Goal: Task Accomplishment & Management: Complete application form

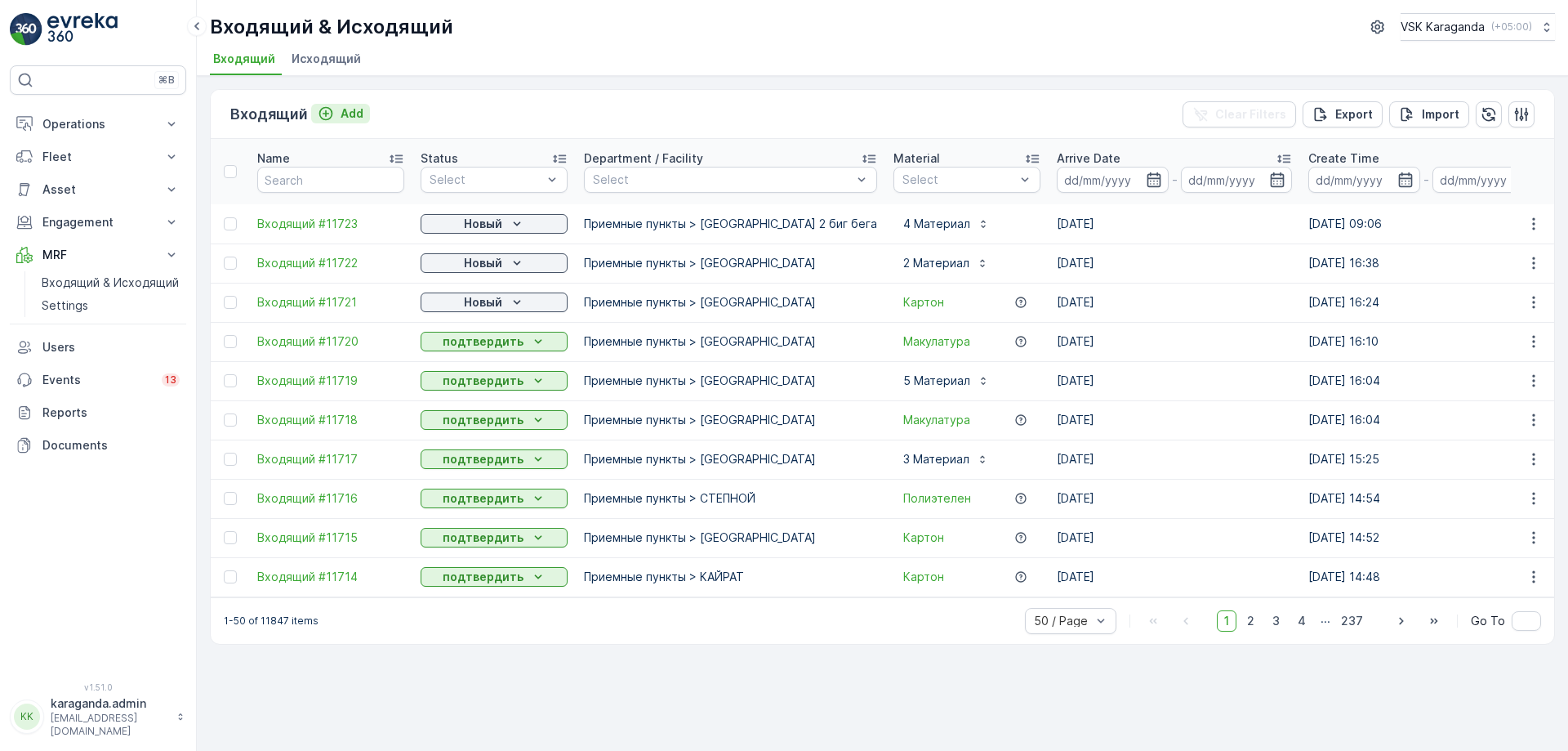
click at [328, 117] on icon "Add" at bounding box center [325, 113] width 16 height 16
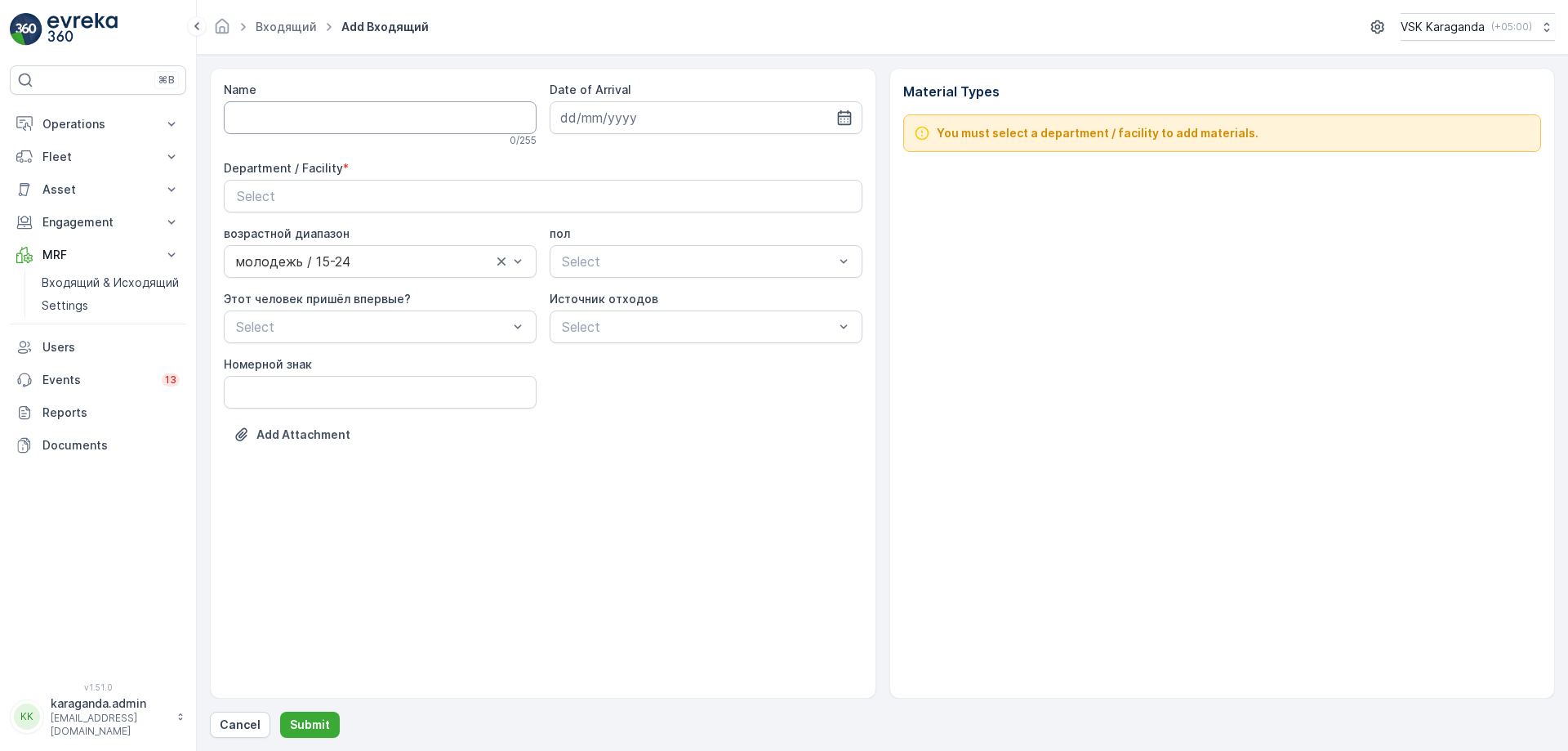
click at [344, 112] on input "Name" at bounding box center [380, 118] width 313 height 33
type input "от [DATE]"
drag, startPoint x: 844, startPoint y: 118, endPoint x: 839, endPoint y: 133, distance: 15.8
click at [844, 120] on icon "button" at bounding box center [844, 117] width 16 height 16
drag, startPoint x: 670, startPoint y: 316, endPoint x: 658, endPoint y: 303, distance: 17.7
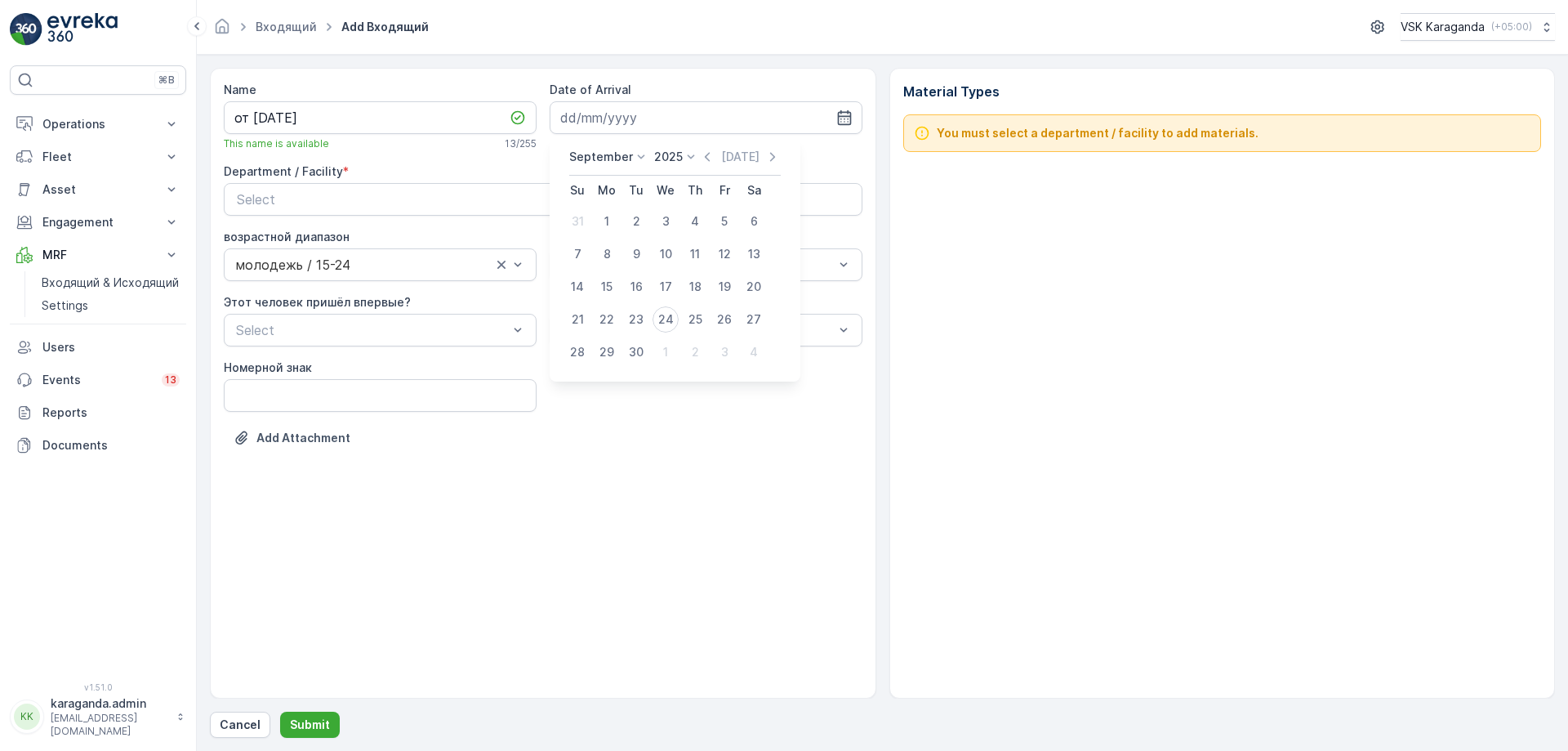
click at [668, 316] on div "24" at bounding box center [665, 320] width 26 height 26
type input "[DATE]"
click at [616, 203] on div "Select" at bounding box center [543, 199] width 612 height 19
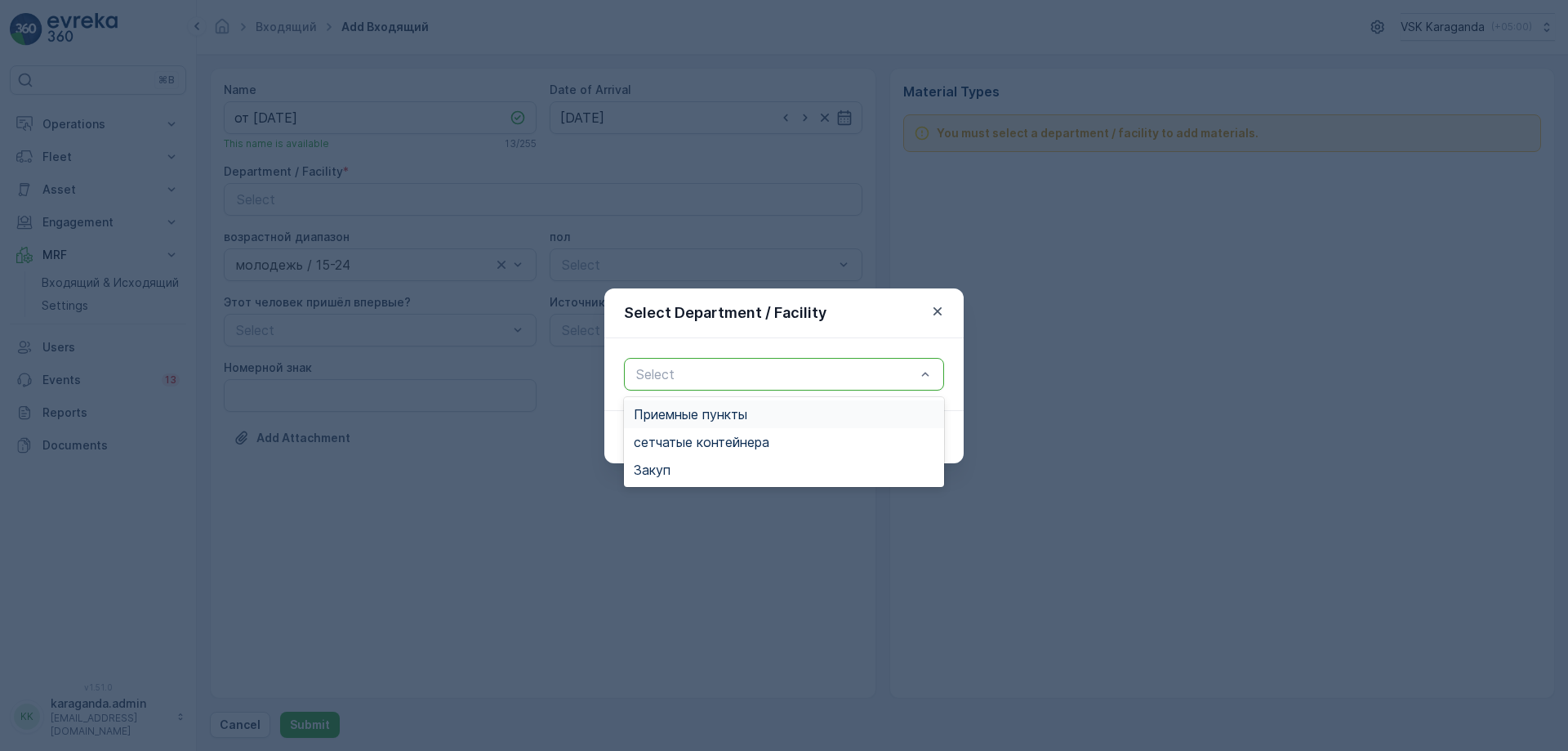
drag, startPoint x: 649, startPoint y: 367, endPoint x: 670, endPoint y: 401, distance: 40.0
drag, startPoint x: 697, startPoint y: 443, endPoint x: 709, endPoint y: 449, distance: 13.4
click at [699, 445] on span "сетчатыe контейнера" at bounding box center [701, 442] width 136 height 14
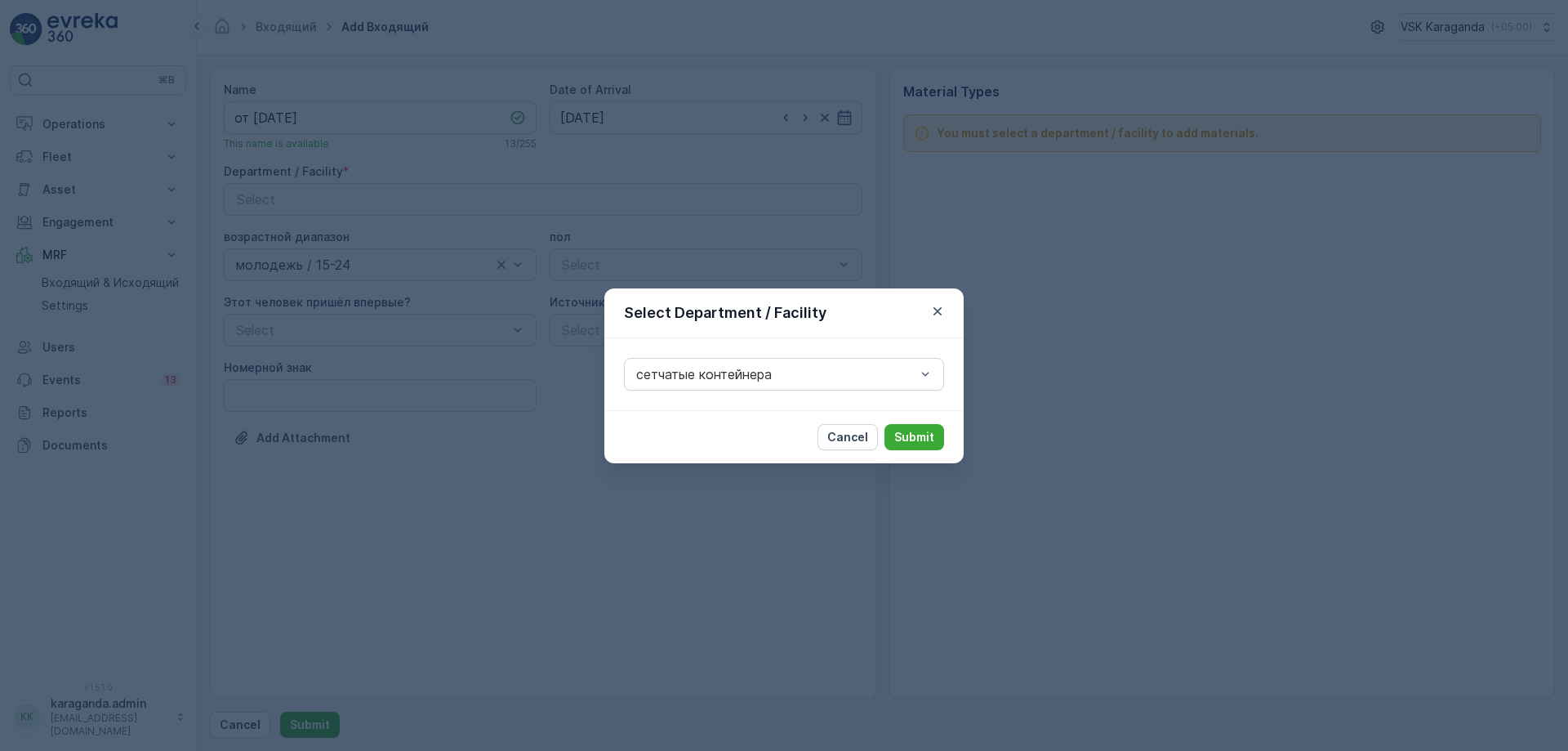
click at [913, 436] on p "Submit" at bounding box center [914, 437] width 40 height 16
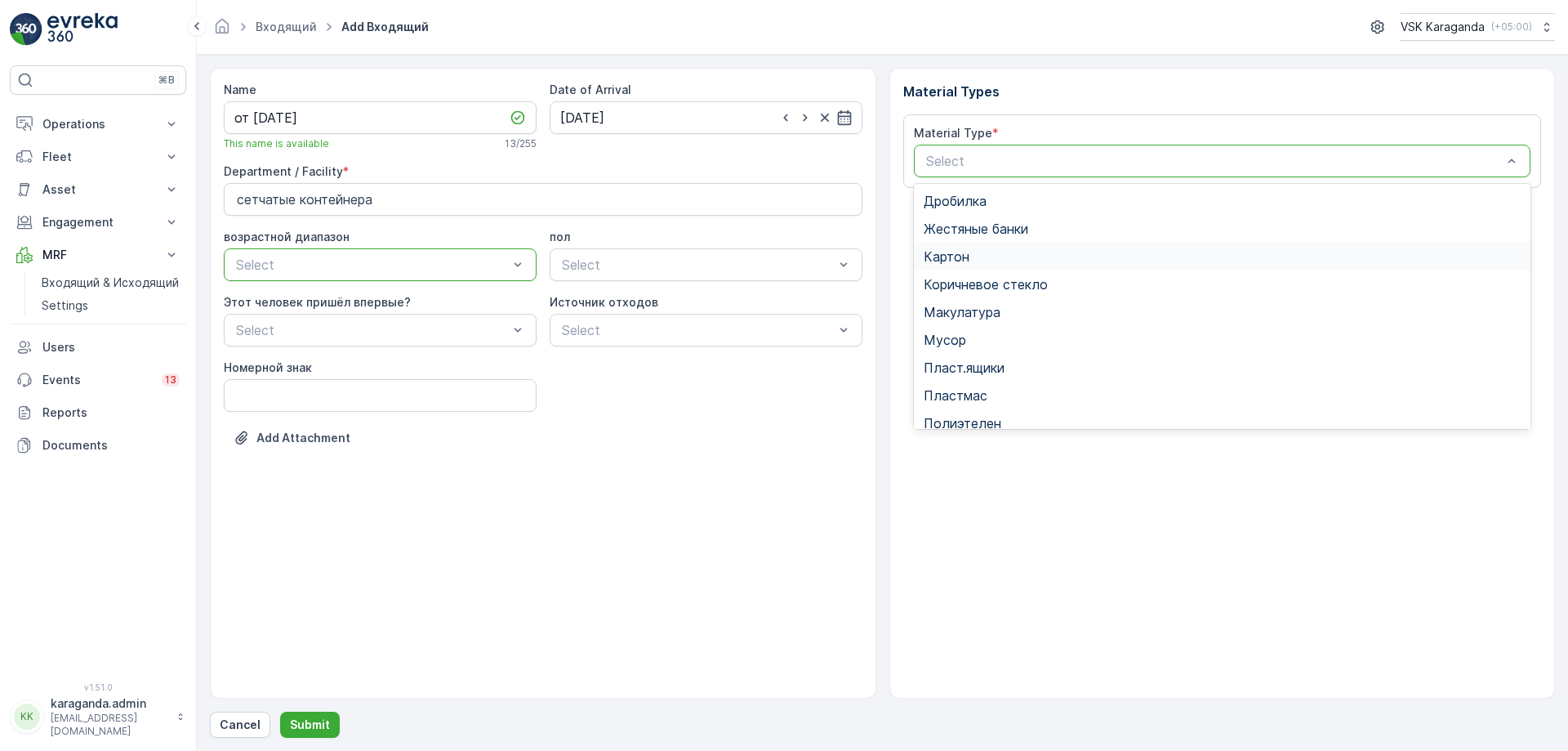
click at [967, 264] on span "Картон" at bounding box center [946, 256] width 46 height 14
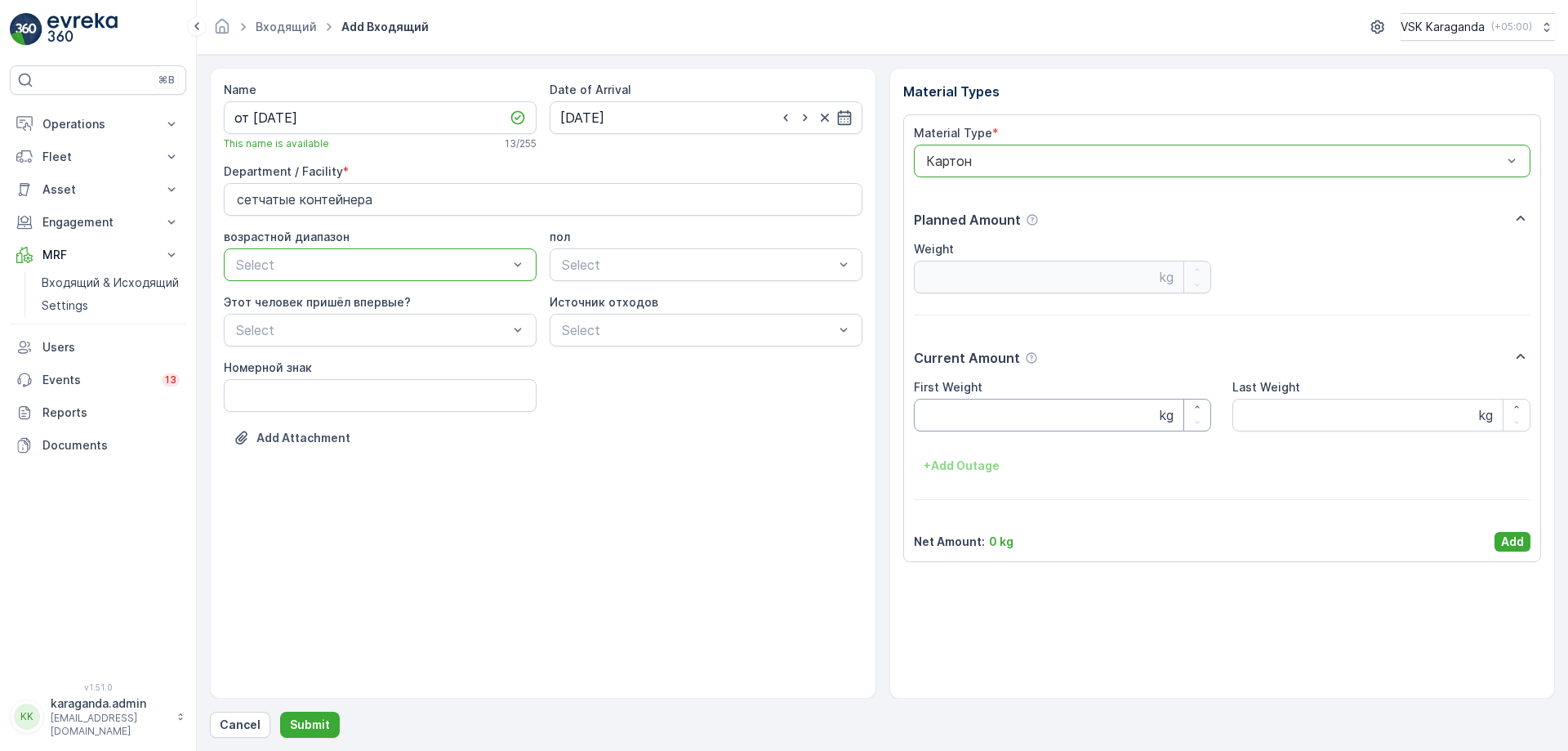
click at [983, 418] on Weight "First Weight" at bounding box center [1063, 415] width 298 height 33
type Weight "2337"
drag, startPoint x: 1525, startPoint y: 546, endPoint x: 1505, endPoint y: 536, distance: 22.4
click at [1524, 546] on button "Add" at bounding box center [1512, 542] width 36 height 19
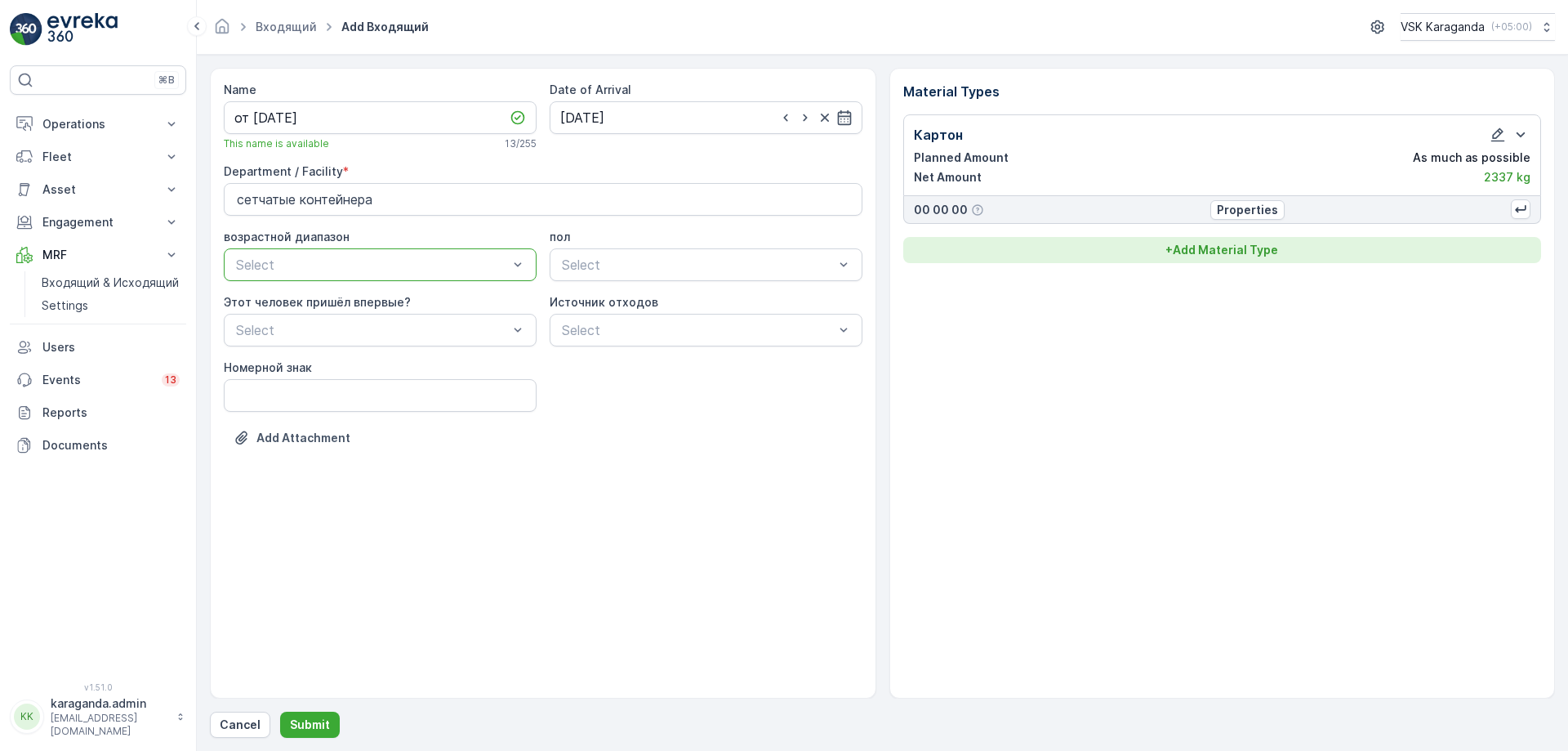
click at [1205, 257] on p "+ Add Material Type" at bounding box center [1222, 249] width 113 height 16
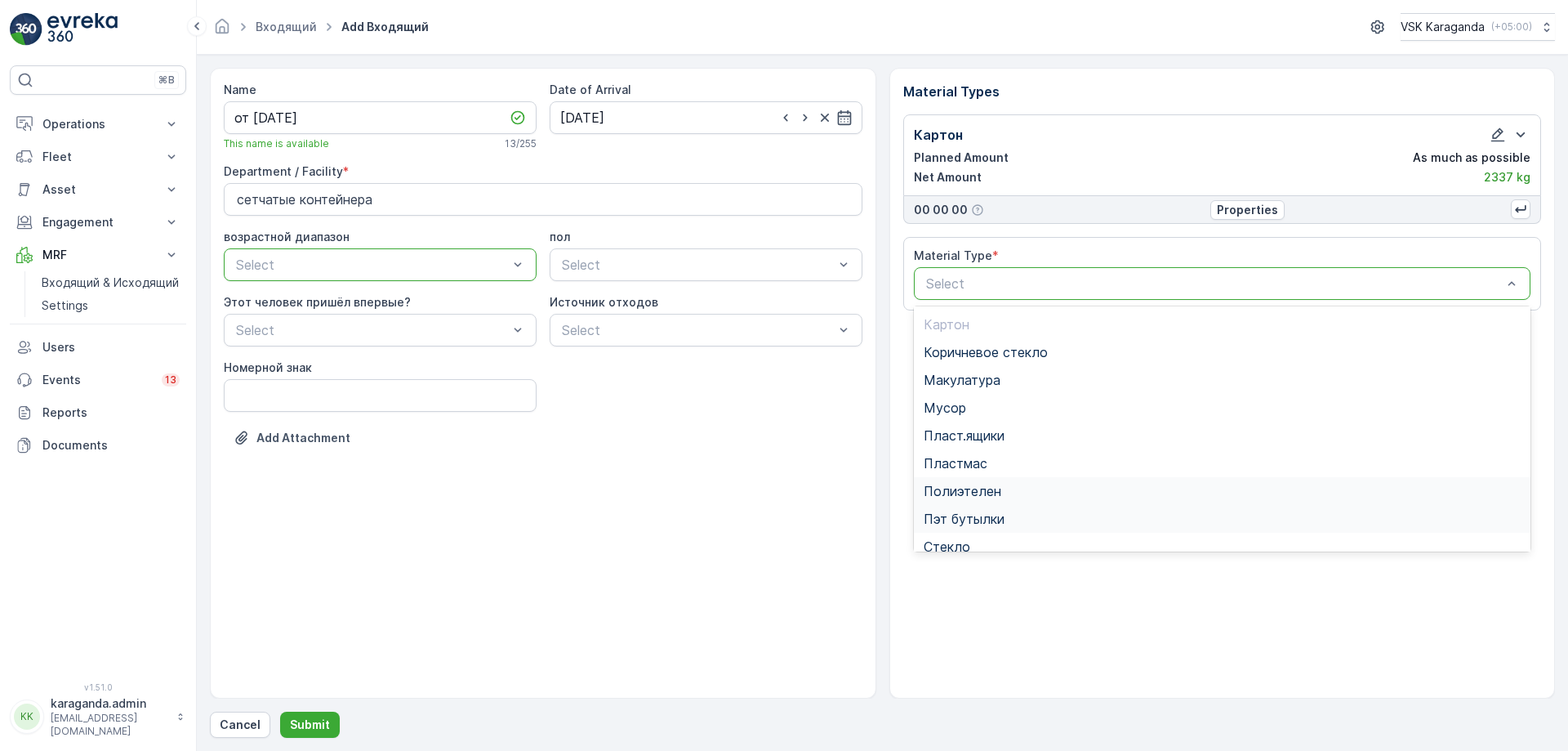
scroll to position [81, 0]
click at [997, 462] on span "Полиэтелен" at bounding box center [962, 464] width 78 height 14
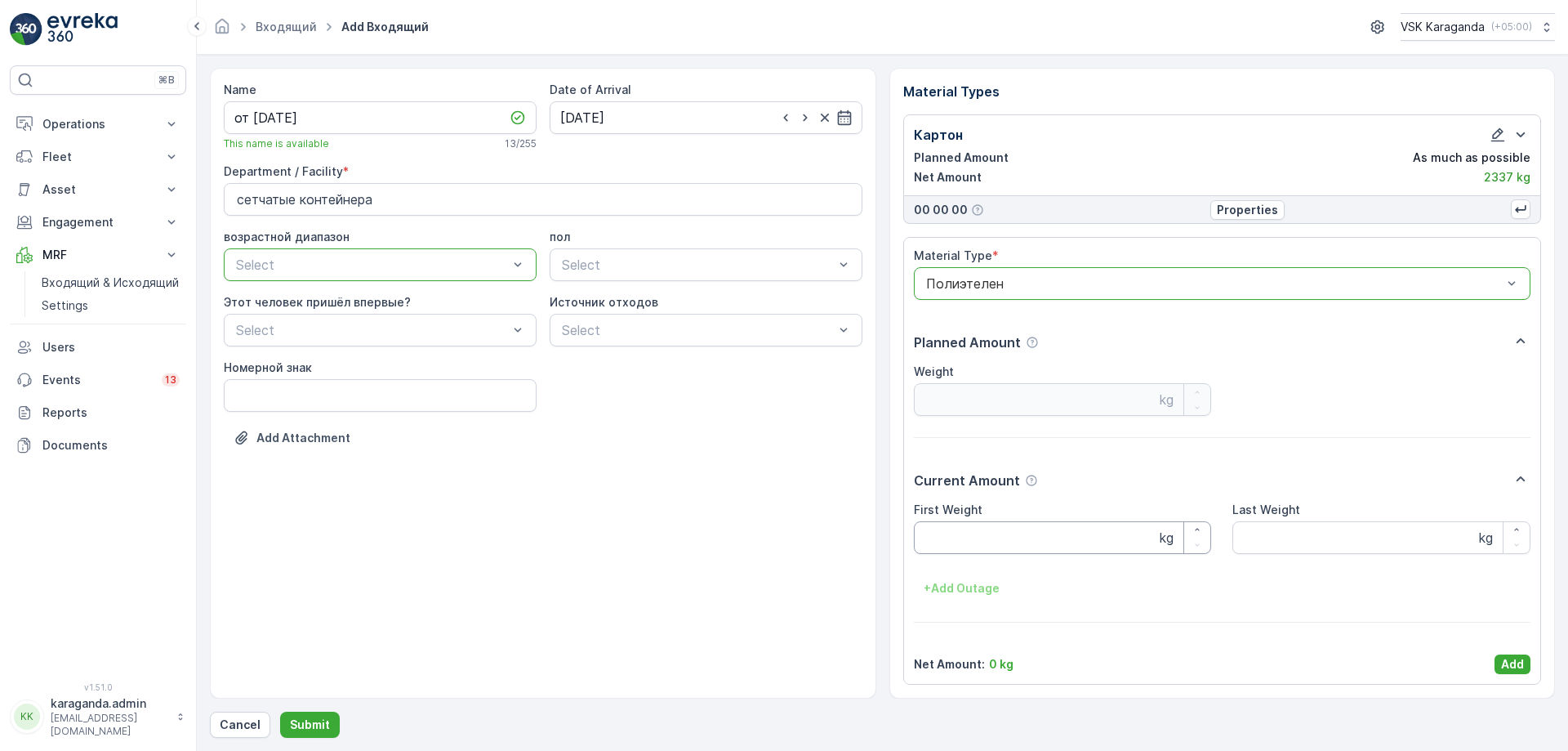
click at [968, 526] on Weight "First Weight" at bounding box center [1063, 537] width 298 height 33
type Weight "340"
click at [1516, 658] on p "Add" at bounding box center [1512, 664] width 23 height 16
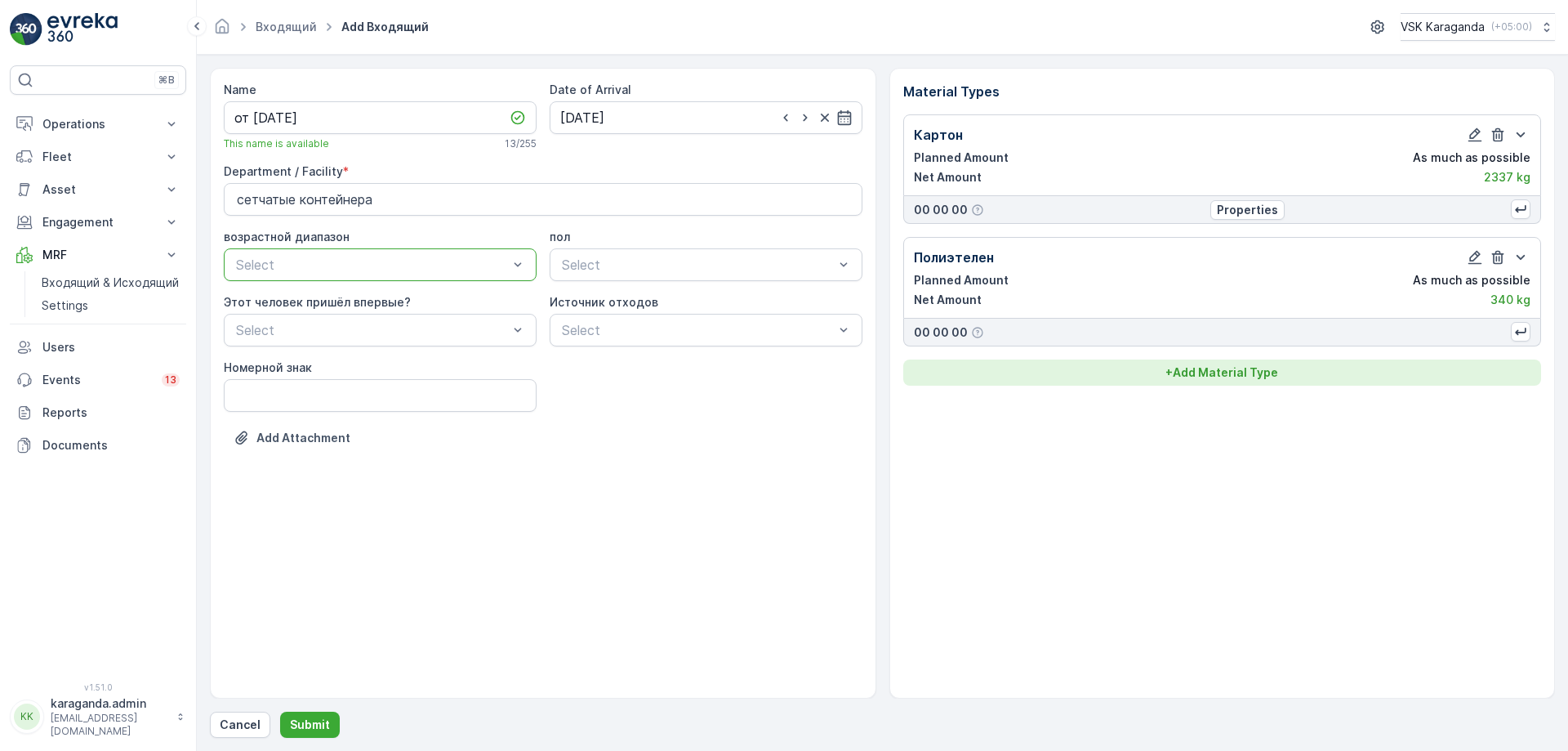
click at [1215, 377] on p "+ Add Material Type" at bounding box center [1222, 372] width 113 height 16
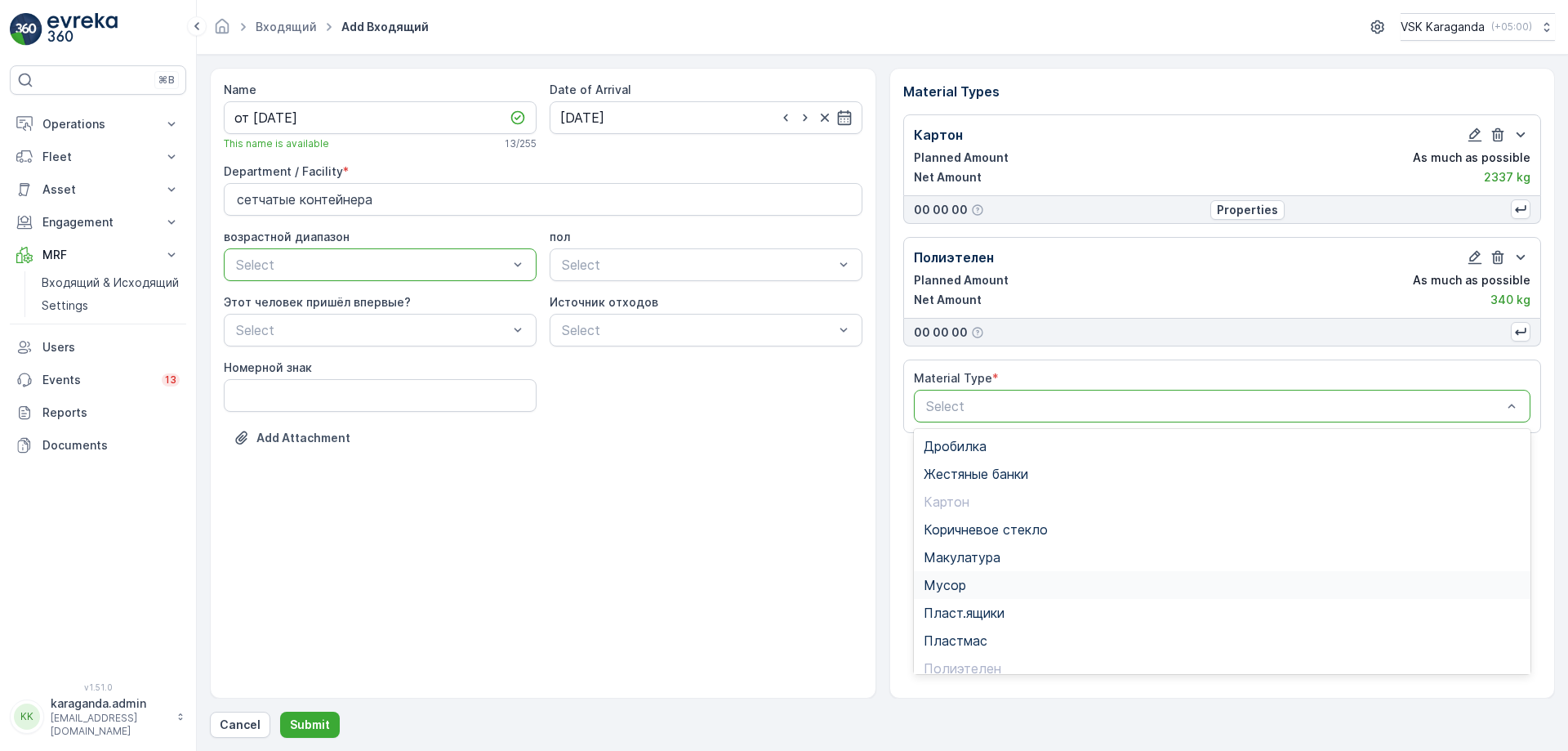
scroll to position [95, 0]
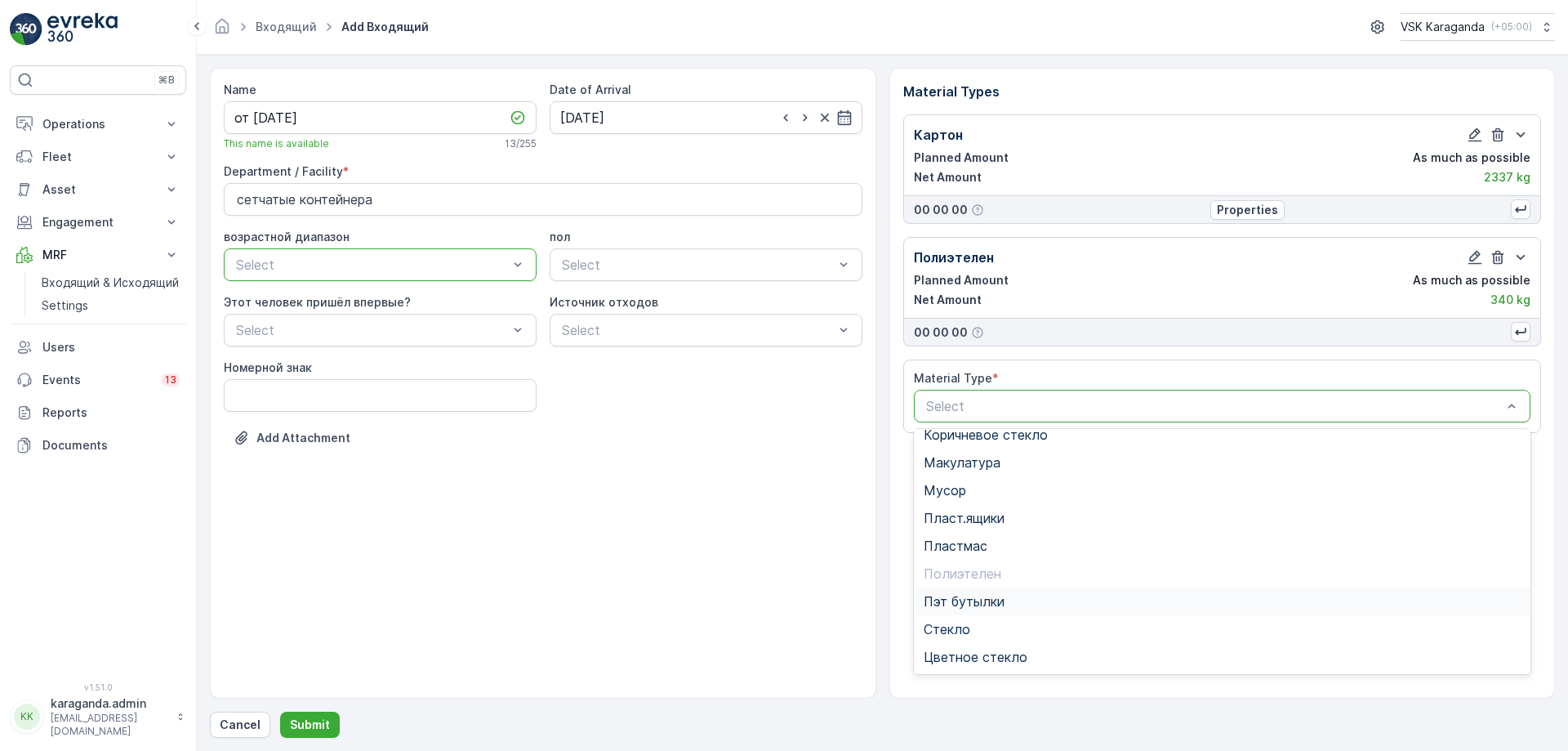
click at [995, 604] on span "Пэт бутылки" at bounding box center [963, 601] width 80 height 14
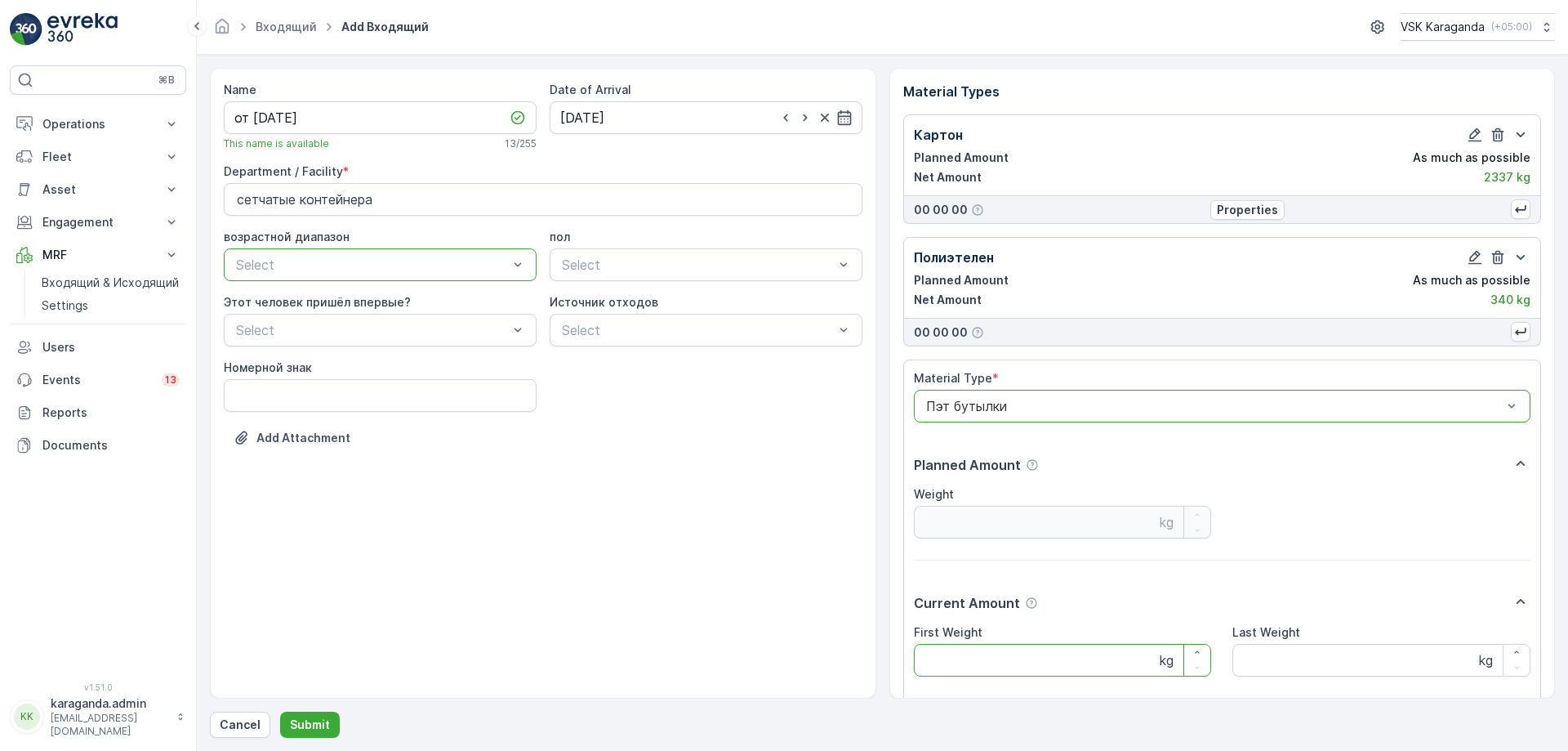
click at [962, 668] on Weight "First Weight" at bounding box center [1063, 660] width 298 height 33
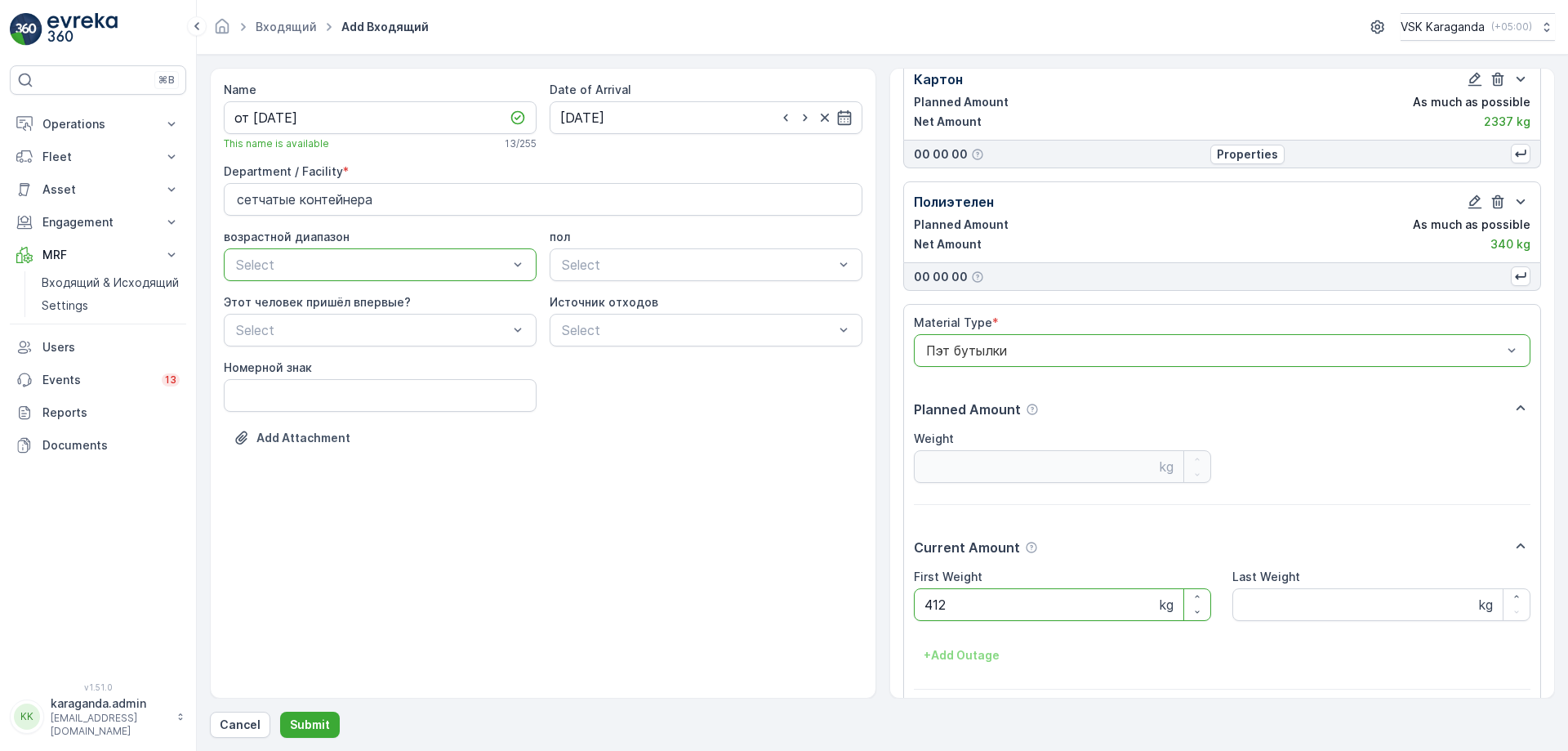
scroll to position [123, 0]
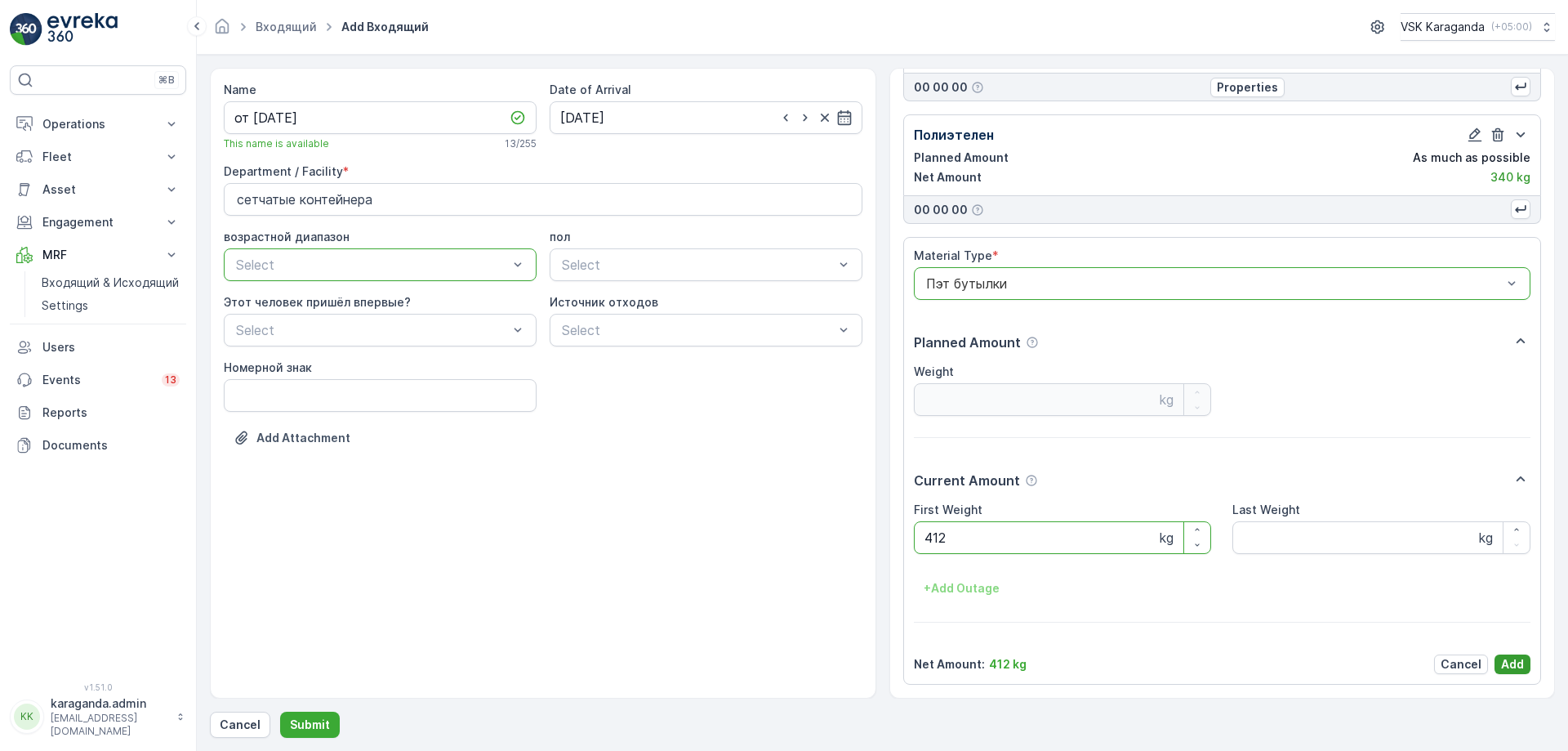
type Weight "412"
click at [1503, 659] on p "Add" at bounding box center [1512, 664] width 23 height 16
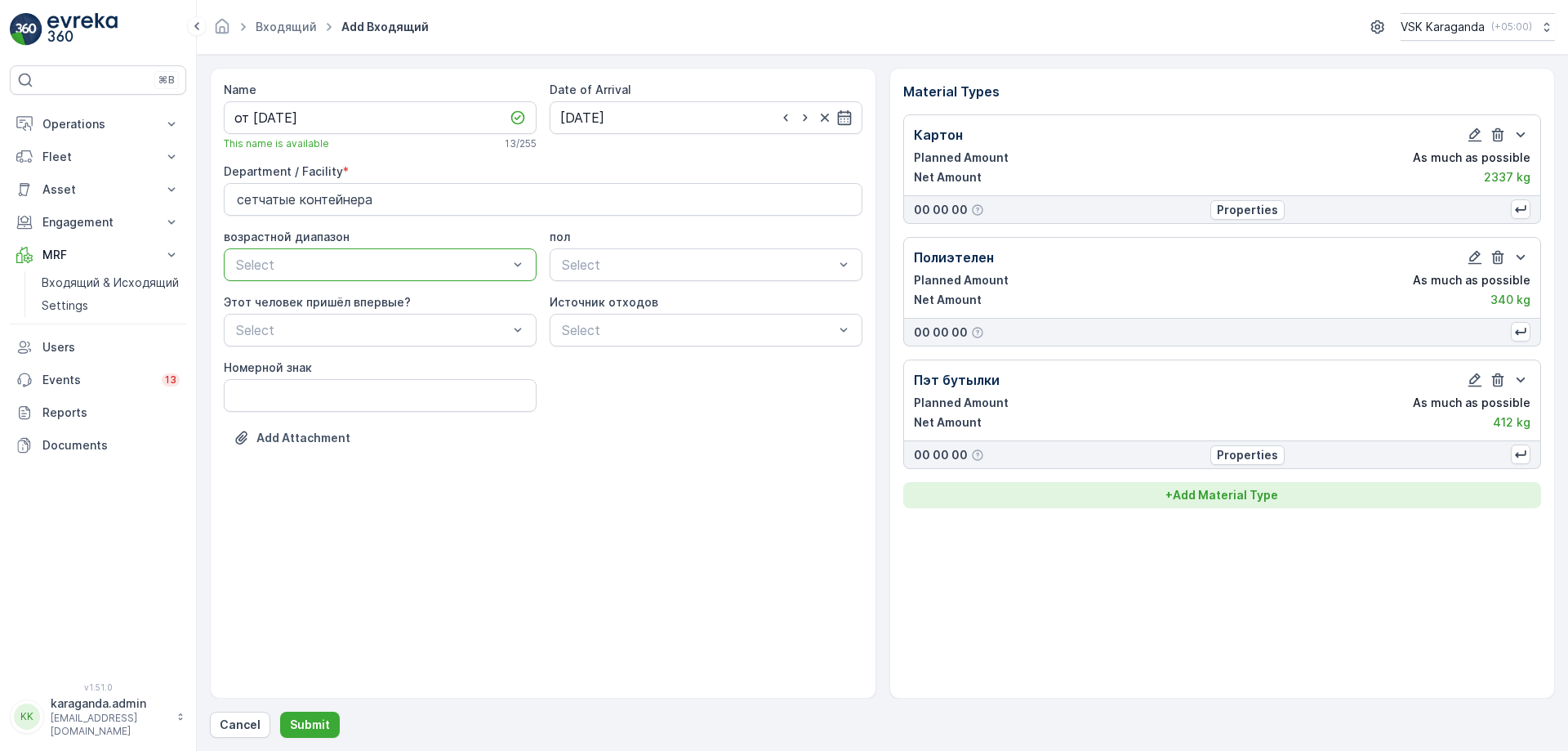
click at [1266, 489] on p "+ Add Material Type" at bounding box center [1222, 495] width 113 height 16
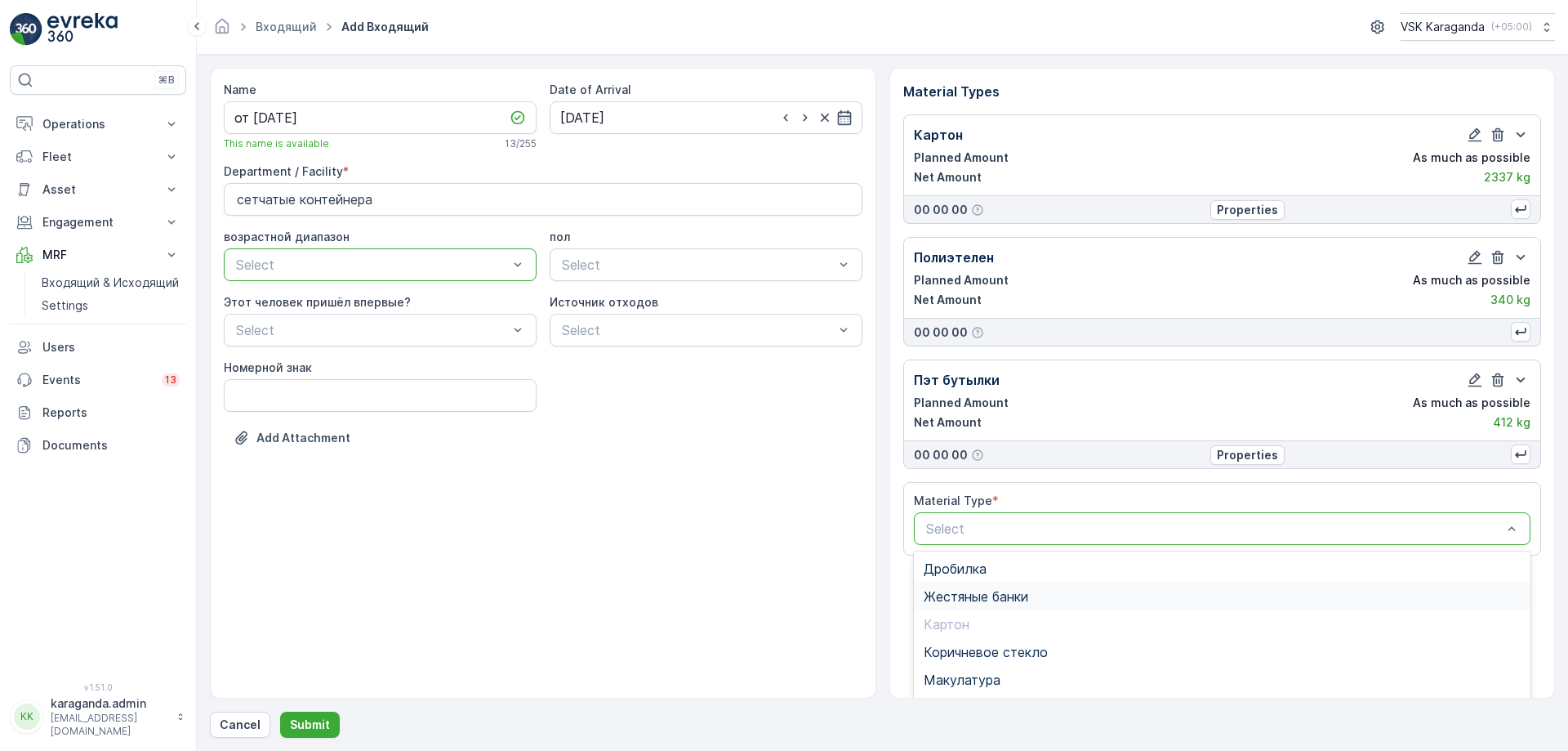
click at [993, 593] on span "Жестяные банки" at bounding box center [975, 596] width 104 height 14
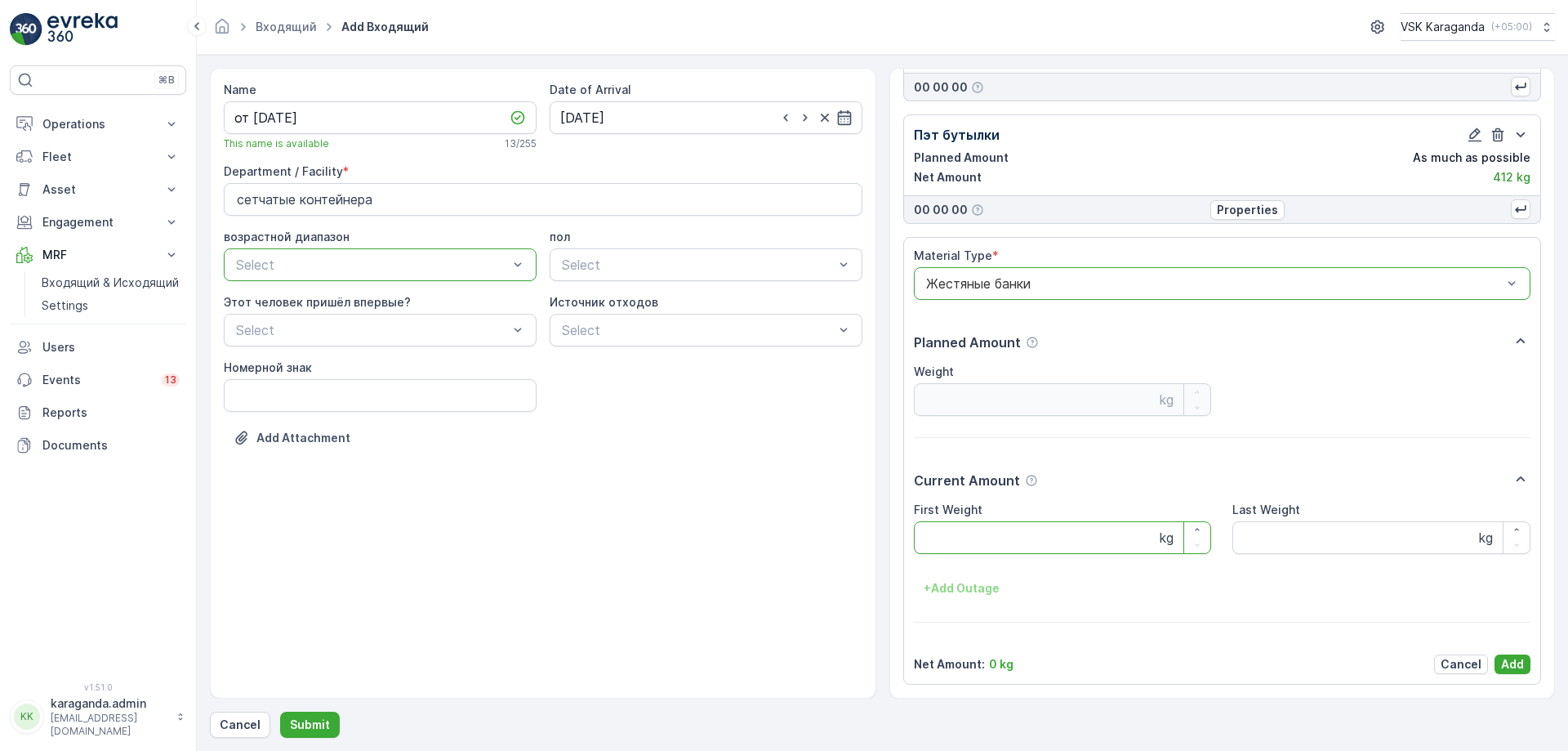
click at [966, 536] on Weight "First Weight" at bounding box center [1063, 537] width 298 height 33
type Weight "21.2"
click at [1508, 652] on div "Material Type * option Жестяные банки, selected. Жестяные банки Planned Amount …" at bounding box center [1222, 460] width 618 height 426
click at [1504, 658] on p "Add" at bounding box center [1512, 664] width 23 height 16
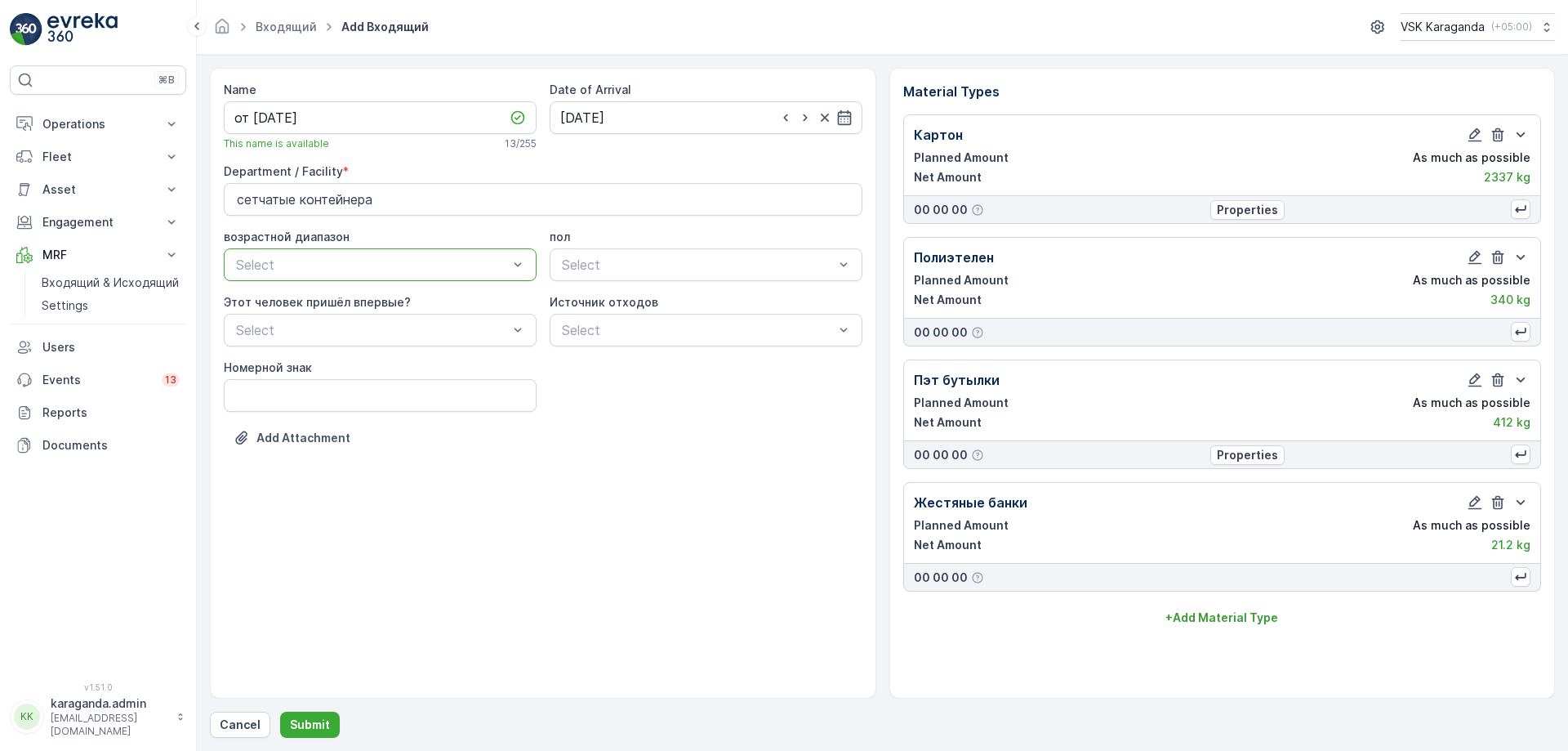
scroll to position [0, 0]
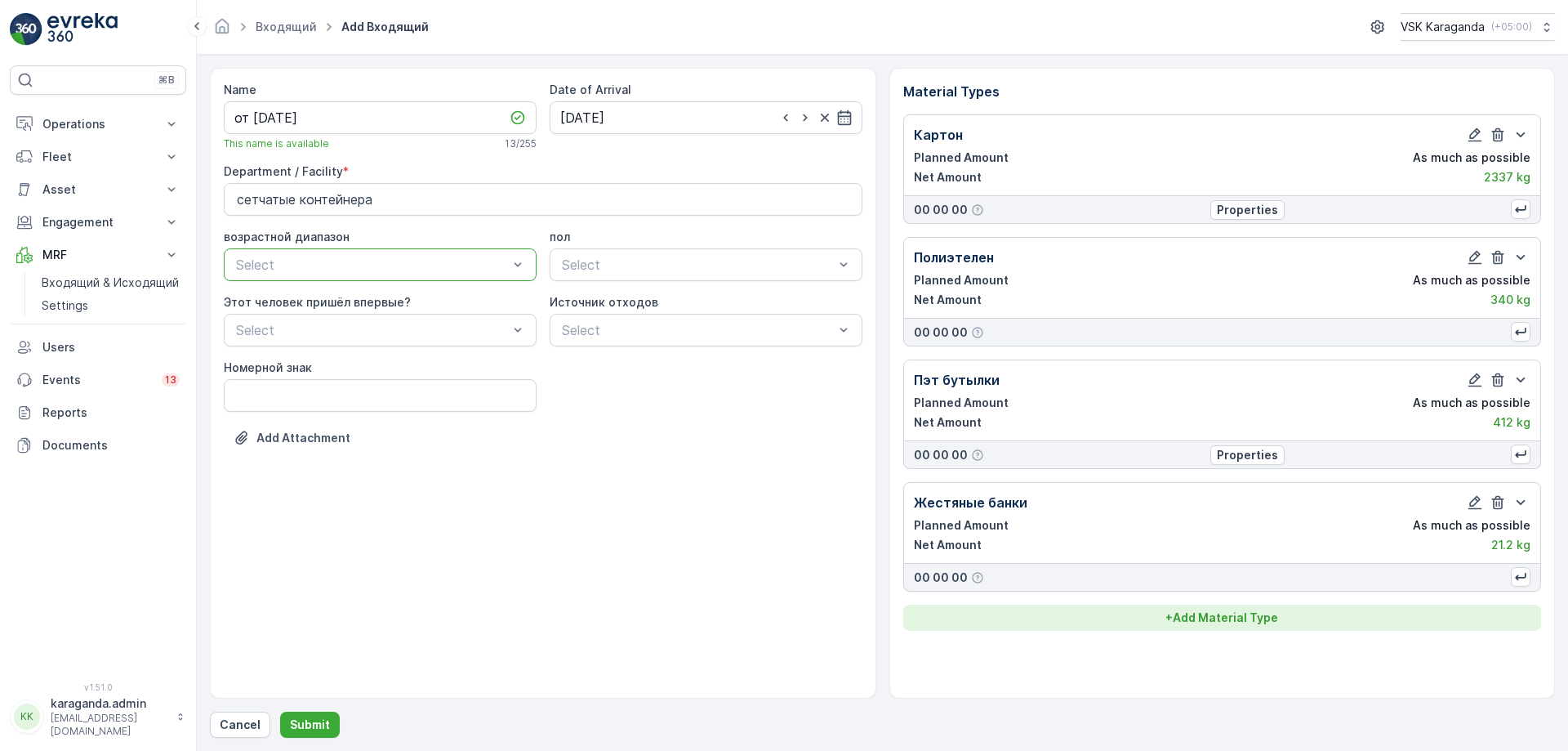
click at [1238, 619] on p "+ Add Material Type" at bounding box center [1222, 617] width 113 height 16
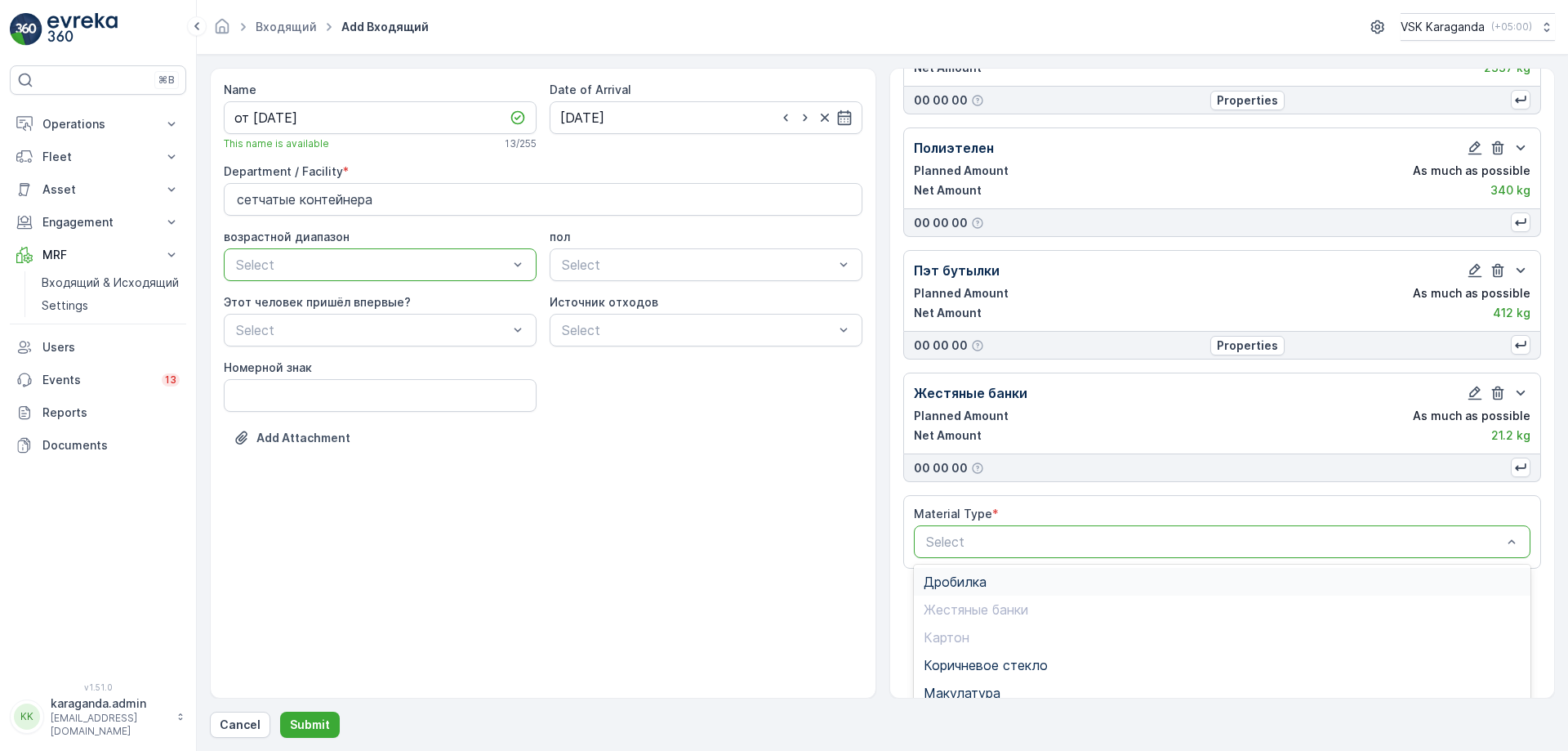
scroll to position [221, 0]
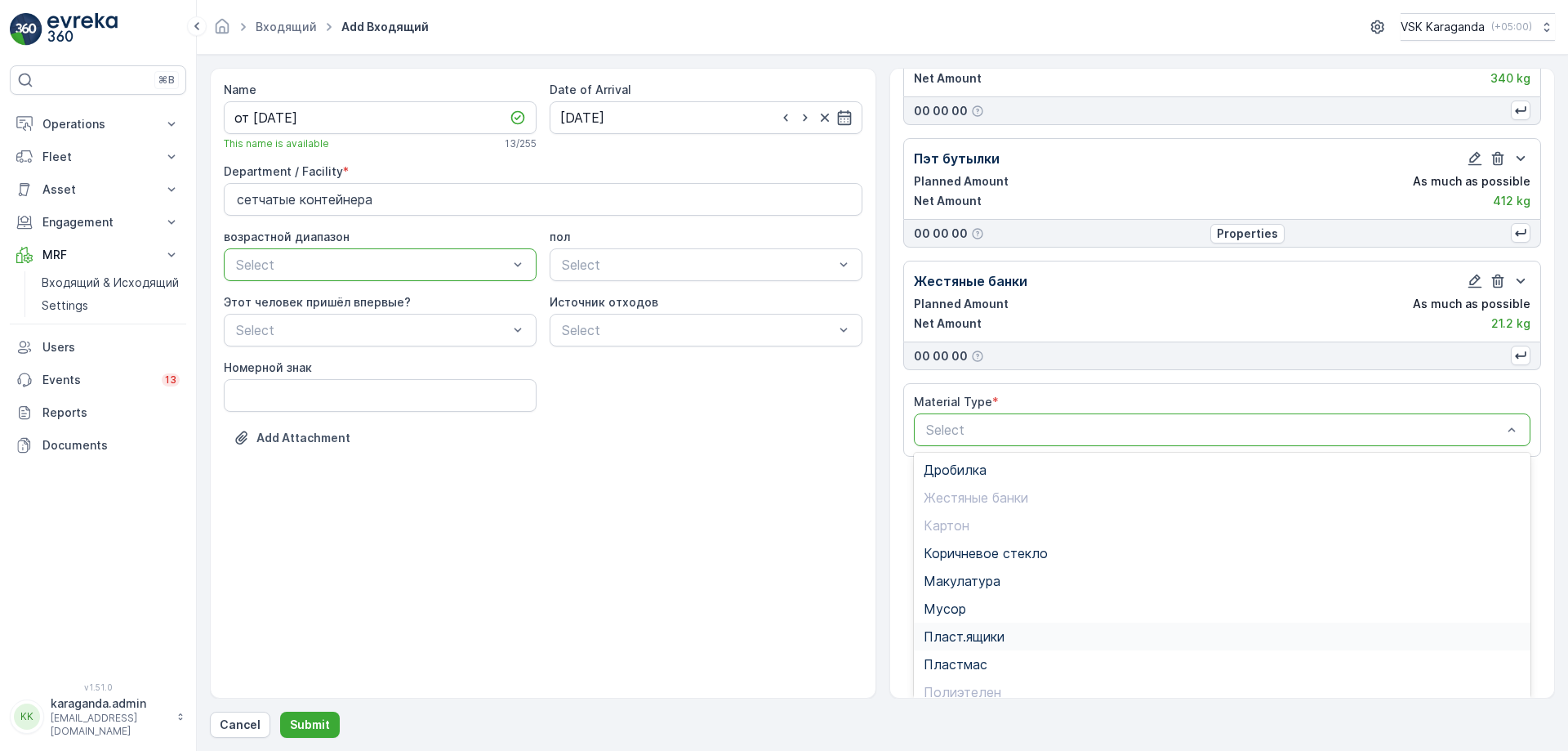
click at [991, 649] on div "Пласт.ящики" at bounding box center [1222, 637] width 618 height 28
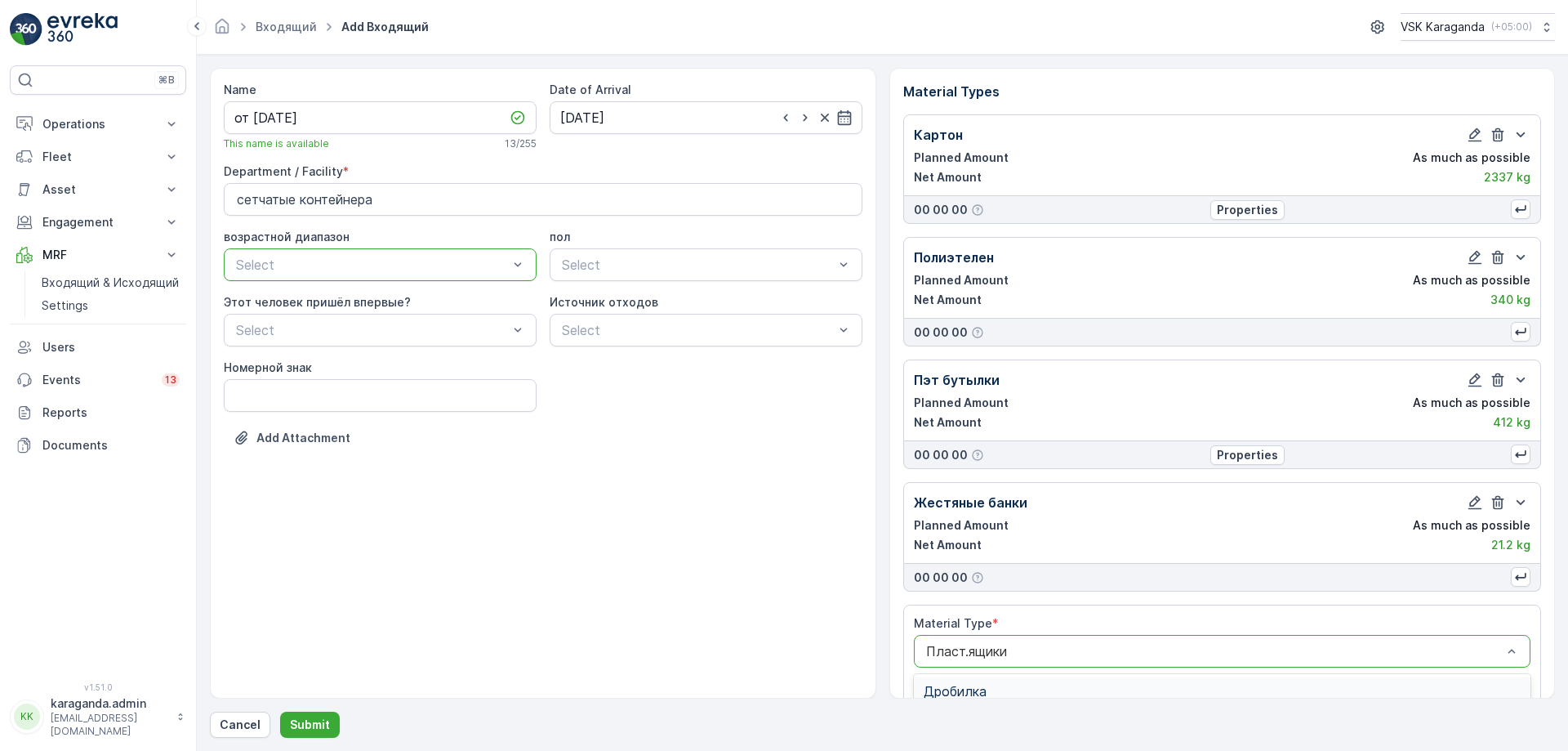
scroll to position [95, 0]
drag, startPoint x: 1022, startPoint y: 652, endPoint x: 923, endPoint y: 651, distance: 99.0
click at [925, 651] on div at bounding box center [1214, 651] width 580 height 14
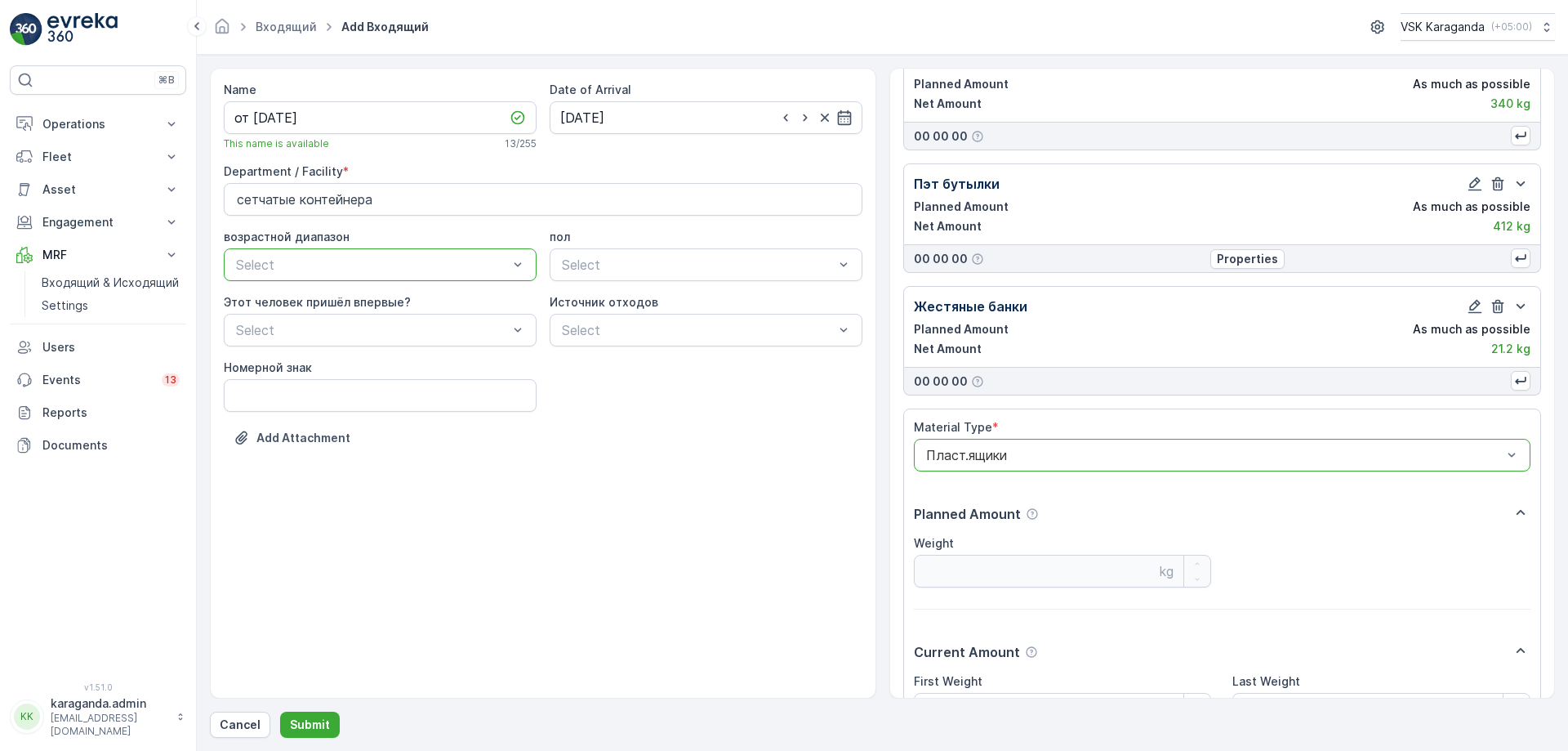
scroll to position [368, 0]
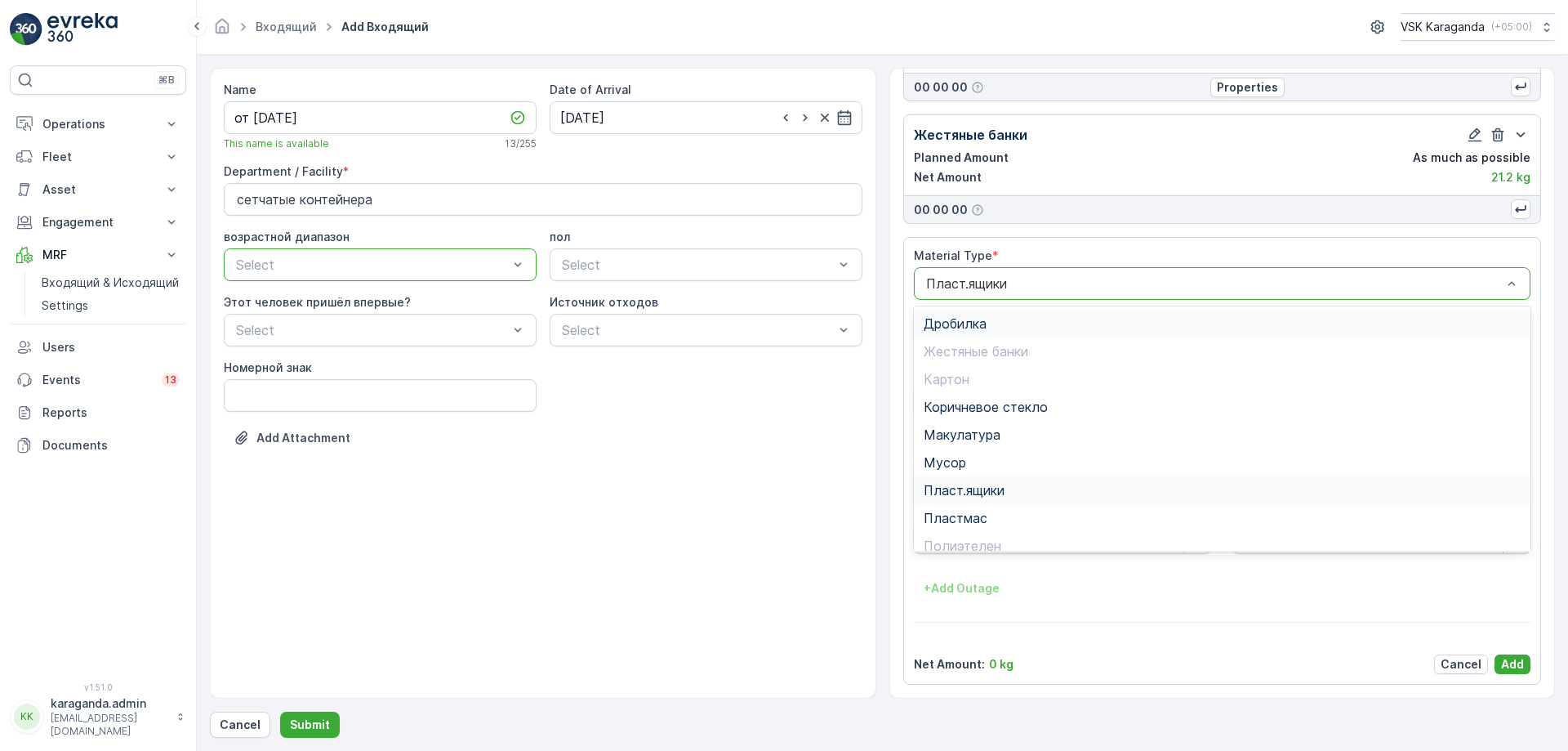
click at [1036, 273] on div "Пласт.ящики" at bounding box center [1222, 283] width 618 height 33
click at [980, 526] on span "Пластмас" at bounding box center [955, 518] width 64 height 14
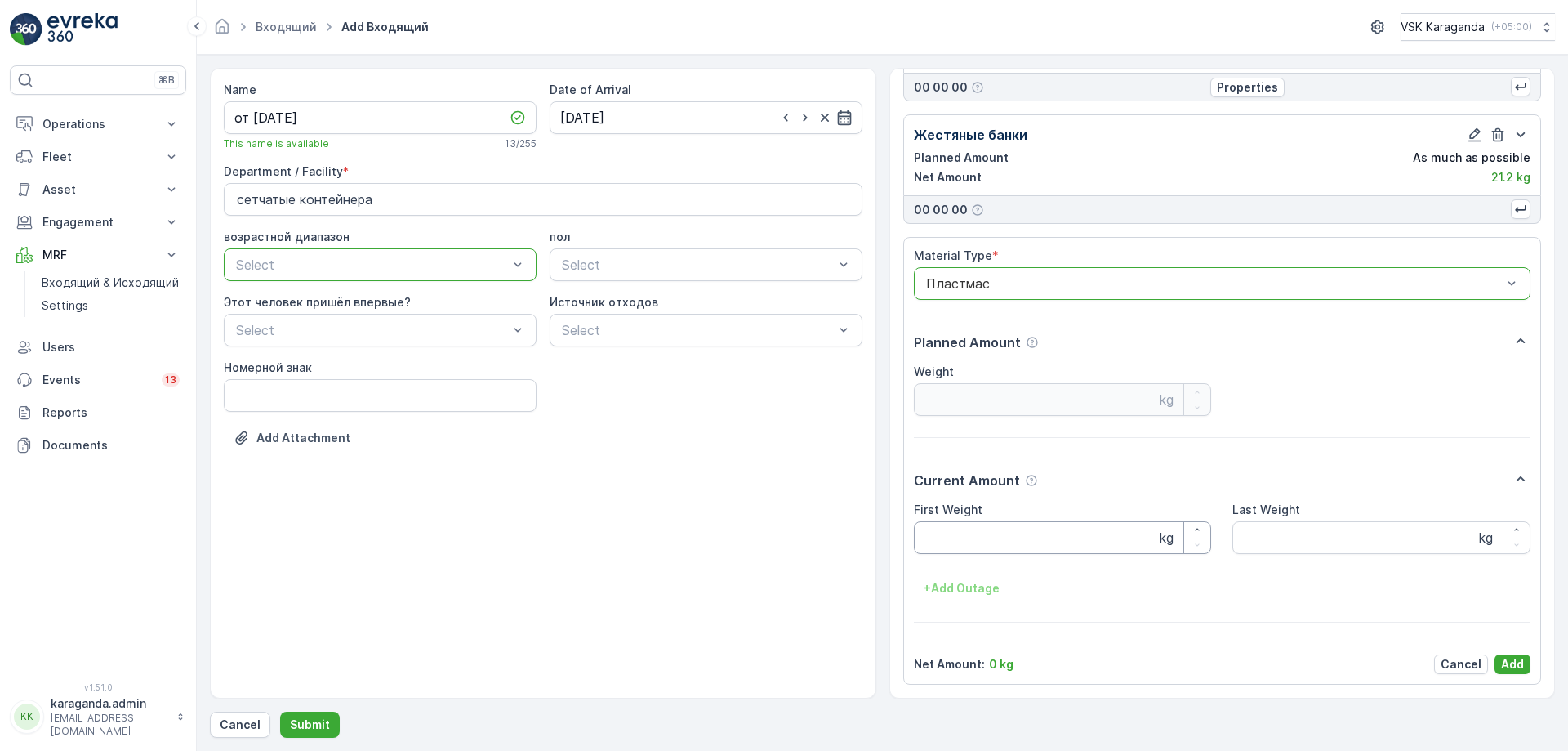
click at [977, 531] on Weight "First Weight" at bounding box center [1063, 537] width 298 height 33
type Weight "122"
click at [1507, 668] on p "Add" at bounding box center [1512, 664] width 23 height 16
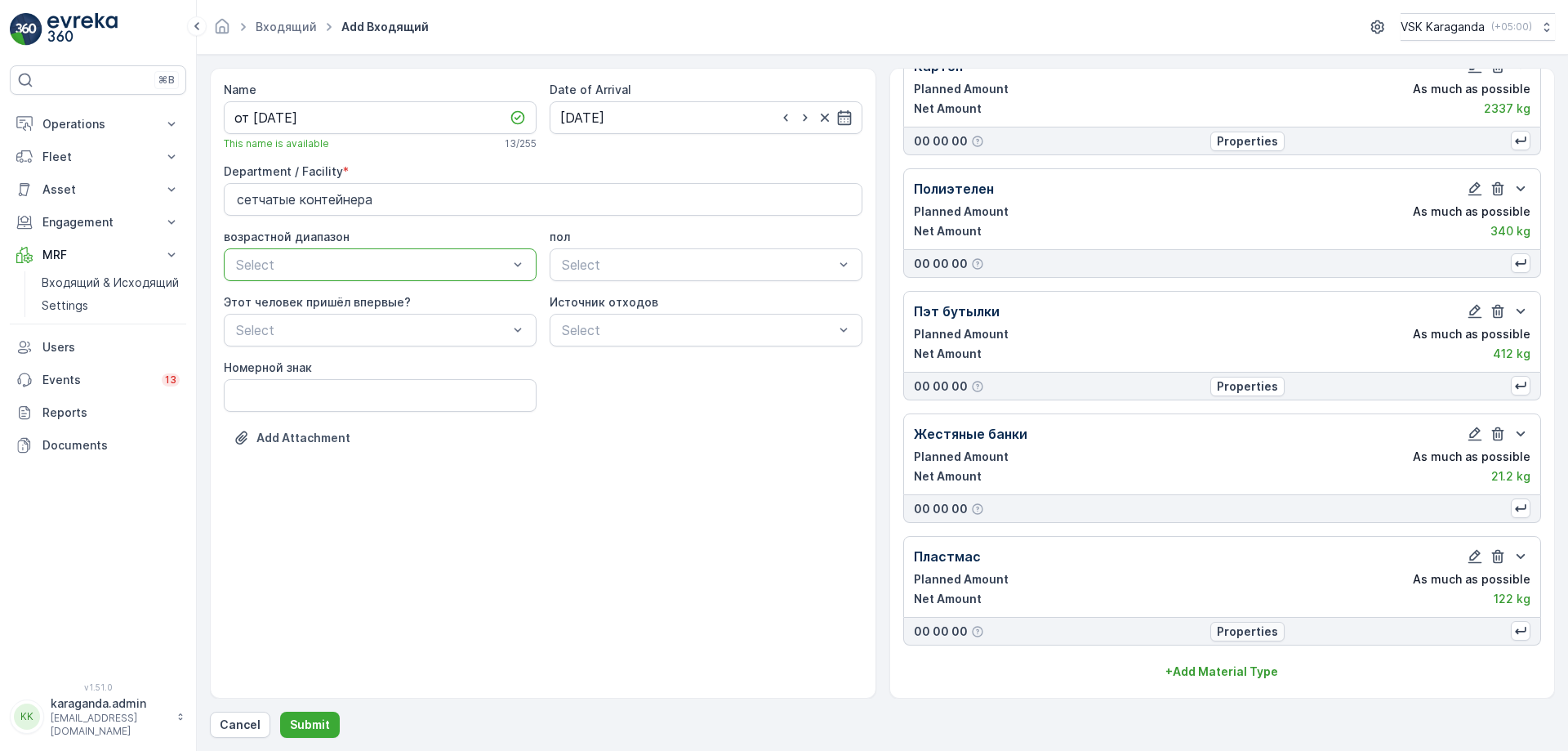
scroll to position [69, 0]
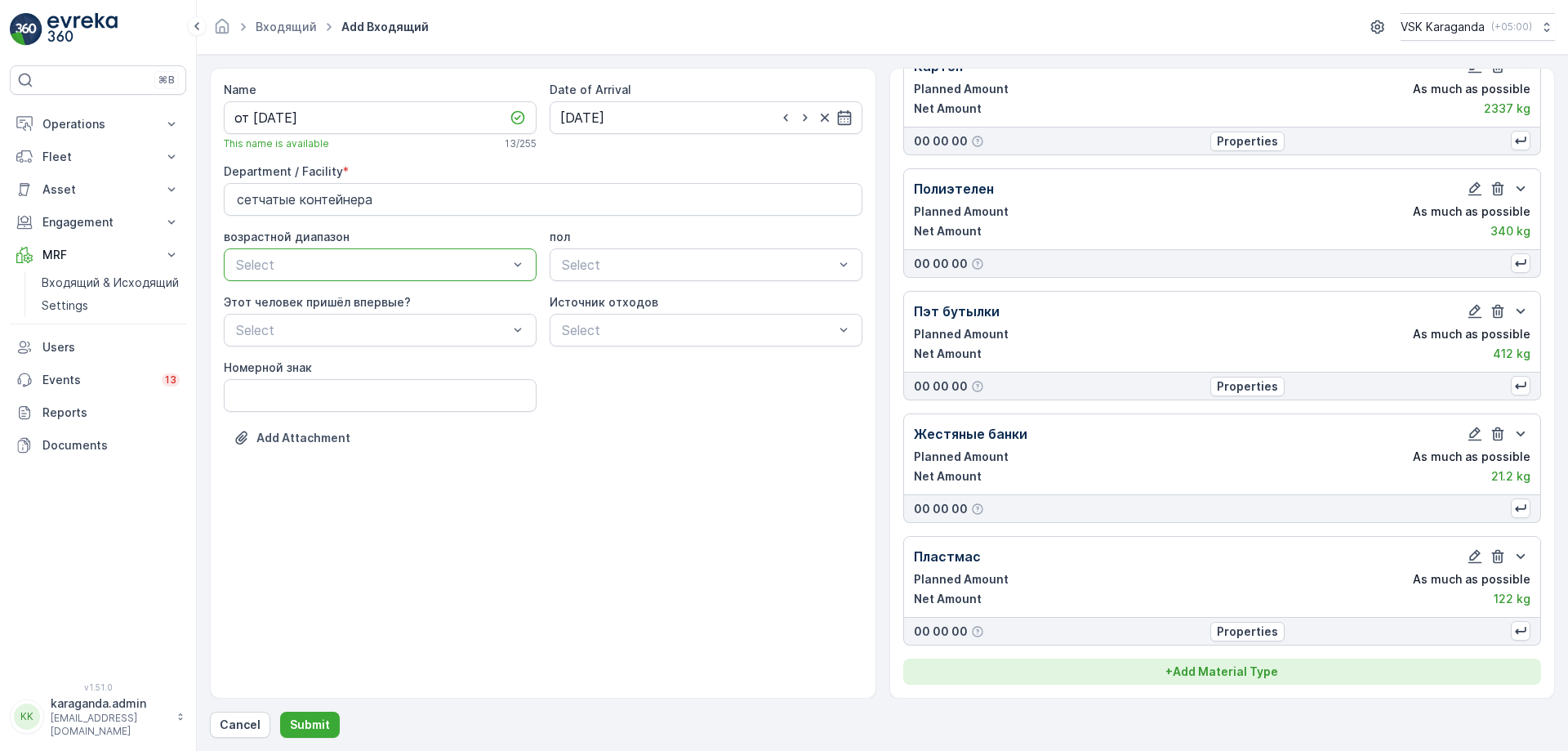
click at [1206, 659] on button "+ Add Material Type" at bounding box center [1222, 671] width 639 height 26
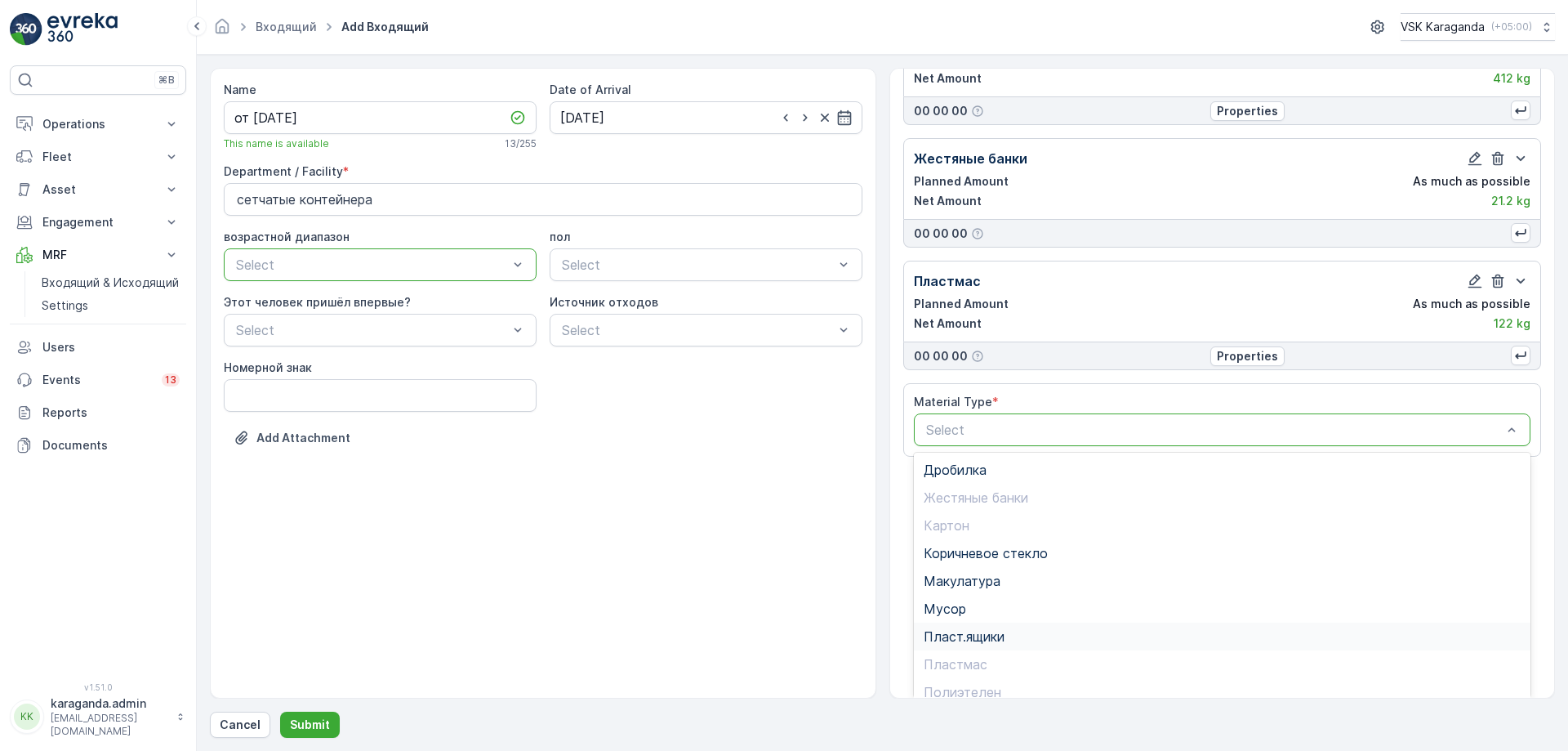
scroll to position [95, 0]
click at [968, 643] on div "Стекло" at bounding box center [1222, 653] width 618 height 28
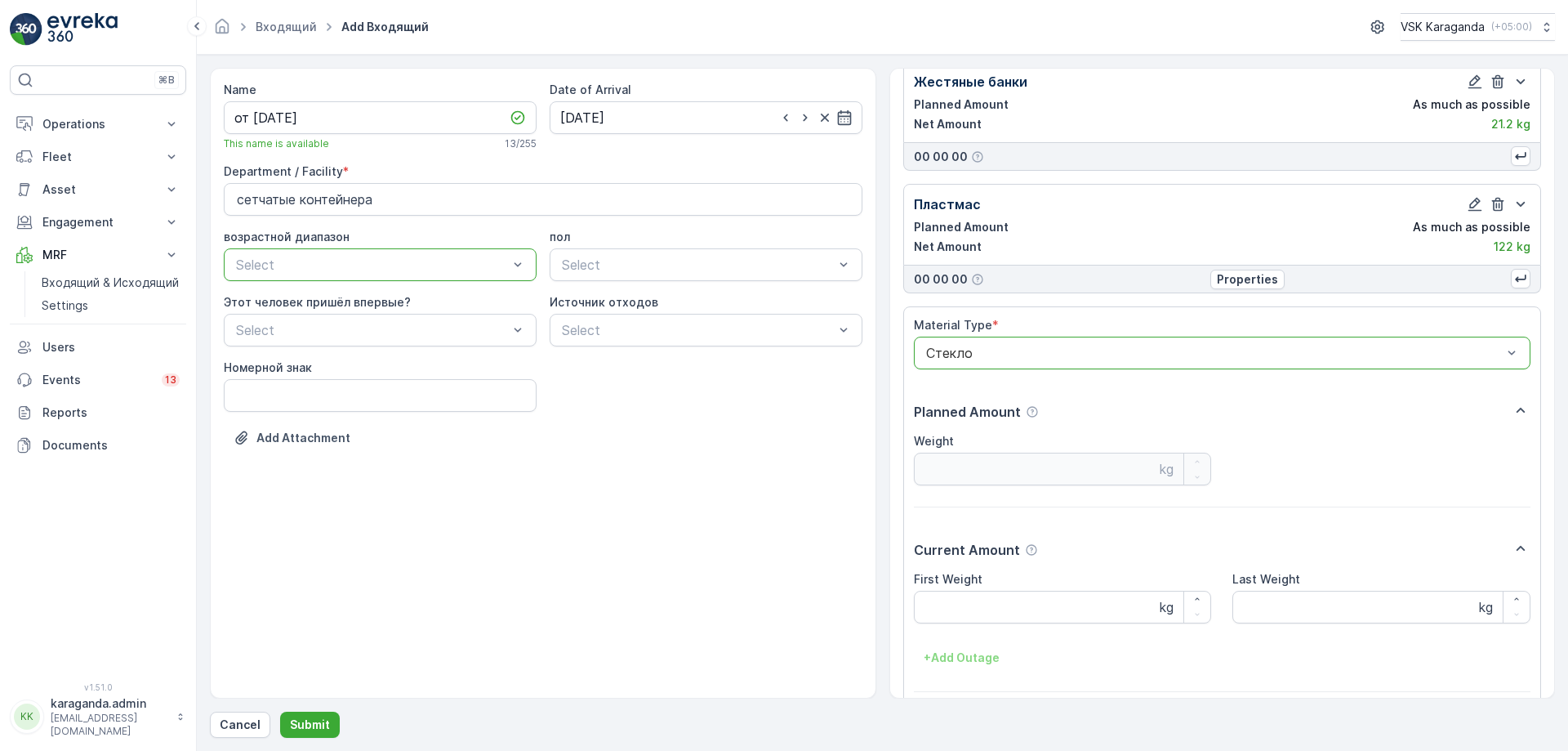
scroll to position [490, 0]
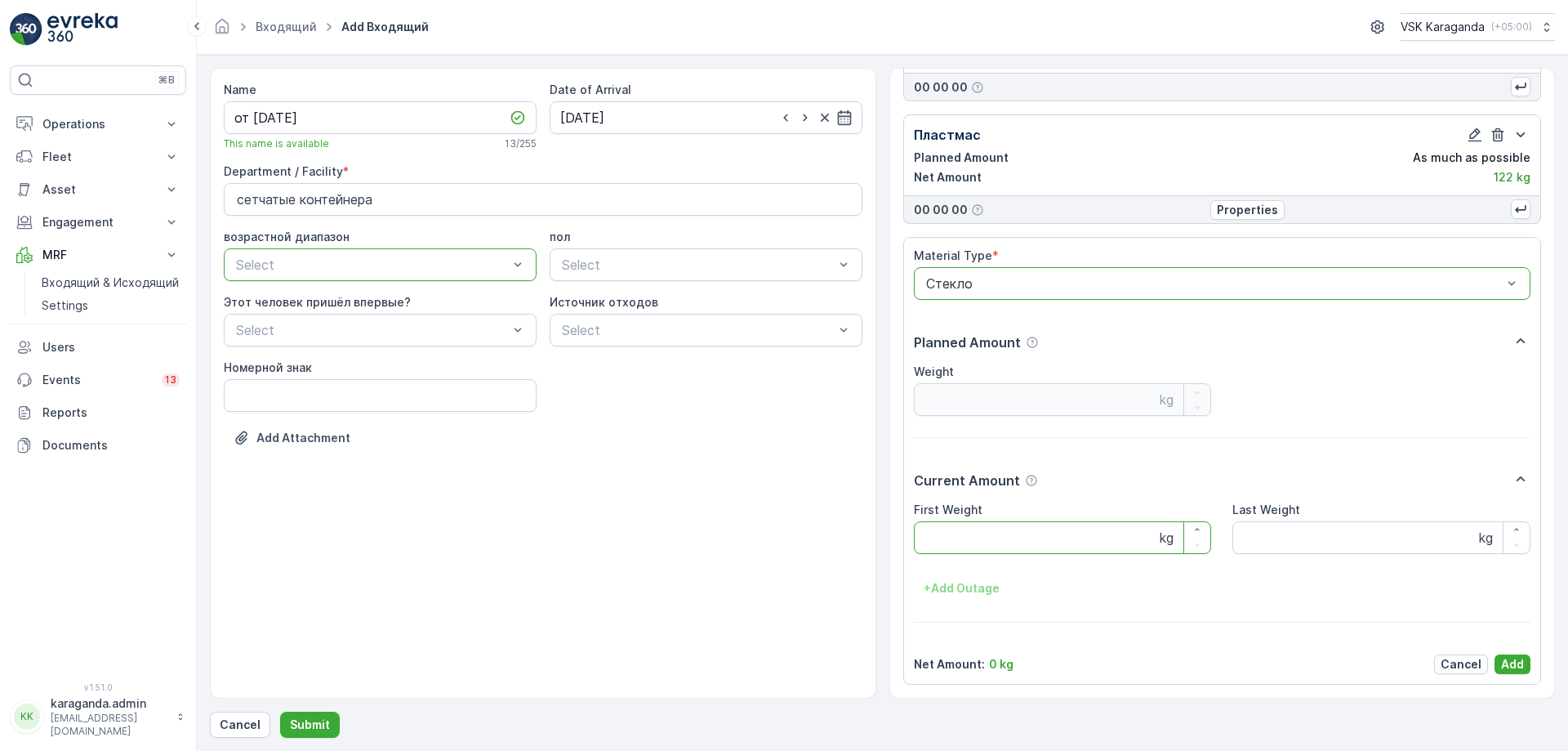
click at [956, 536] on Weight "First Weight" at bounding box center [1063, 537] width 298 height 33
type Weight "214"
click at [1507, 662] on p "Add" at bounding box center [1512, 664] width 23 height 16
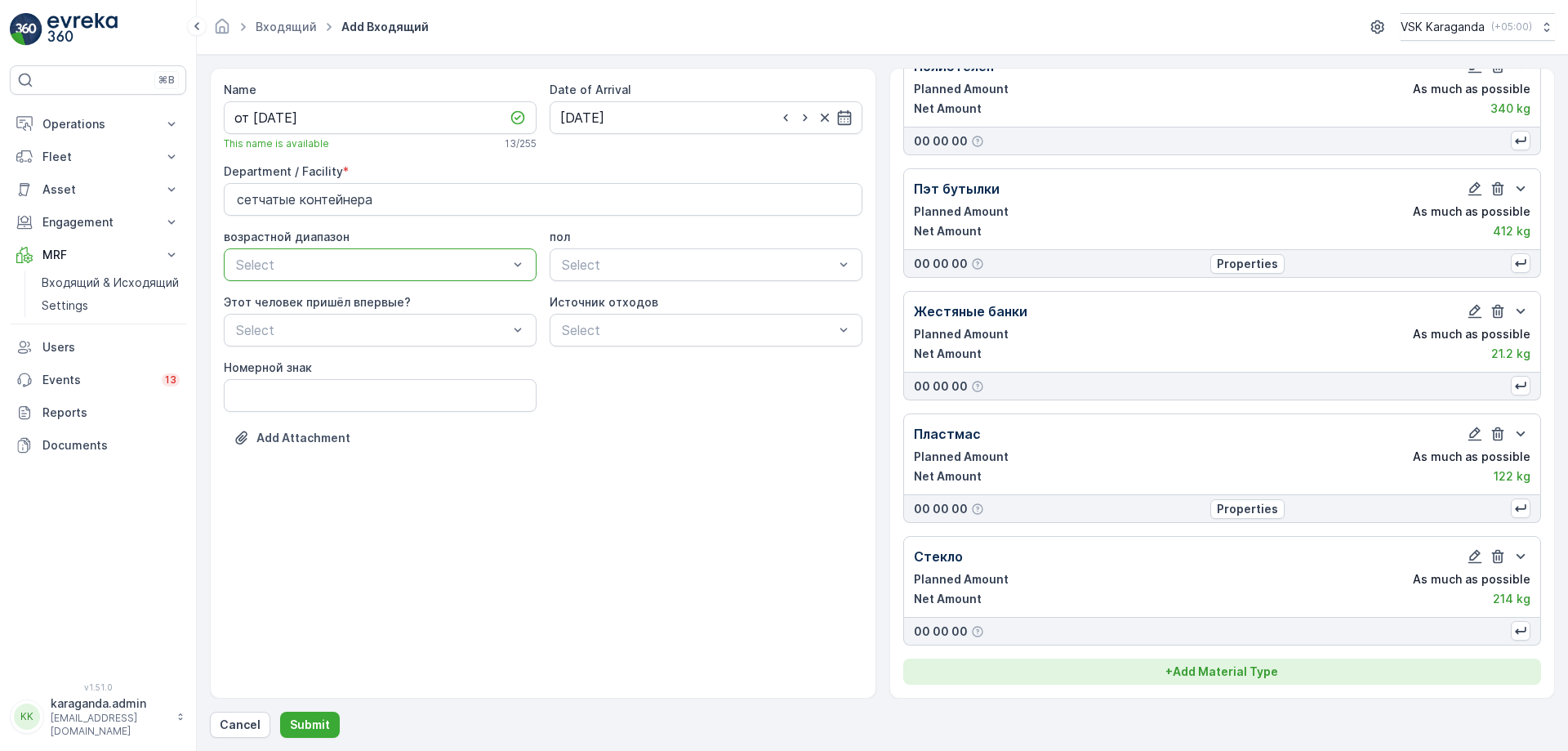
scroll to position [192, 0]
click at [1231, 668] on p "+ Add Material Type" at bounding box center [1222, 671] width 113 height 16
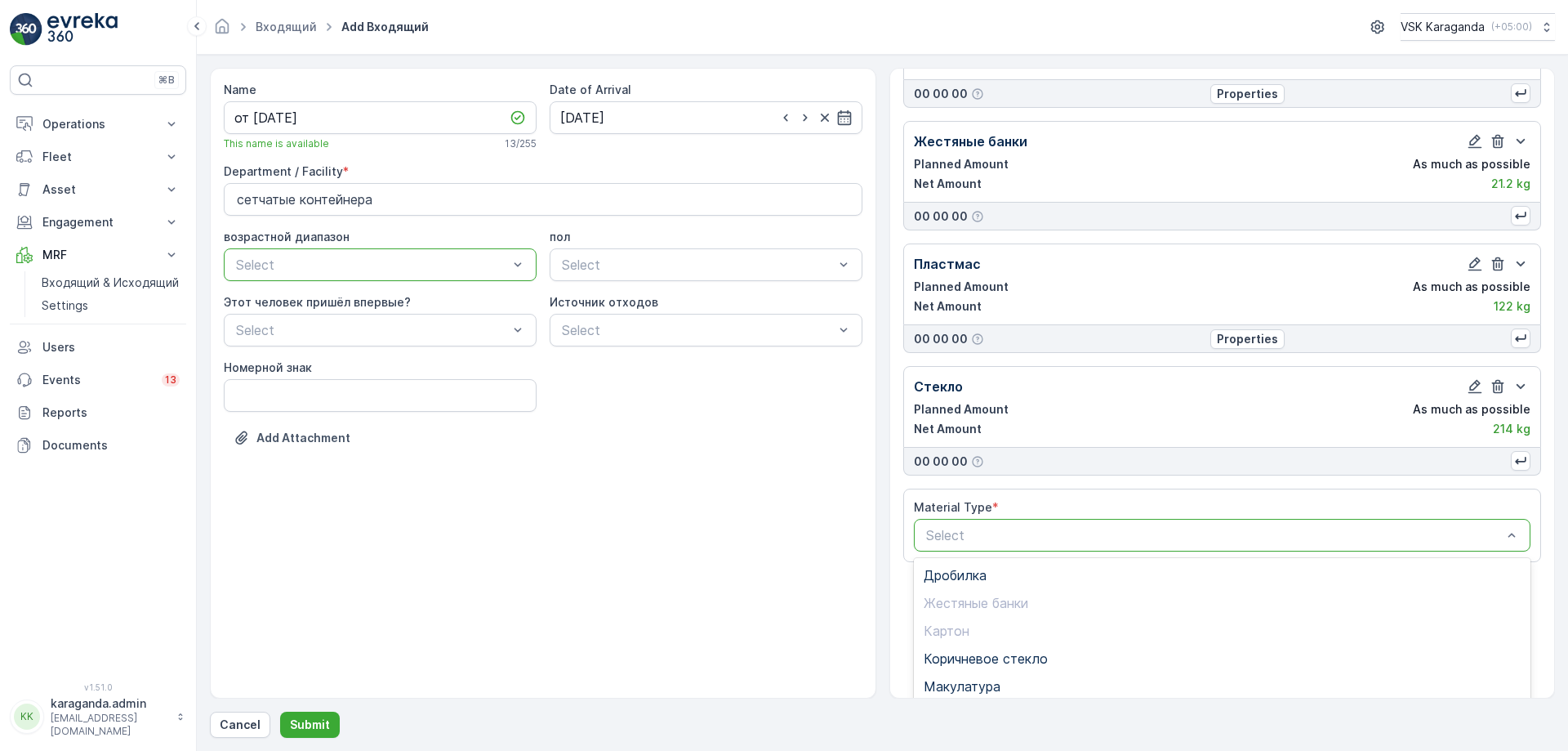
scroll to position [467, 0]
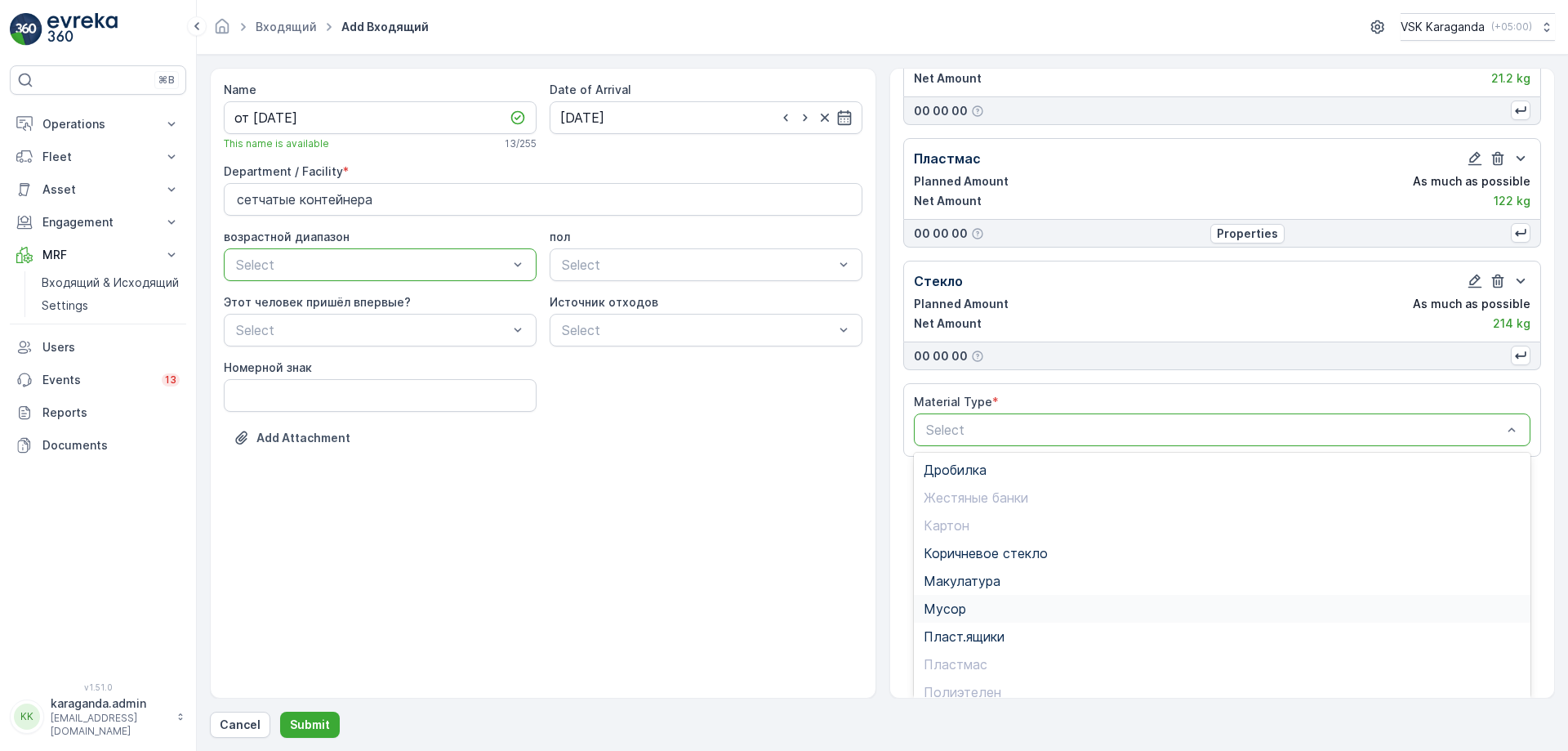
click at [966, 608] on div "Мусор" at bounding box center [1222, 609] width 598 height 14
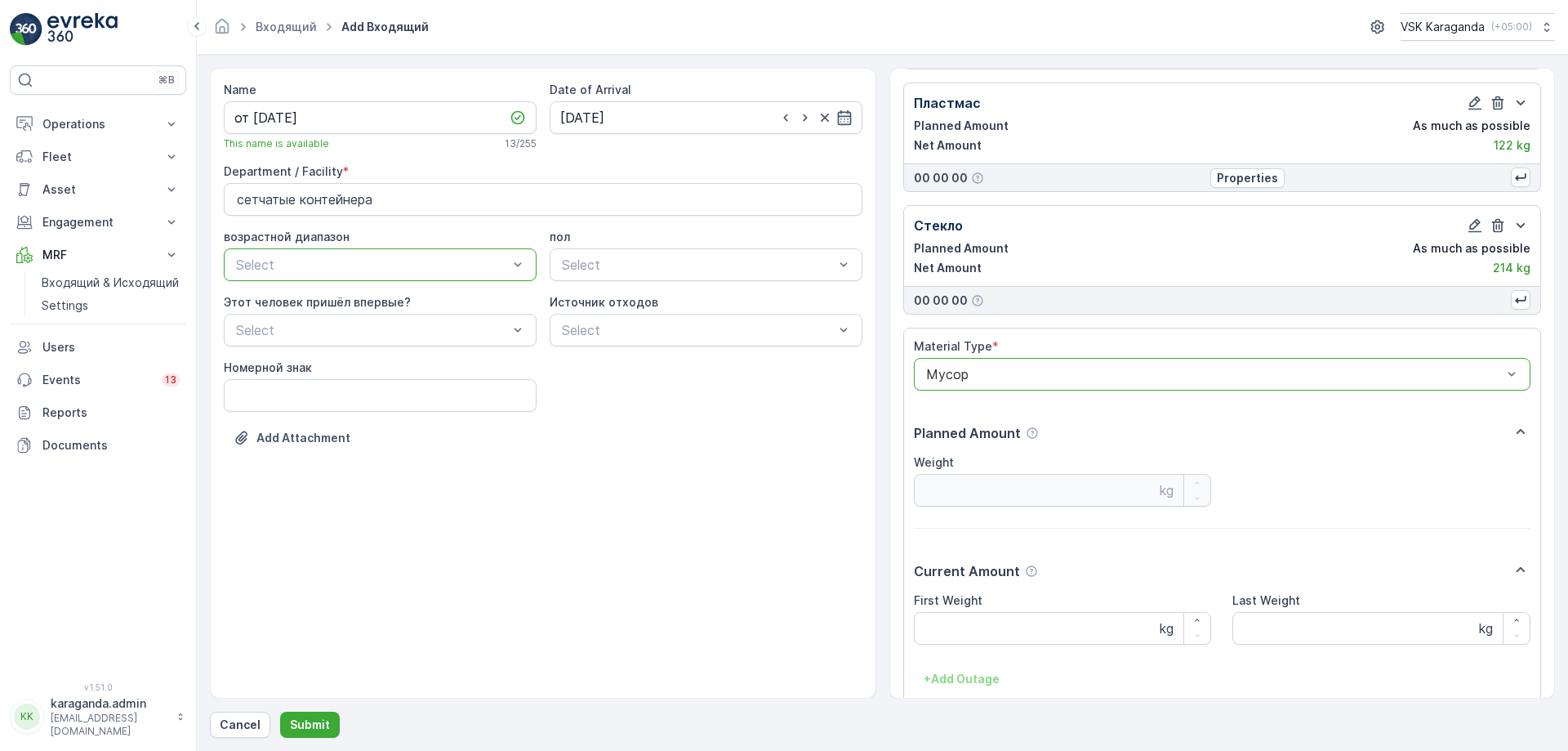
scroll to position [613, 0]
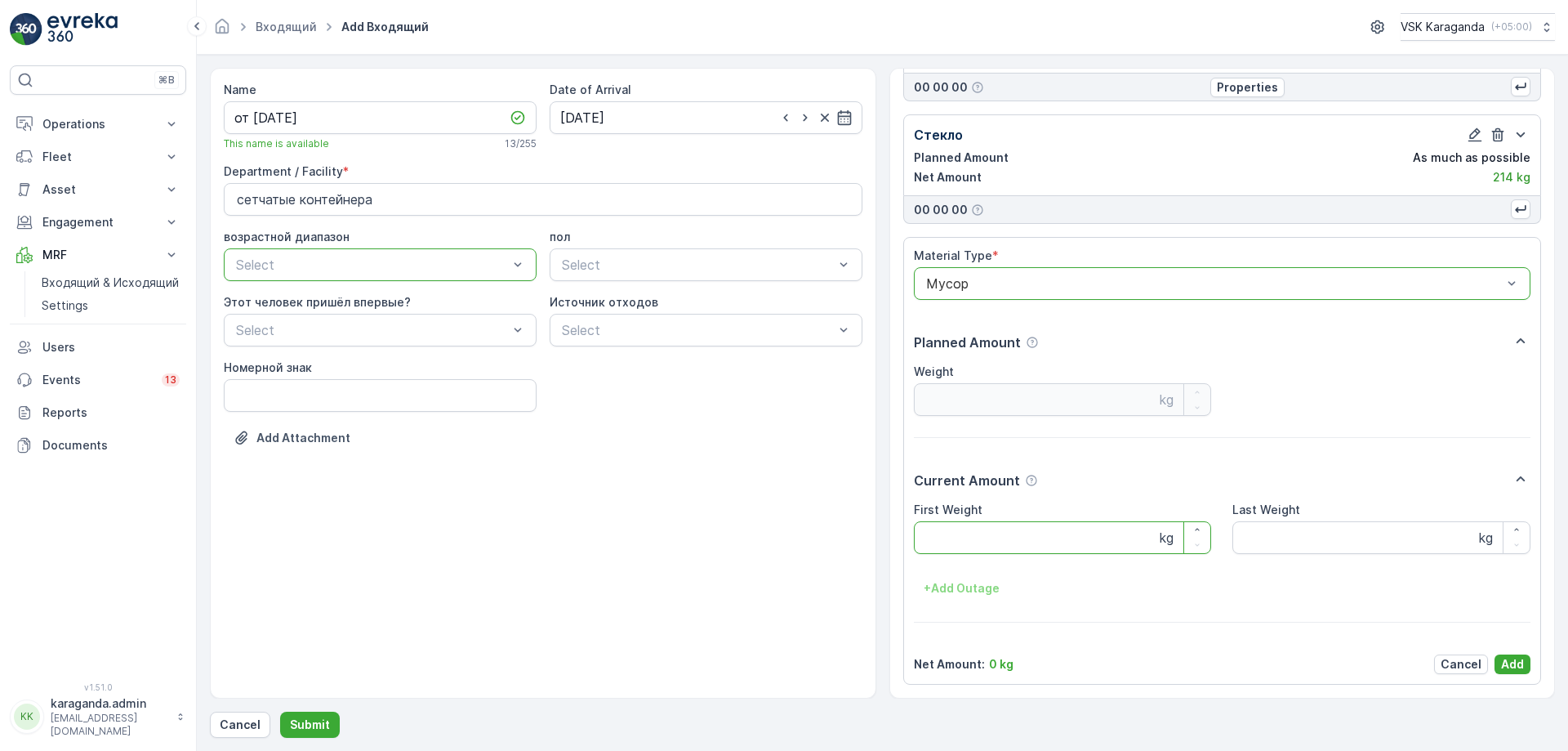
click at [947, 536] on Weight "First Weight" at bounding box center [1063, 537] width 298 height 33
type Weight "1941"
click at [1514, 659] on p "Add" at bounding box center [1512, 664] width 23 height 16
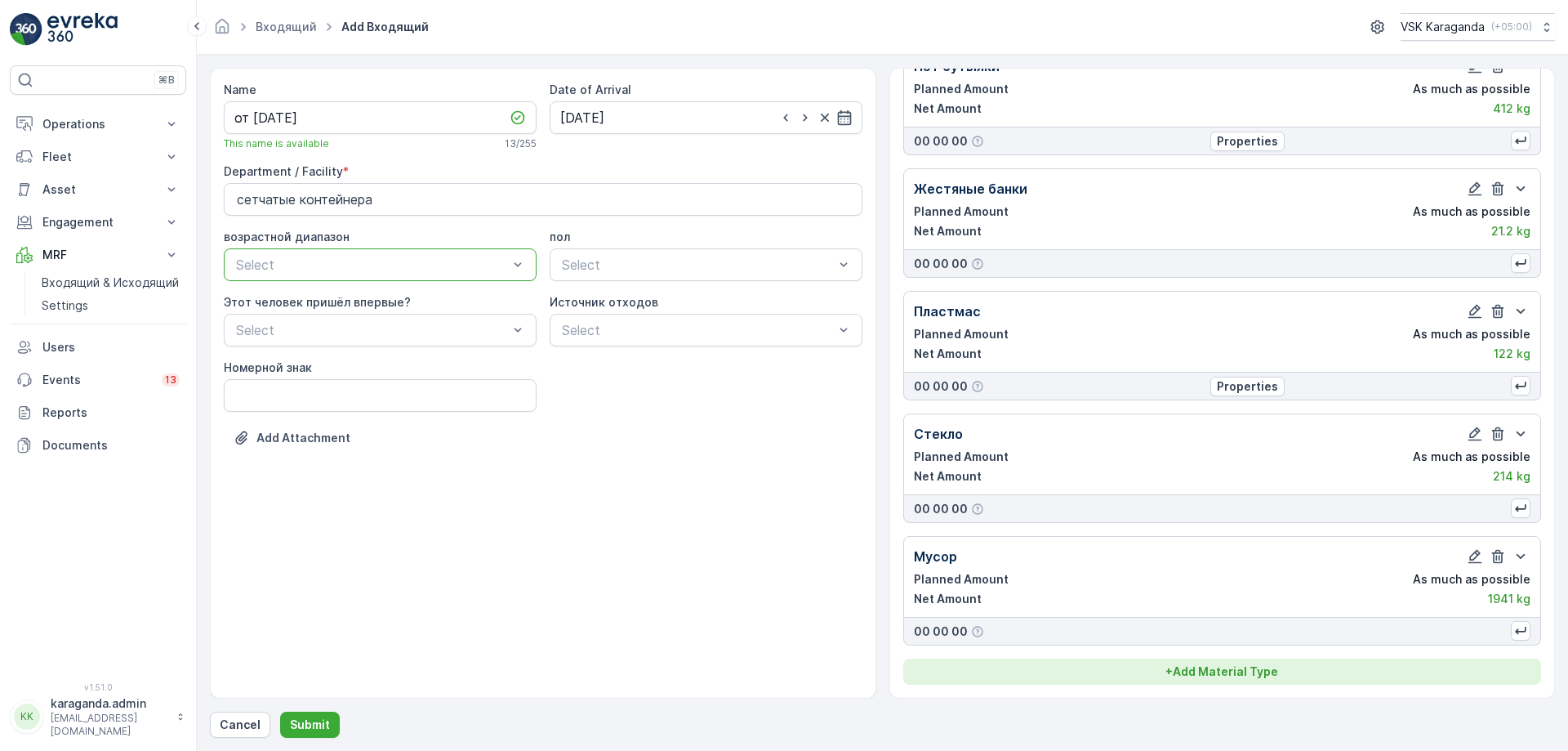
click at [1182, 660] on button "+ Add Material Type" at bounding box center [1222, 671] width 639 height 26
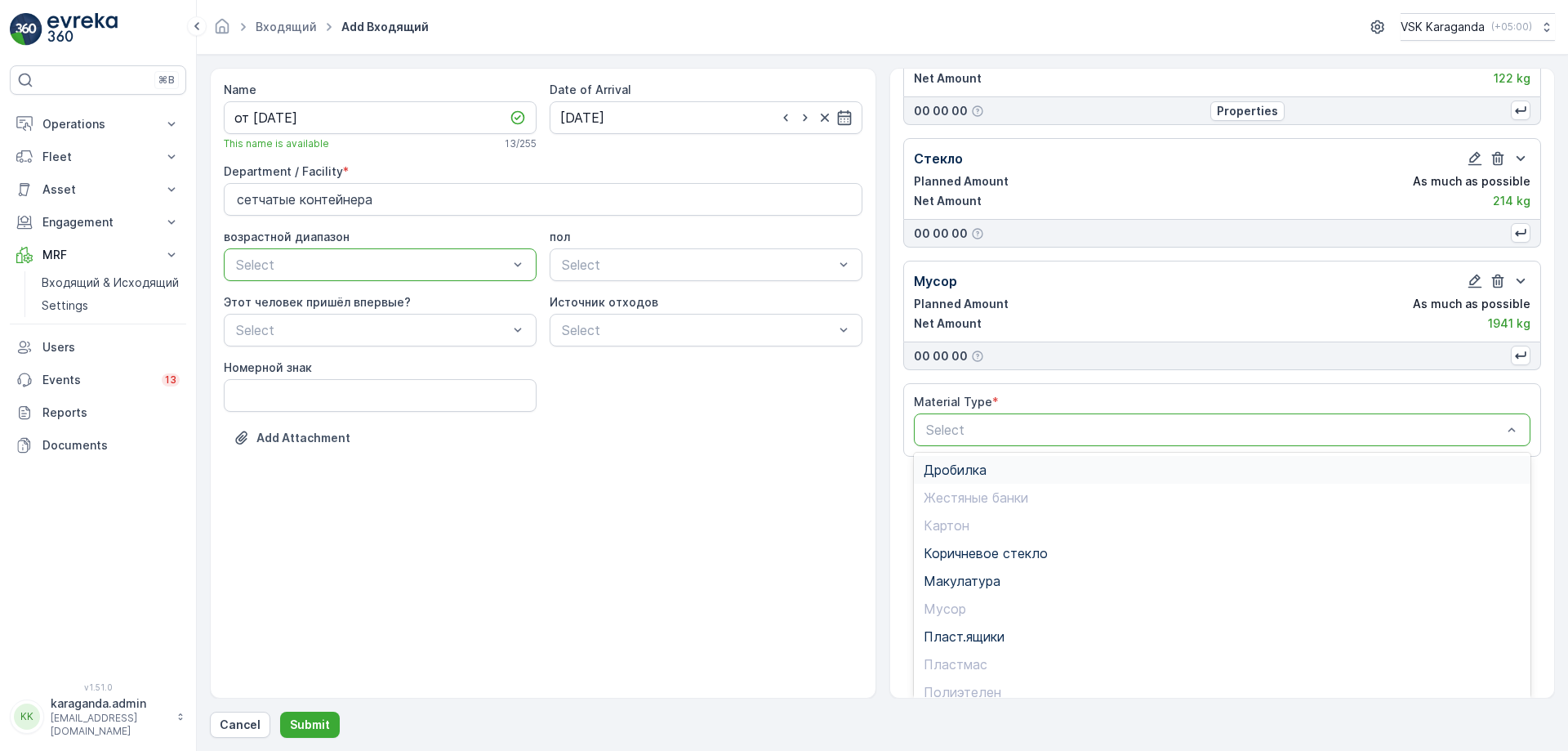
click at [987, 467] on div "Дробилка" at bounding box center [1222, 470] width 598 height 14
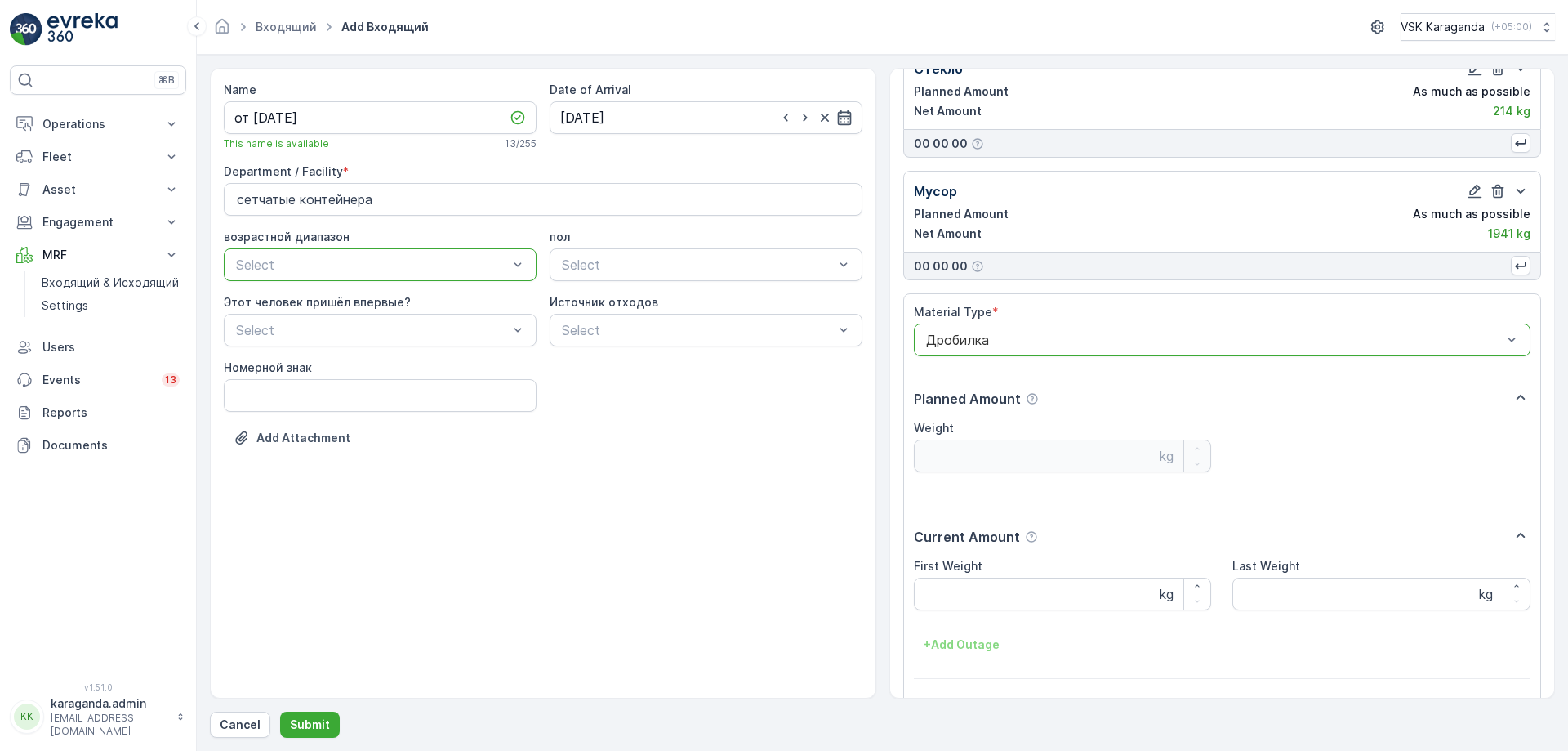
scroll to position [736, 0]
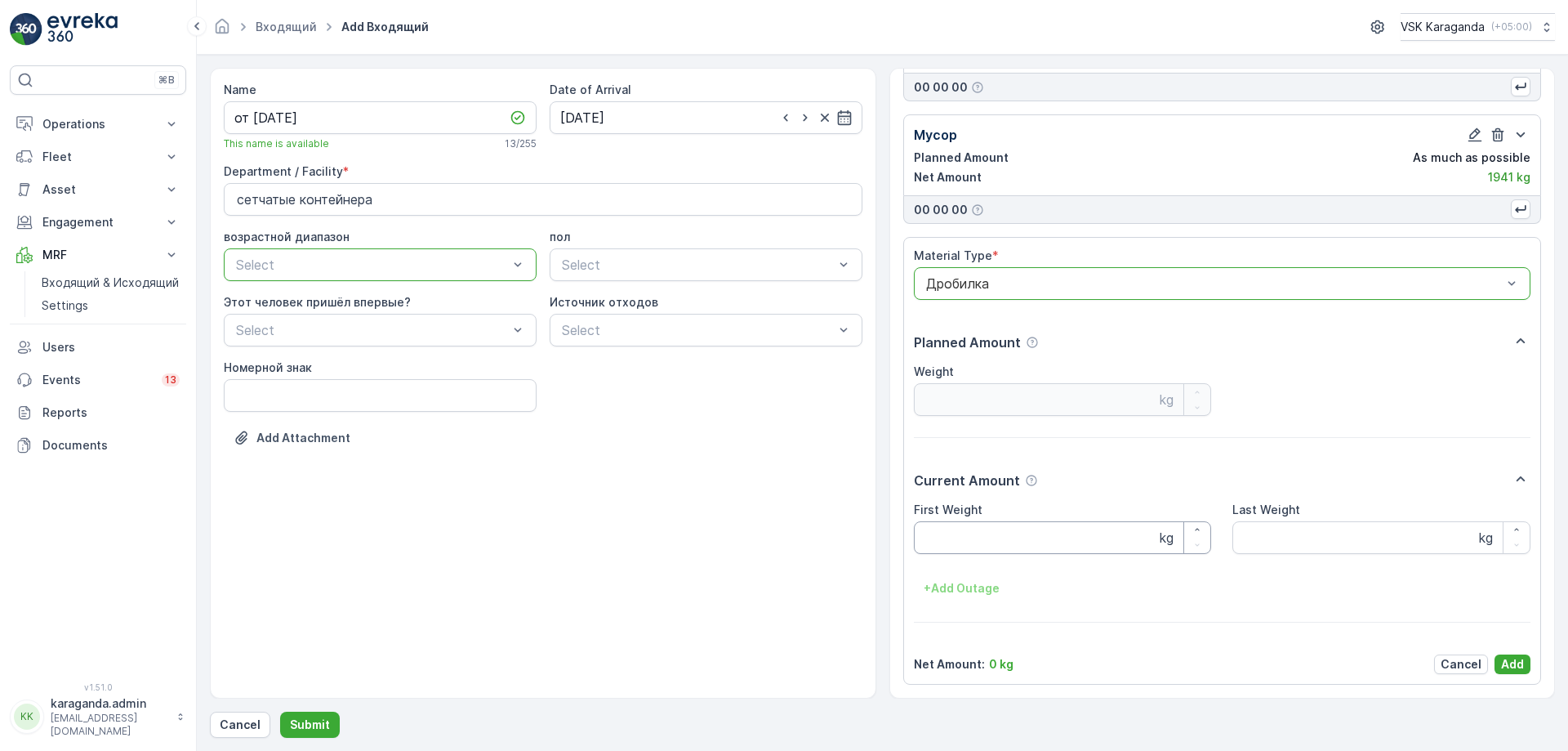
click at [956, 545] on Weight "First Weight" at bounding box center [1063, 537] width 298 height 33
type Weight "329"
click at [1501, 666] on p "Add" at bounding box center [1512, 664] width 23 height 16
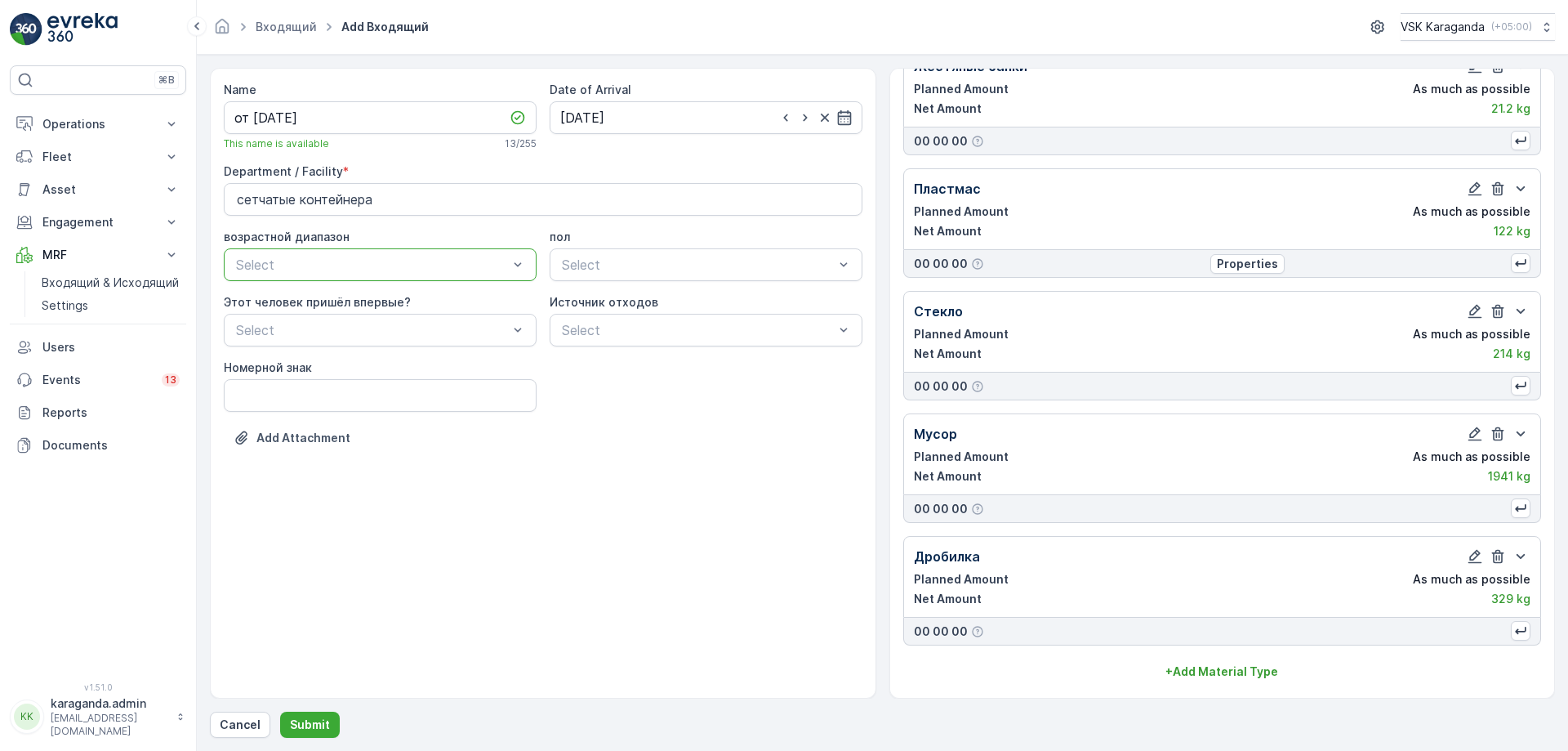
scroll to position [437, 0]
click at [298, 723] on p "Submit" at bounding box center [309, 725] width 40 height 16
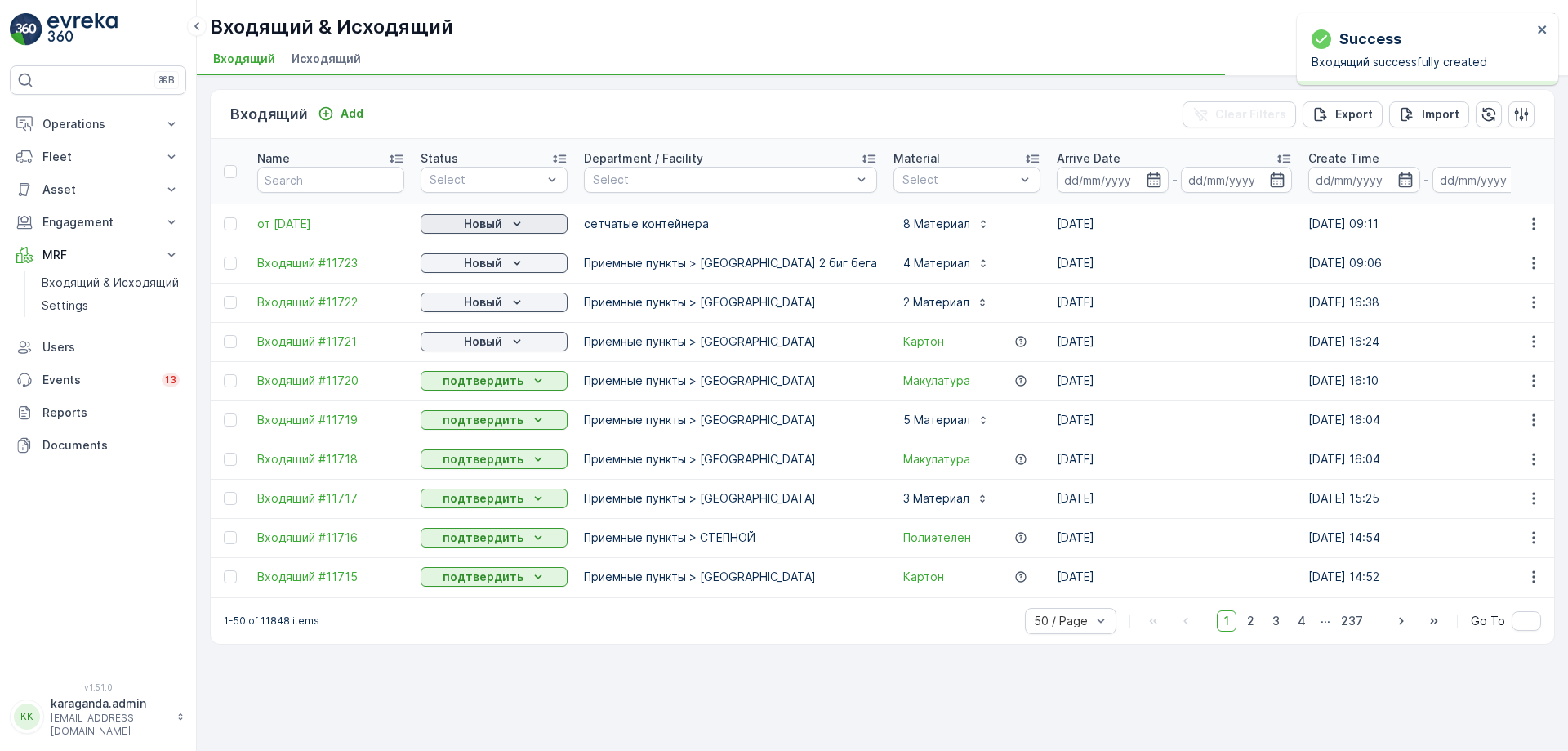
click at [454, 225] on div "Новый" at bounding box center [494, 224] width 134 height 16
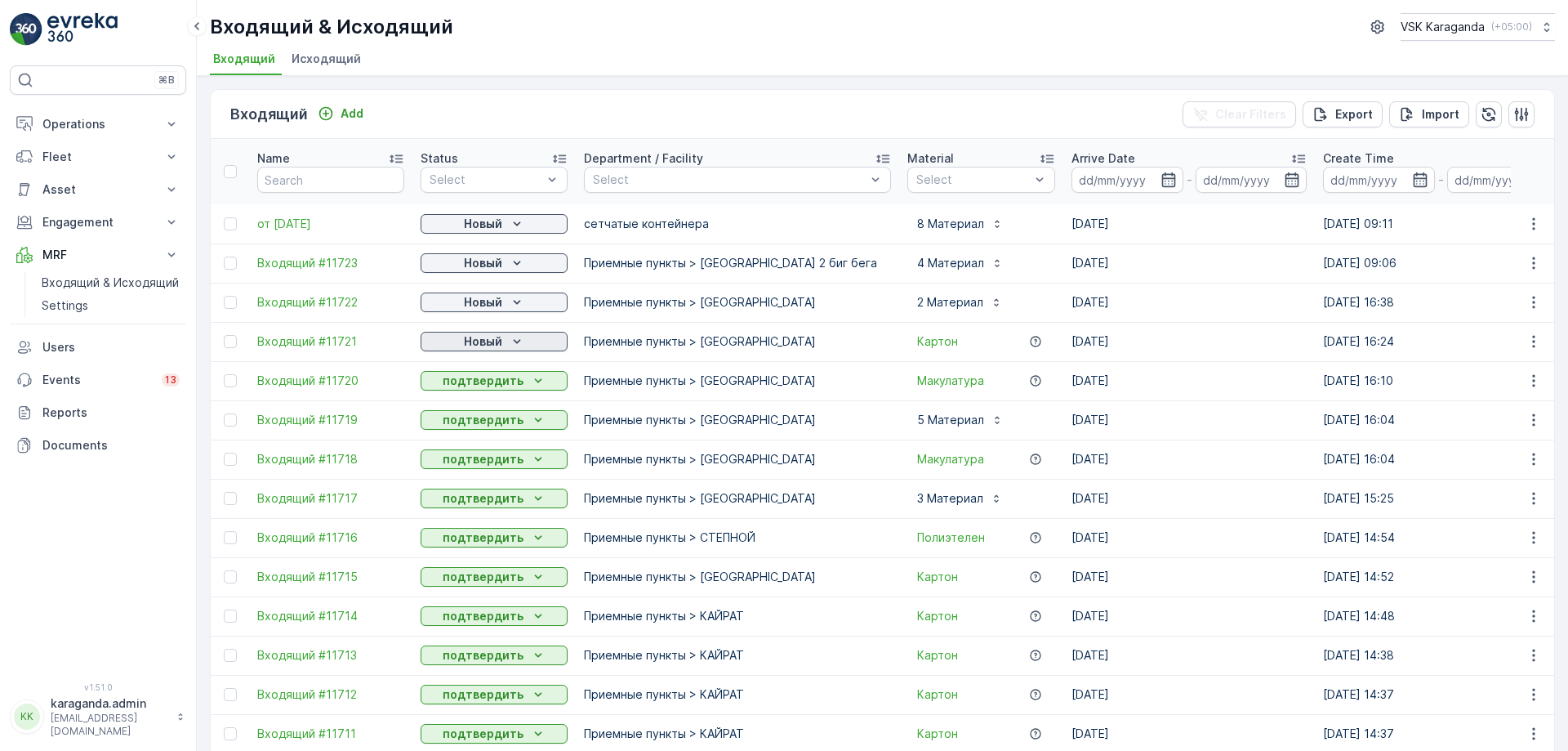
click at [505, 338] on div "Новый" at bounding box center [494, 341] width 134 height 16
click at [496, 384] on span "подтвердить" at bounding box center [468, 388] width 75 height 16
click at [506, 303] on div "Новый" at bounding box center [494, 302] width 134 height 16
click at [486, 353] on span "подтвердить" at bounding box center [468, 349] width 75 height 16
click at [493, 257] on p "Новый" at bounding box center [483, 263] width 38 height 16
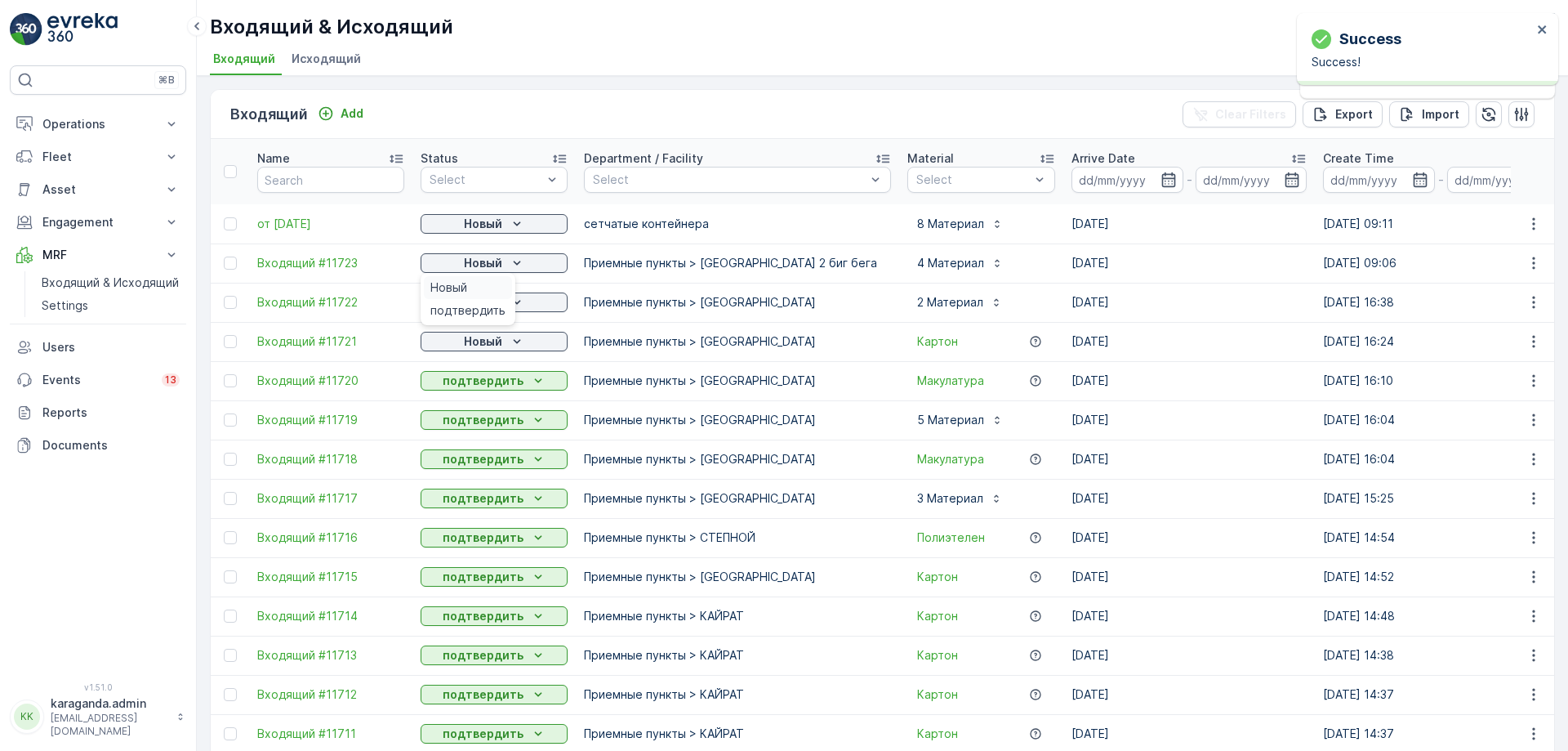
click at [481, 297] on div "Новый" at bounding box center [468, 287] width 88 height 23
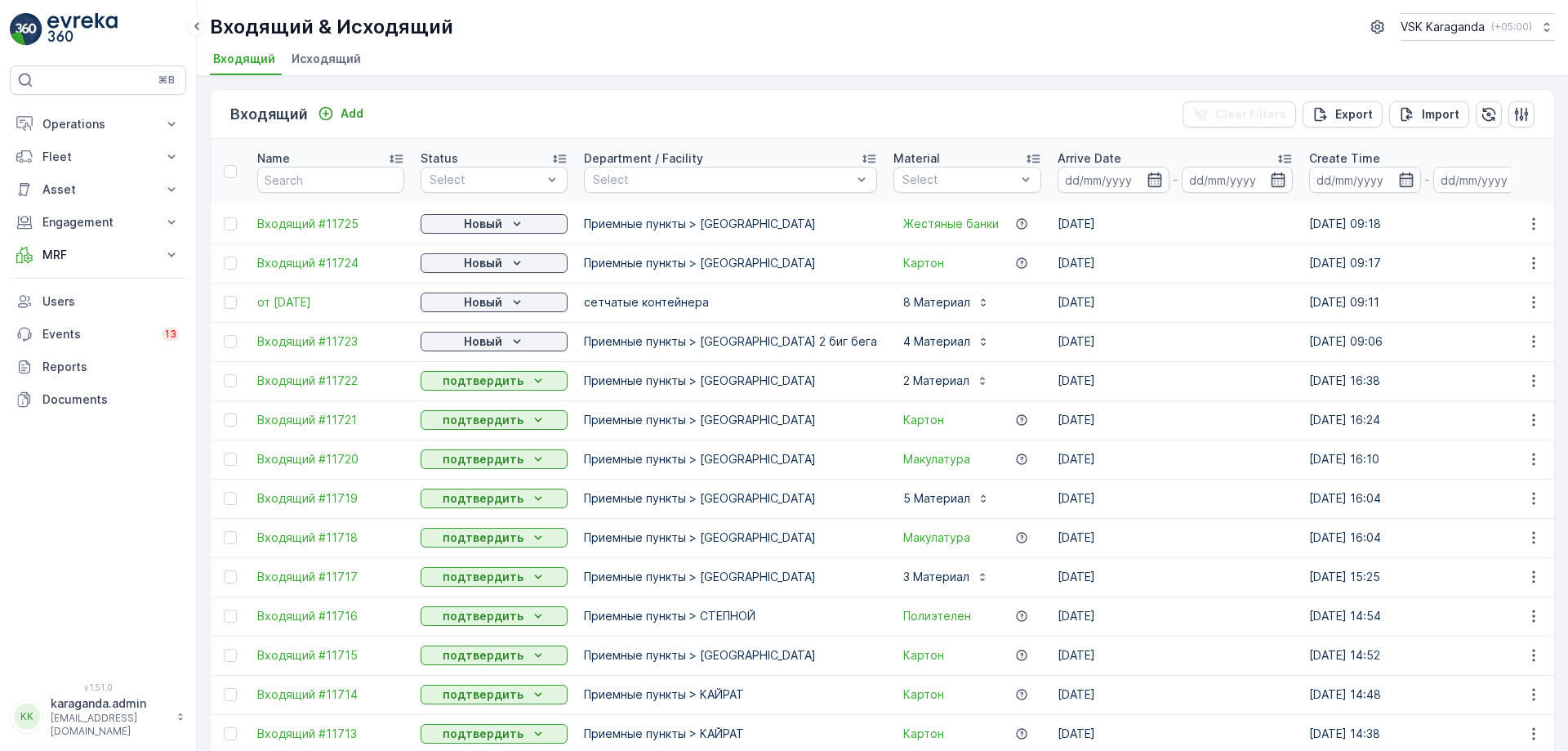
click at [476, 302] on p "Новый" at bounding box center [483, 302] width 38 height 16
click at [469, 347] on span "подтвердить" at bounding box center [468, 349] width 75 height 16
click at [470, 341] on p "Новый" at bounding box center [483, 341] width 38 height 16
click at [463, 385] on span "подтвердить" at bounding box center [468, 388] width 75 height 16
click at [485, 259] on p "Новый" at bounding box center [483, 263] width 38 height 16
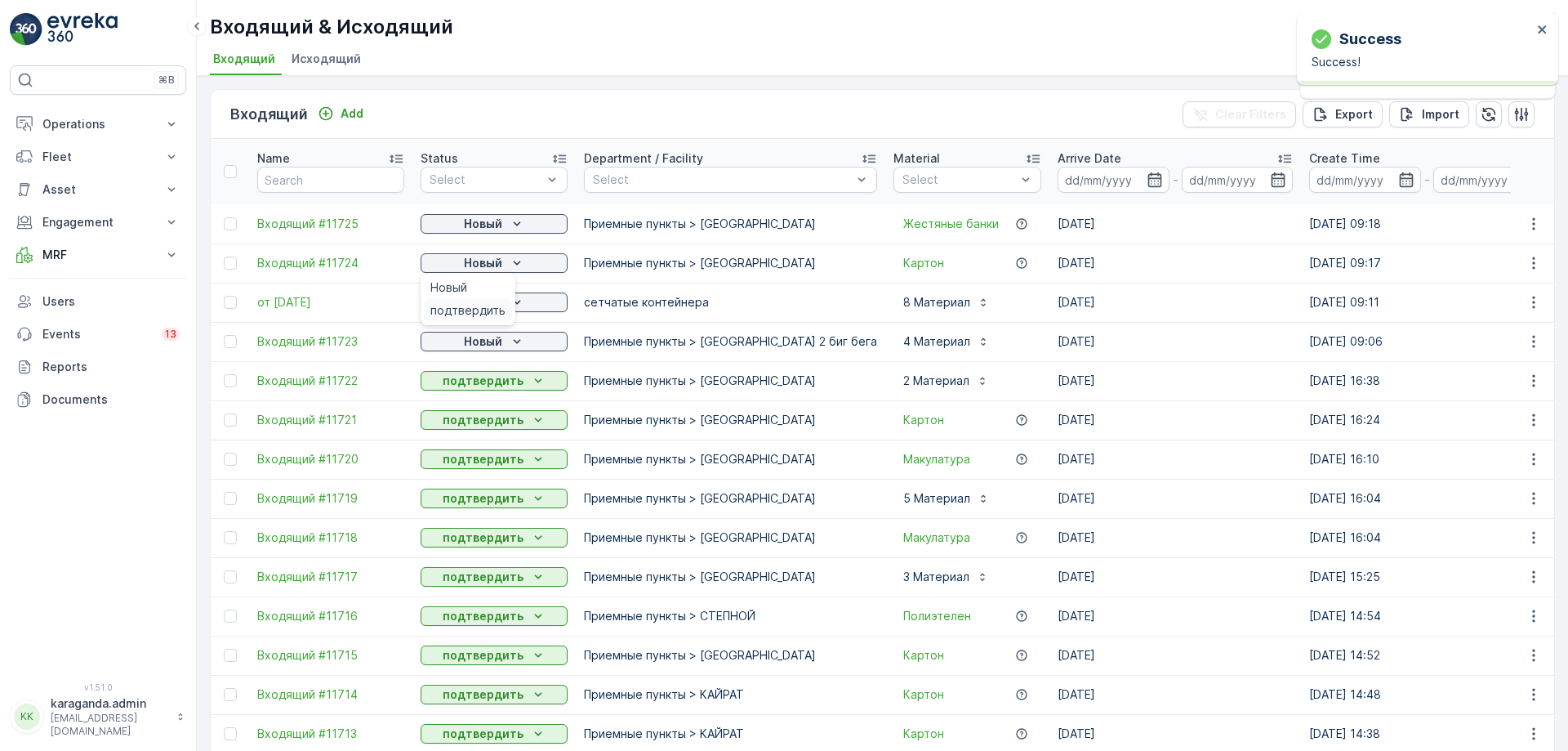
click at [476, 303] on span "подтвердить" at bounding box center [468, 310] width 75 height 16
click at [488, 267] on span "подтвердить" at bounding box center [468, 270] width 75 height 16
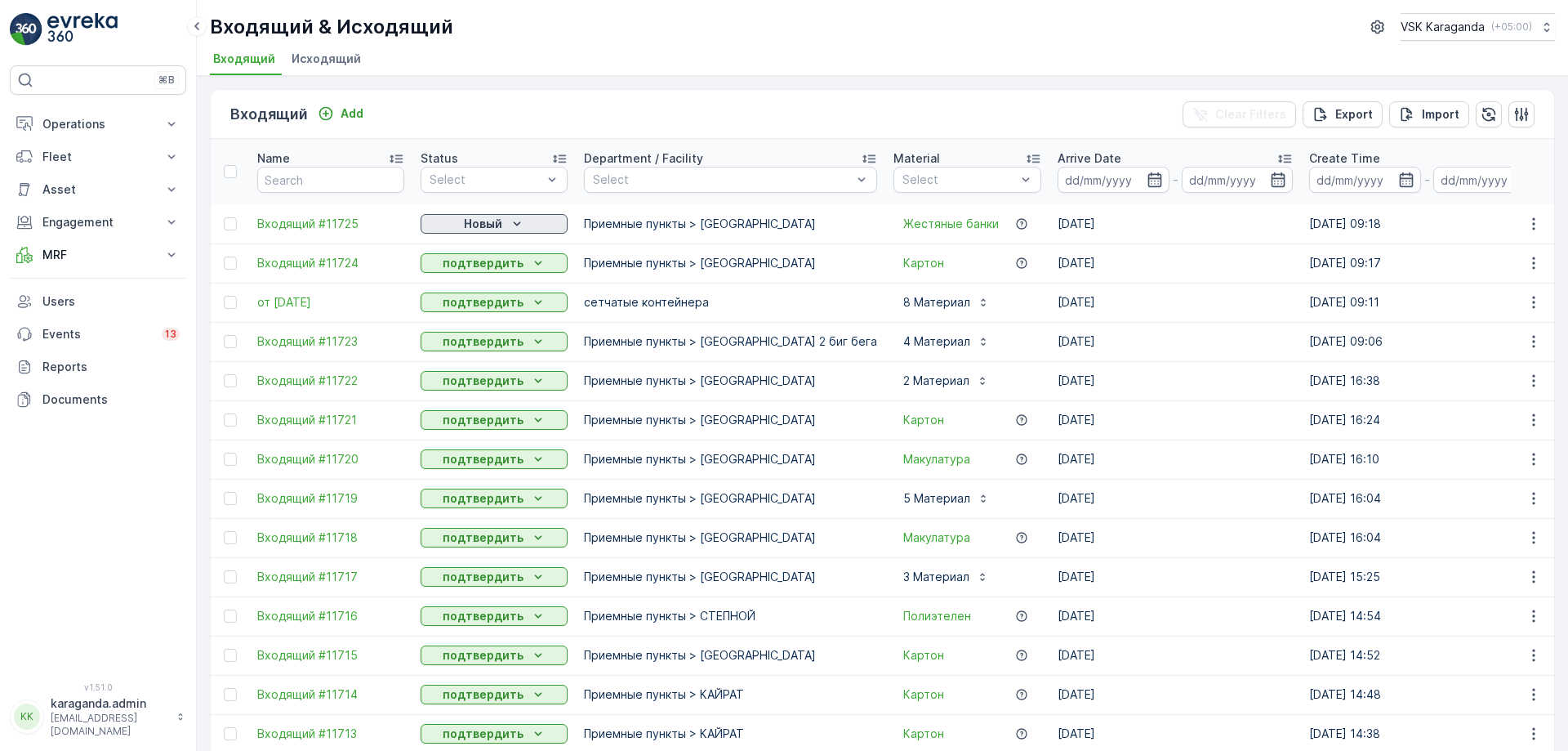
click at [477, 218] on p "Новый" at bounding box center [483, 224] width 38 height 16
click at [469, 263] on span "подтвердить" at bounding box center [468, 270] width 75 height 16
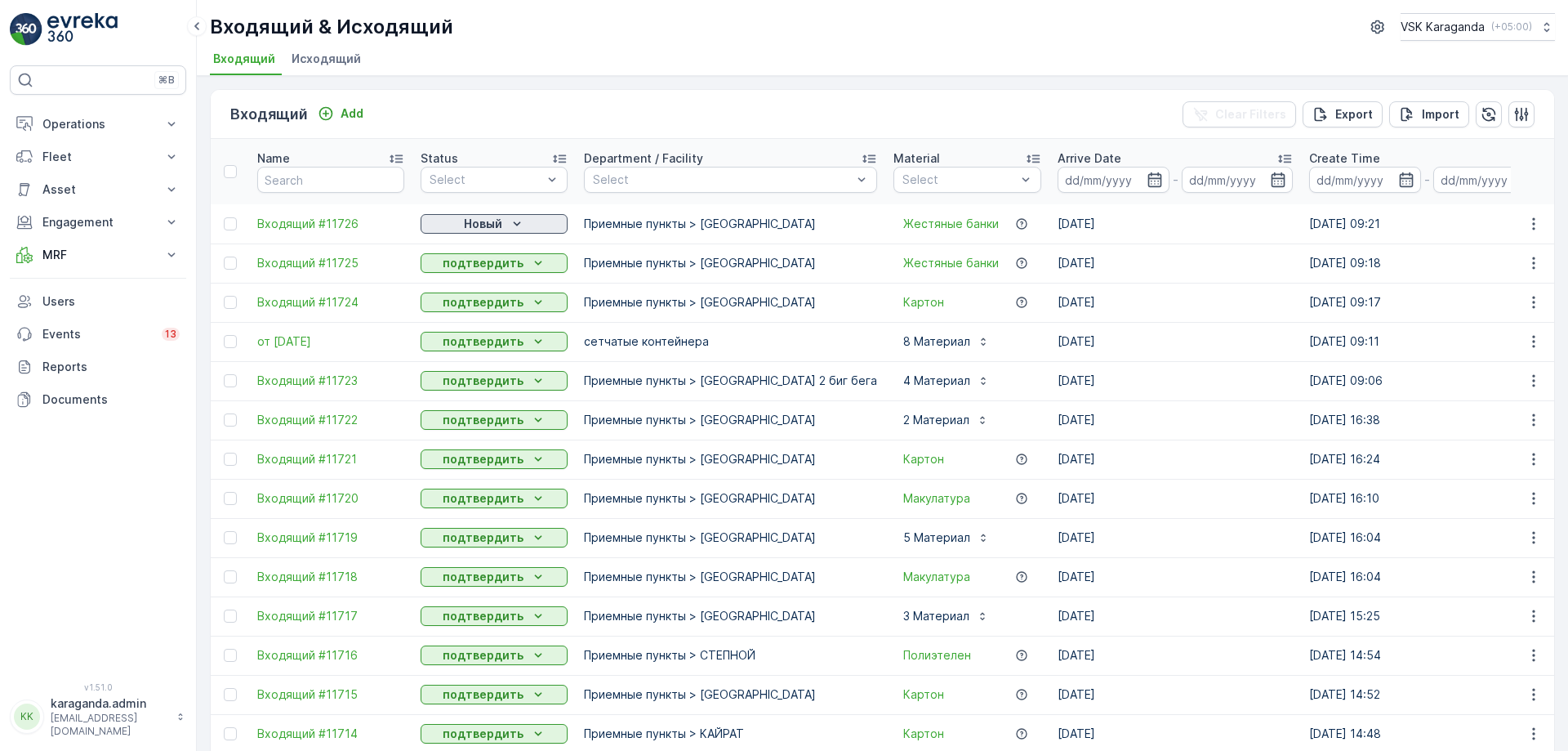
click at [481, 222] on p "Новый" at bounding box center [483, 224] width 38 height 16
click at [478, 265] on span "подтвердить" at bounding box center [468, 270] width 75 height 16
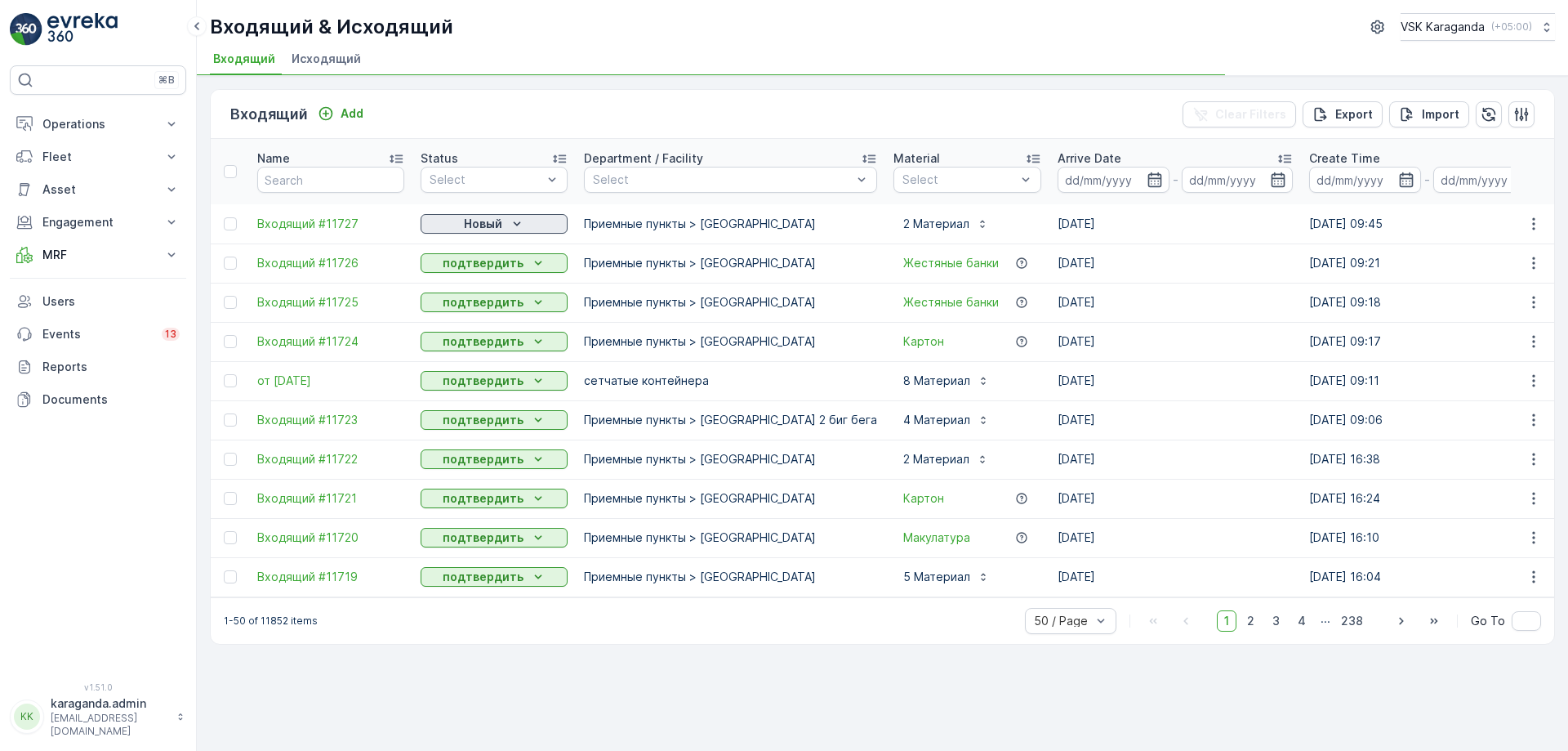
click at [512, 225] on icon "Новый" at bounding box center [517, 224] width 16 height 16
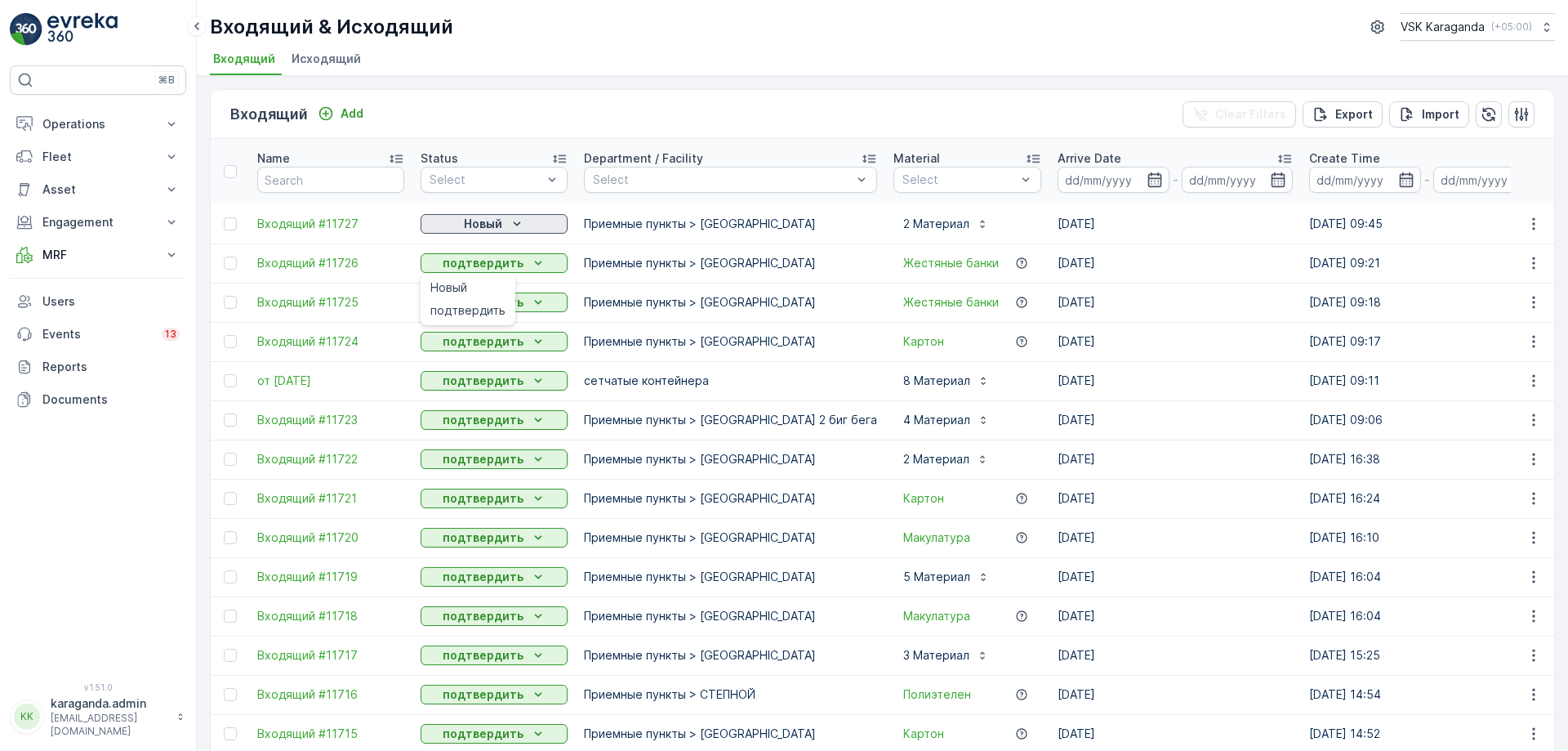
click at [492, 226] on p "Новый" at bounding box center [483, 224] width 38 height 16
click at [474, 268] on span "подтвердить" at bounding box center [468, 270] width 75 height 16
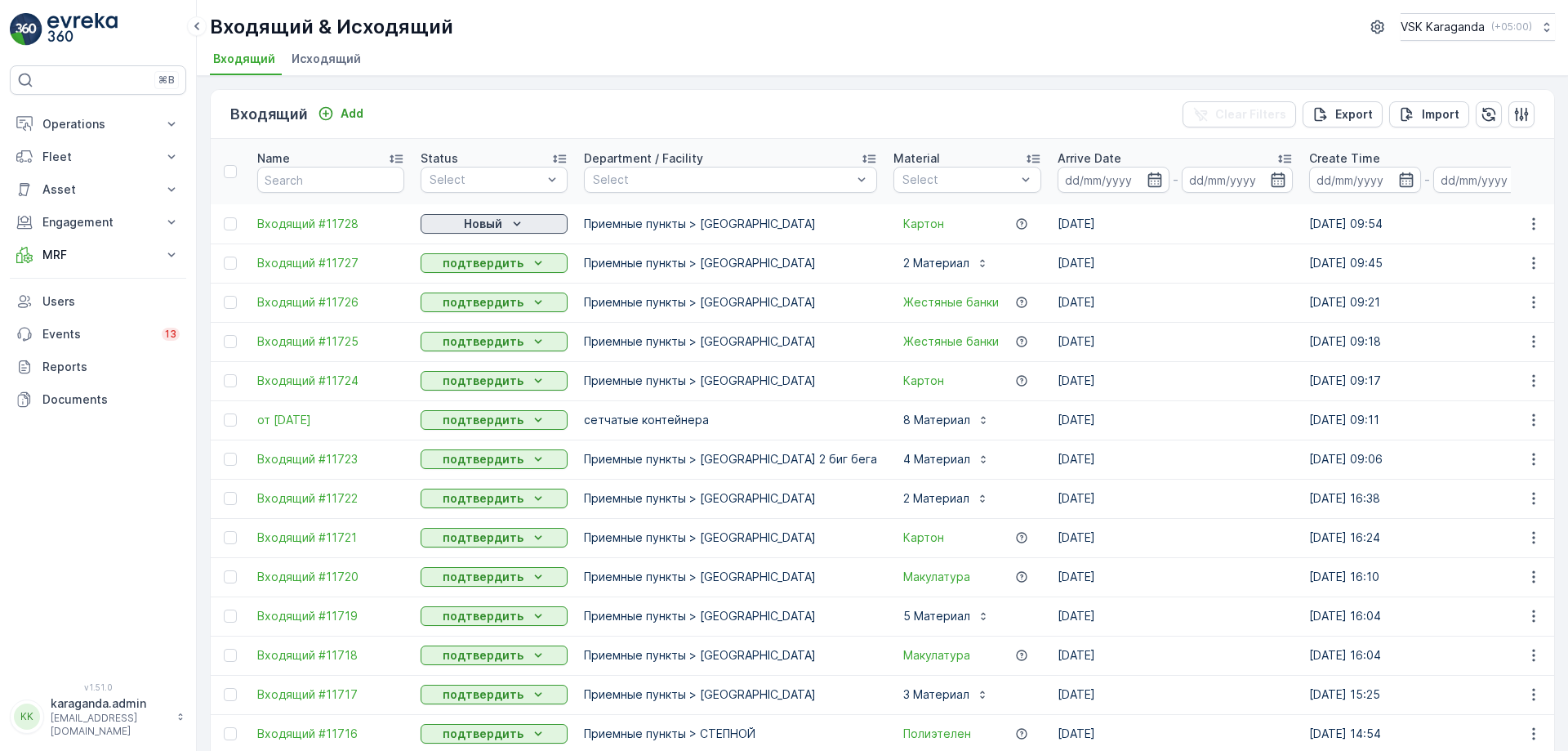
click at [469, 217] on p "Новый" at bounding box center [483, 224] width 38 height 16
click at [459, 271] on span "подтвердить" at bounding box center [468, 270] width 75 height 16
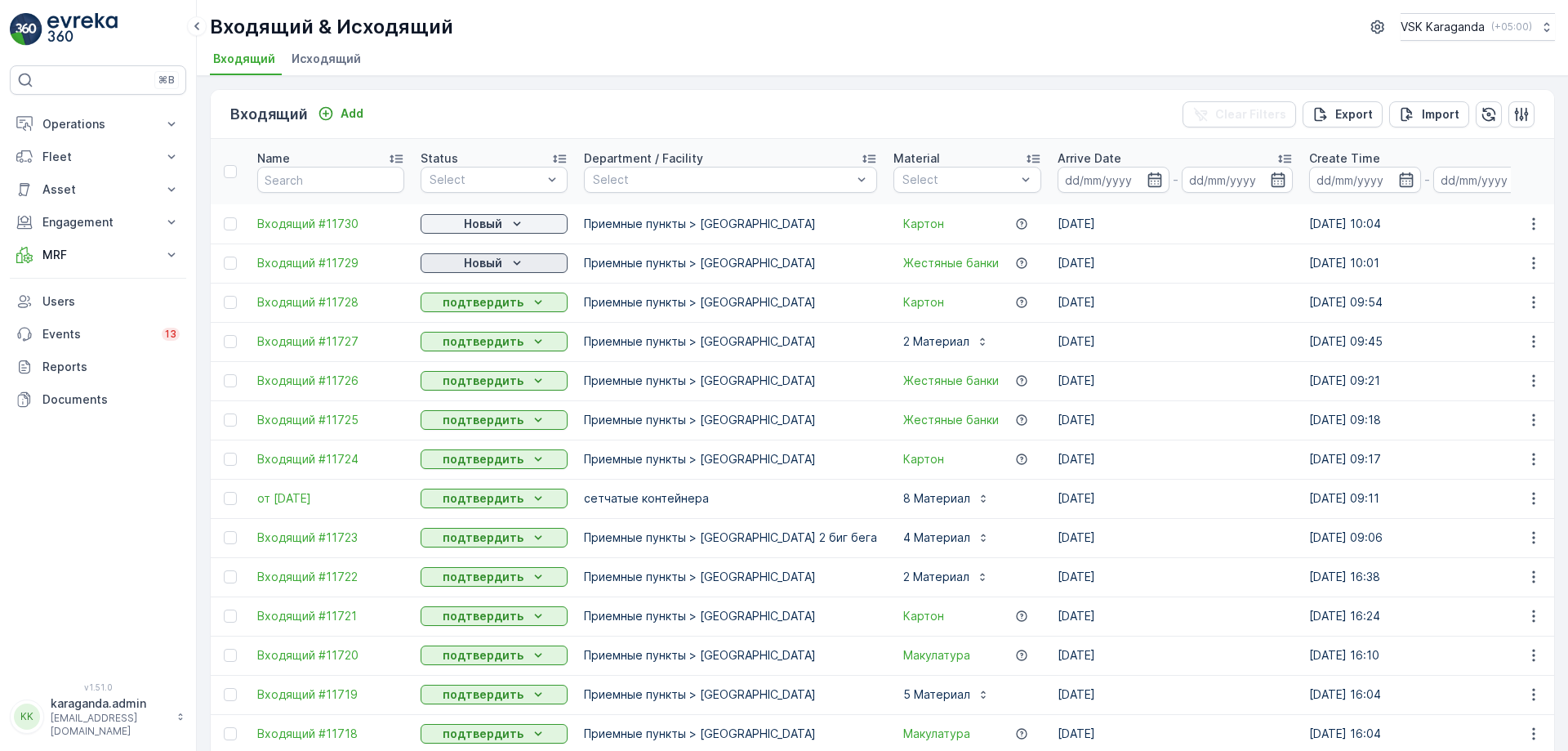
click at [493, 259] on p "Новый" at bounding box center [483, 263] width 38 height 16
click at [485, 317] on span "подтвердить" at bounding box center [468, 310] width 75 height 16
click at [507, 227] on div "Новый" at bounding box center [494, 224] width 134 height 16
click at [500, 263] on span "подтвердить" at bounding box center [468, 270] width 75 height 16
click at [455, 228] on div "Новый" at bounding box center [494, 224] width 134 height 16
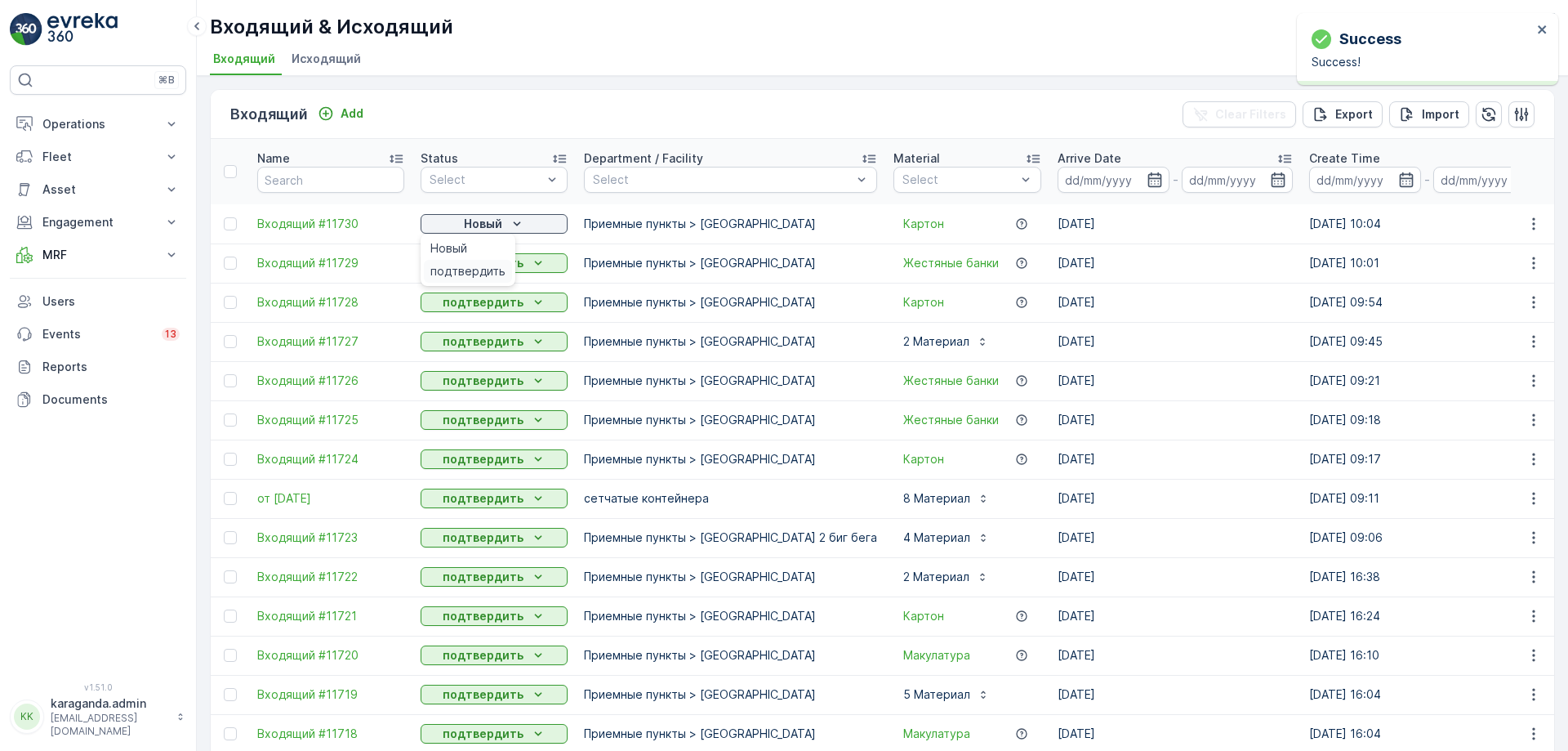
click at [449, 266] on span "подтвердить" at bounding box center [468, 270] width 75 height 16
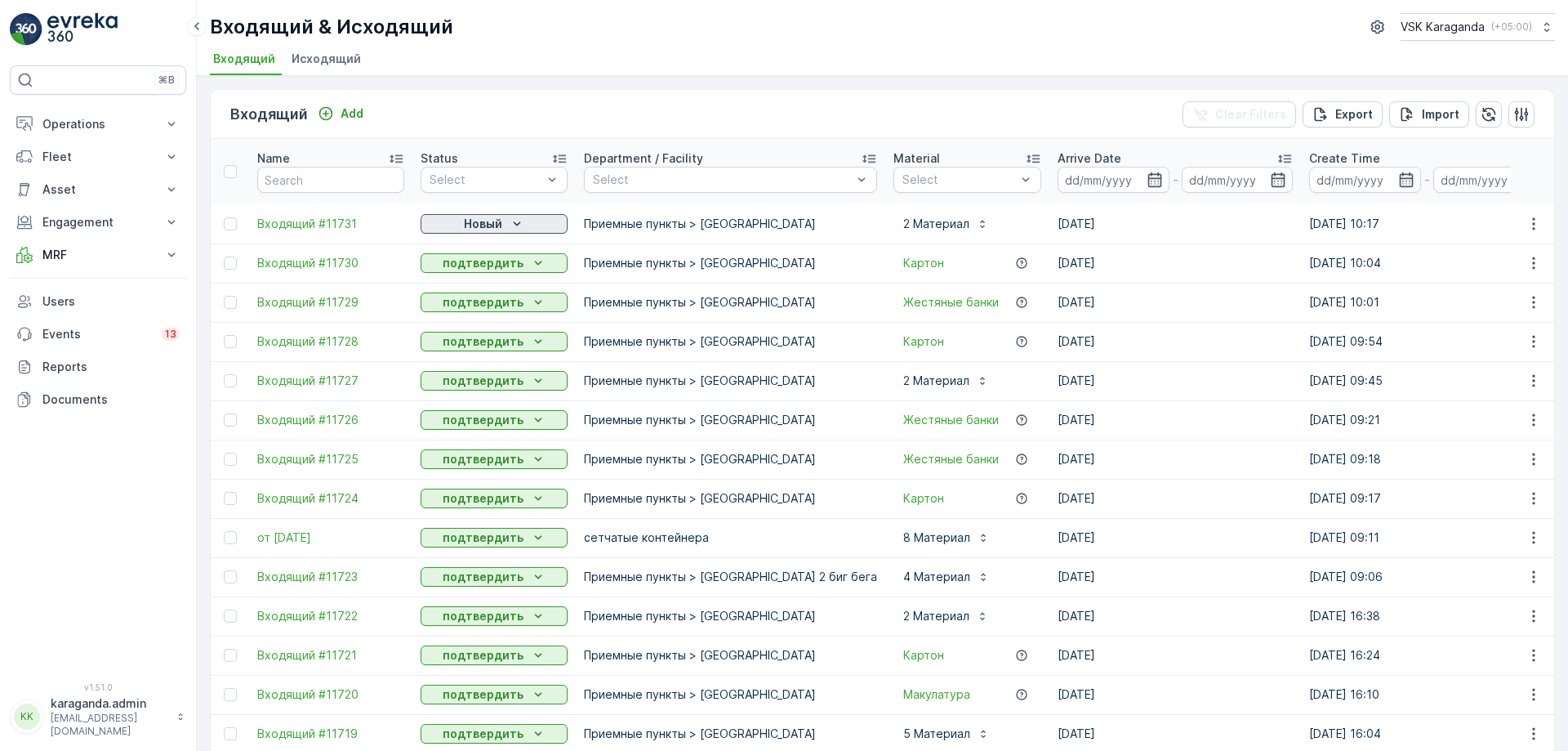
click at [509, 218] on icon "Новый" at bounding box center [517, 224] width 16 height 16
click at [496, 264] on span "подтвердить" at bounding box center [468, 270] width 75 height 16
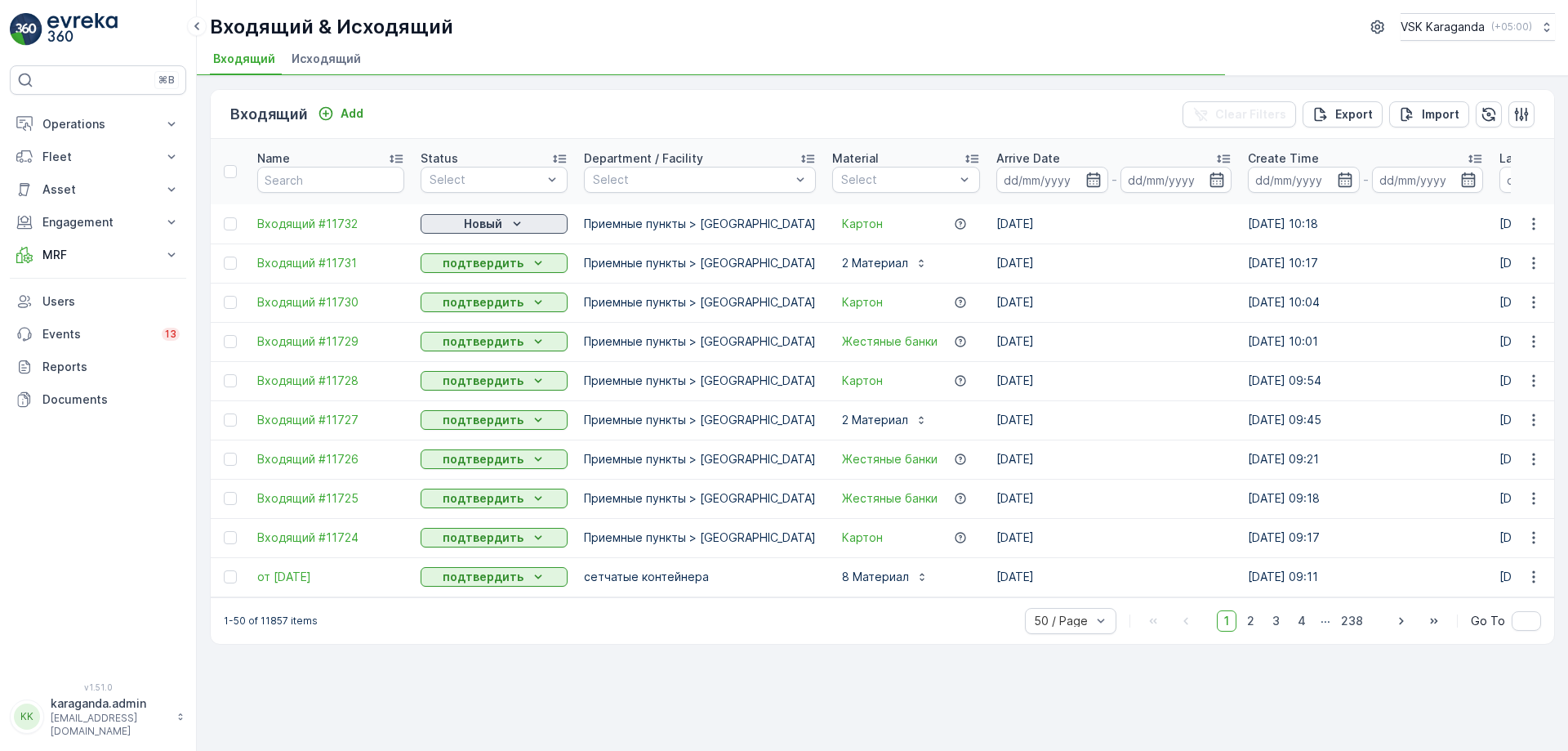
click at [487, 218] on p "Новый" at bounding box center [483, 224] width 38 height 16
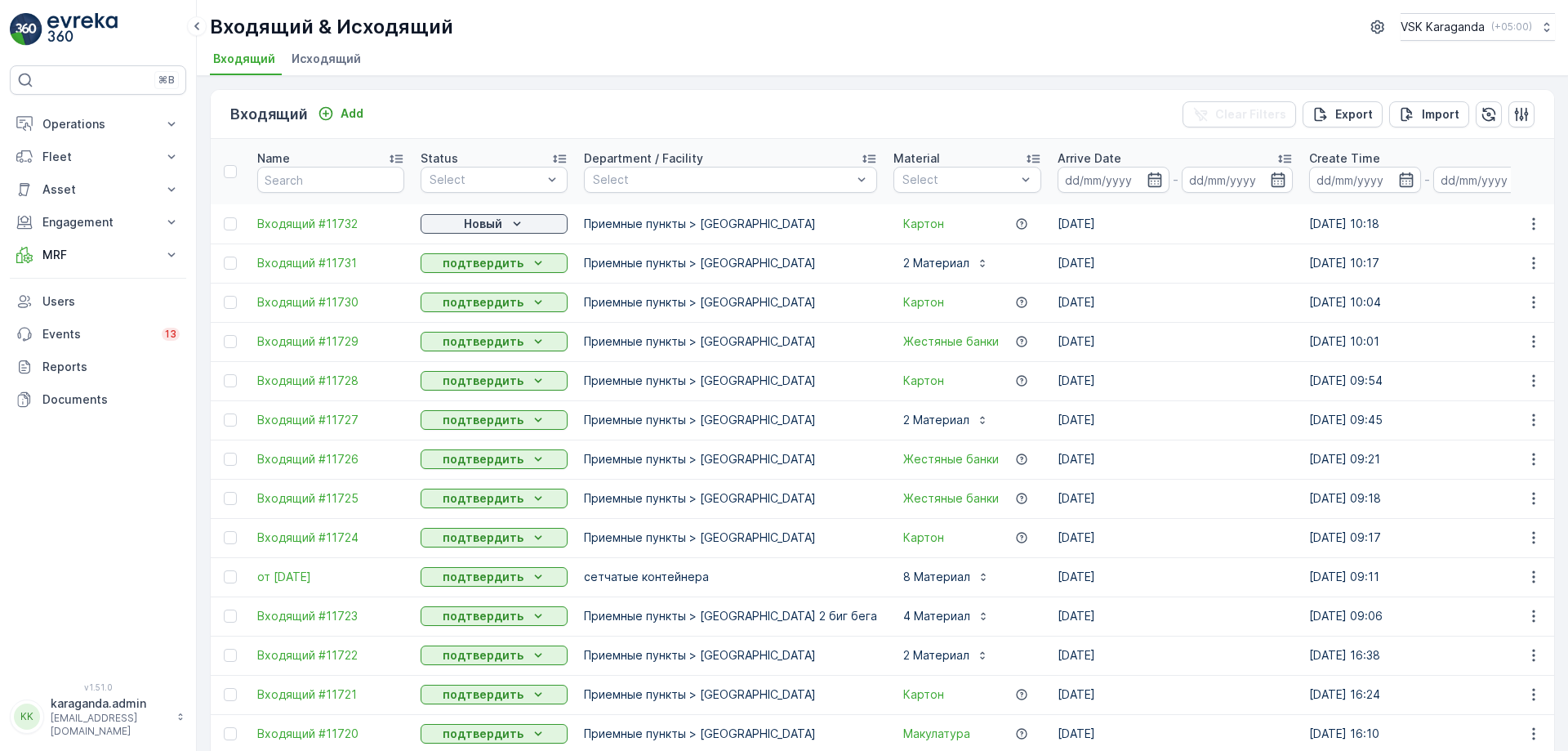
click at [484, 263] on p "подтвердить" at bounding box center [483, 263] width 80 height 16
click at [468, 216] on p "Новый" at bounding box center [483, 224] width 38 height 16
click at [474, 262] on div "подтвердить" at bounding box center [468, 271] width 88 height 23
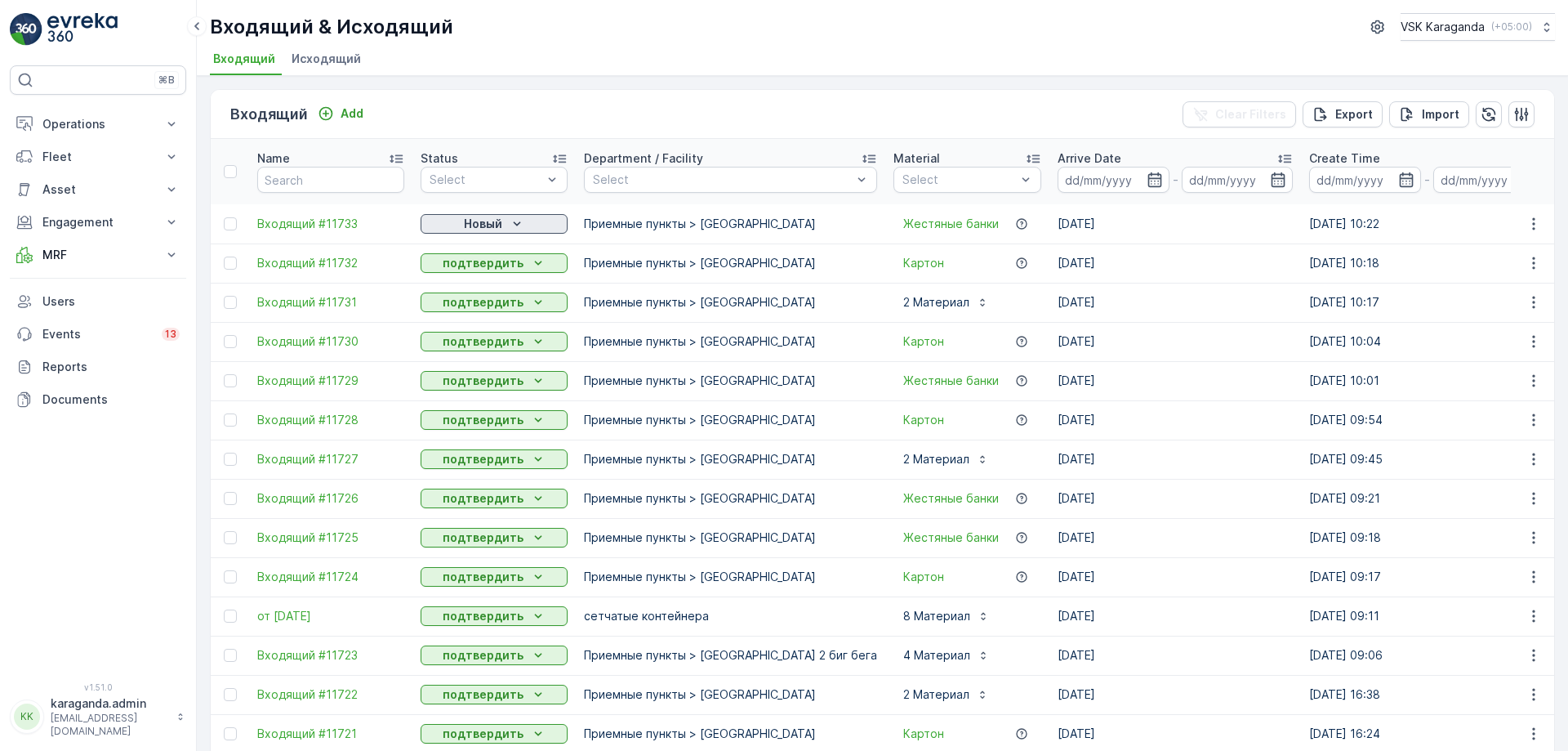
click at [474, 222] on p "Новый" at bounding box center [483, 224] width 38 height 16
click at [471, 274] on span "подтвердить" at bounding box center [468, 270] width 75 height 16
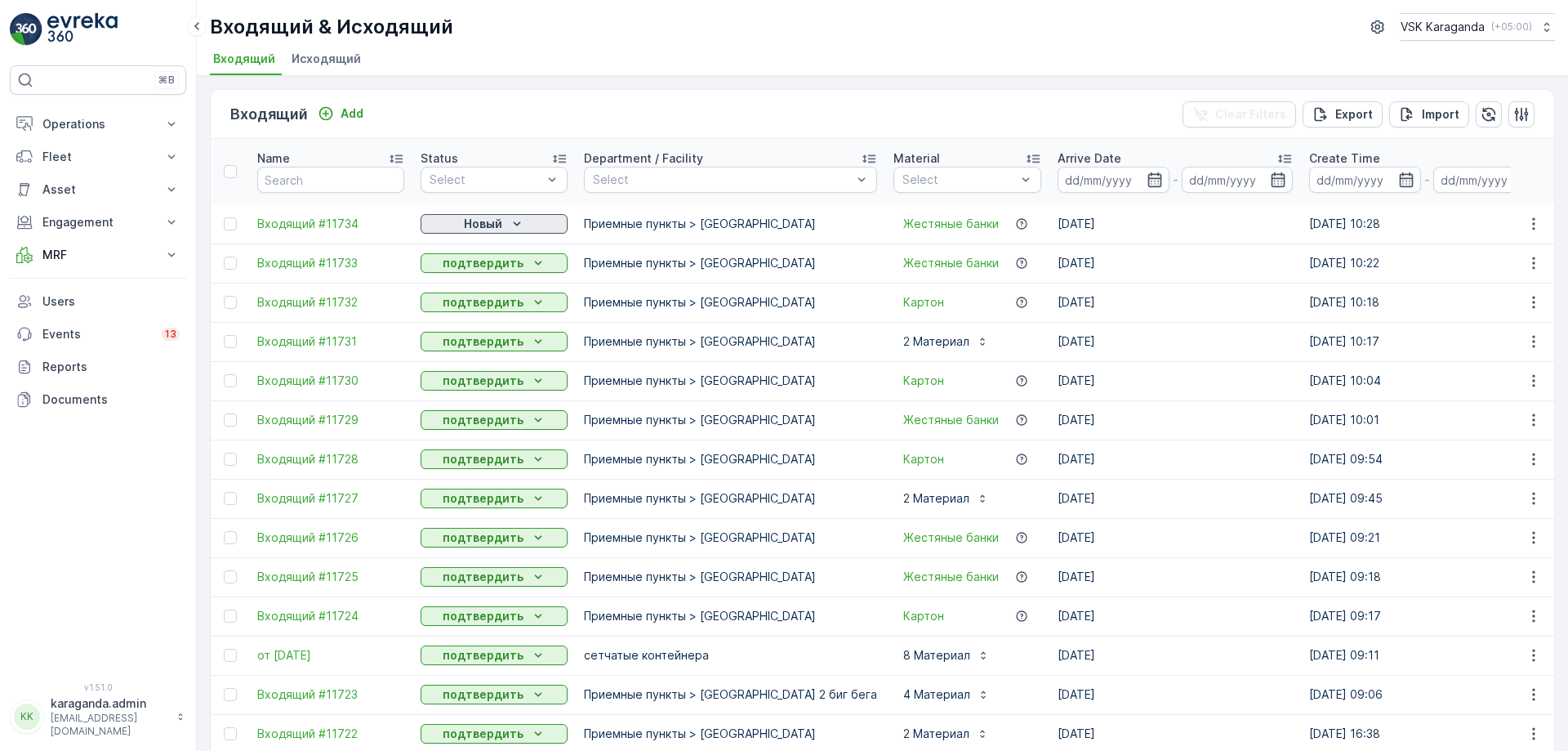
click at [463, 224] on div "Новый" at bounding box center [494, 224] width 134 height 16
click at [463, 266] on span "подтвердить" at bounding box center [468, 270] width 75 height 16
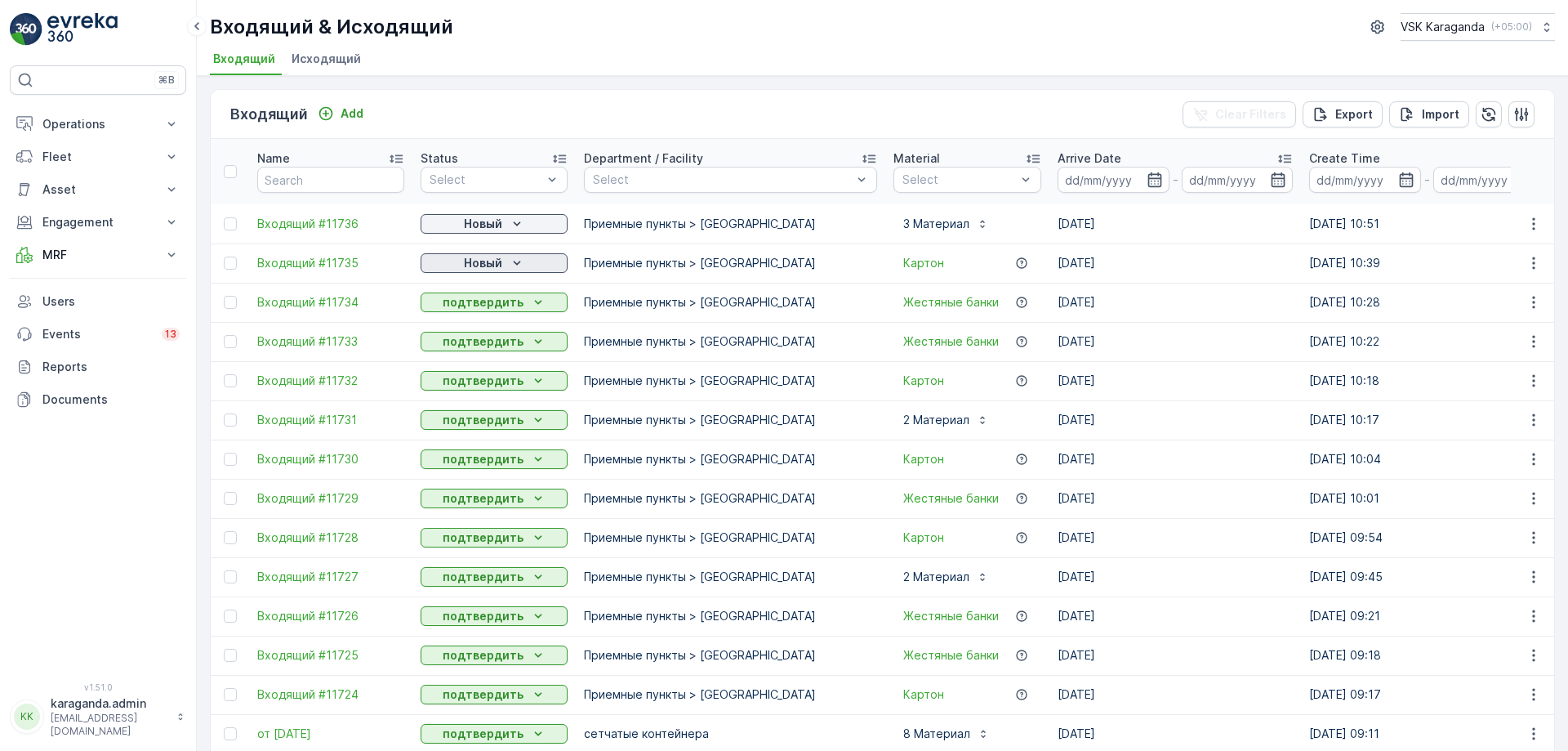
click at [507, 262] on div "Новый" at bounding box center [494, 263] width 134 height 16
drag, startPoint x: 490, startPoint y: 305, endPoint x: 507, endPoint y: 270, distance: 38.9
click at [489, 306] on span "подтвердить" at bounding box center [468, 310] width 75 height 16
click at [520, 221] on icon "Новый" at bounding box center [517, 224] width 16 height 16
click at [499, 265] on span "подтвердить" at bounding box center [468, 270] width 75 height 16
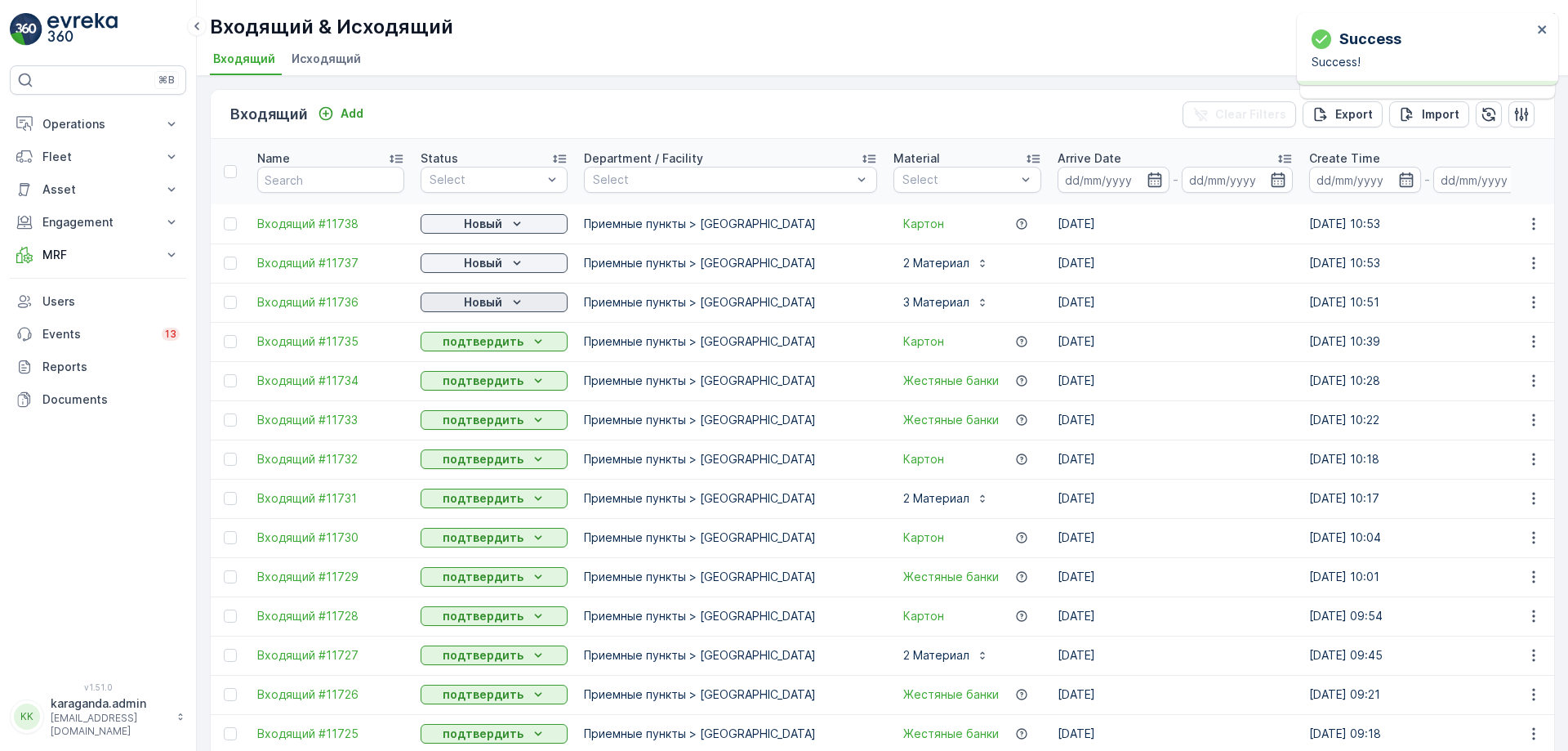
click at [484, 300] on p "Новый" at bounding box center [483, 302] width 38 height 16
click at [479, 347] on span "подтвердить" at bounding box center [468, 349] width 75 height 16
click at [485, 262] on p "Новый" at bounding box center [483, 263] width 38 height 16
click at [471, 309] on span "подтвердить" at bounding box center [468, 310] width 75 height 16
click at [493, 226] on p "Новый" at bounding box center [483, 224] width 38 height 16
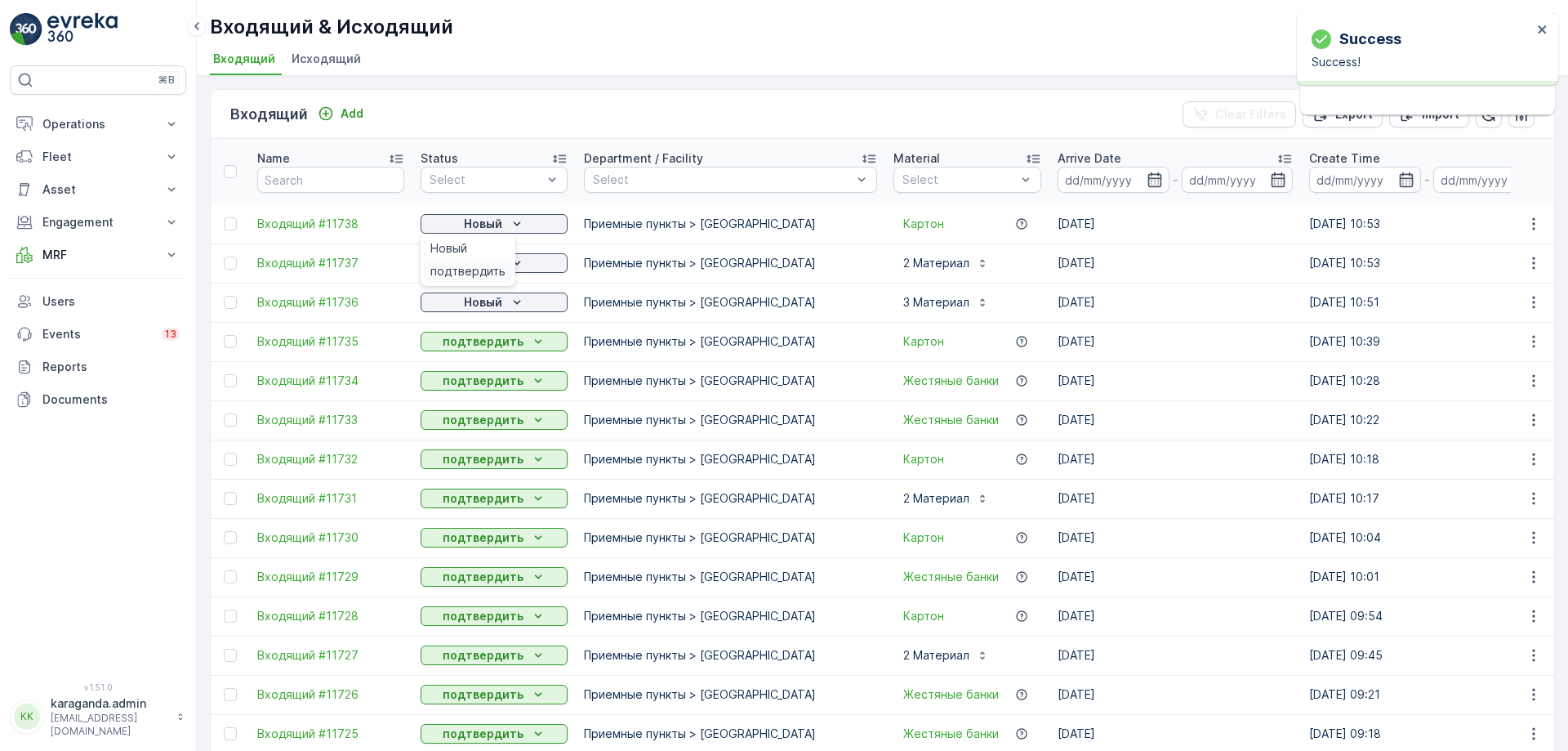
click at [480, 268] on span "подтвердить" at bounding box center [468, 270] width 75 height 16
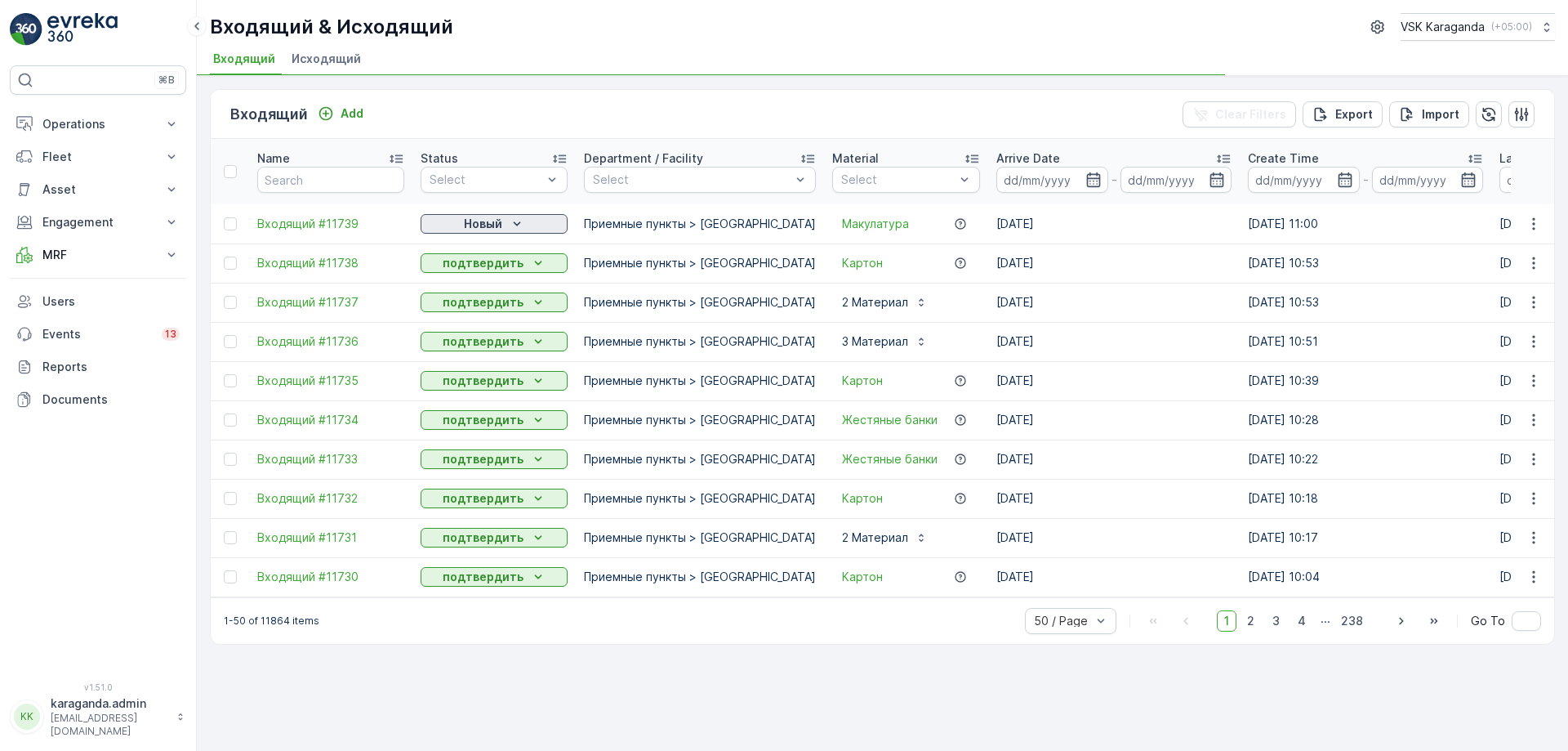
click at [485, 230] on p "Новый" at bounding box center [483, 224] width 38 height 16
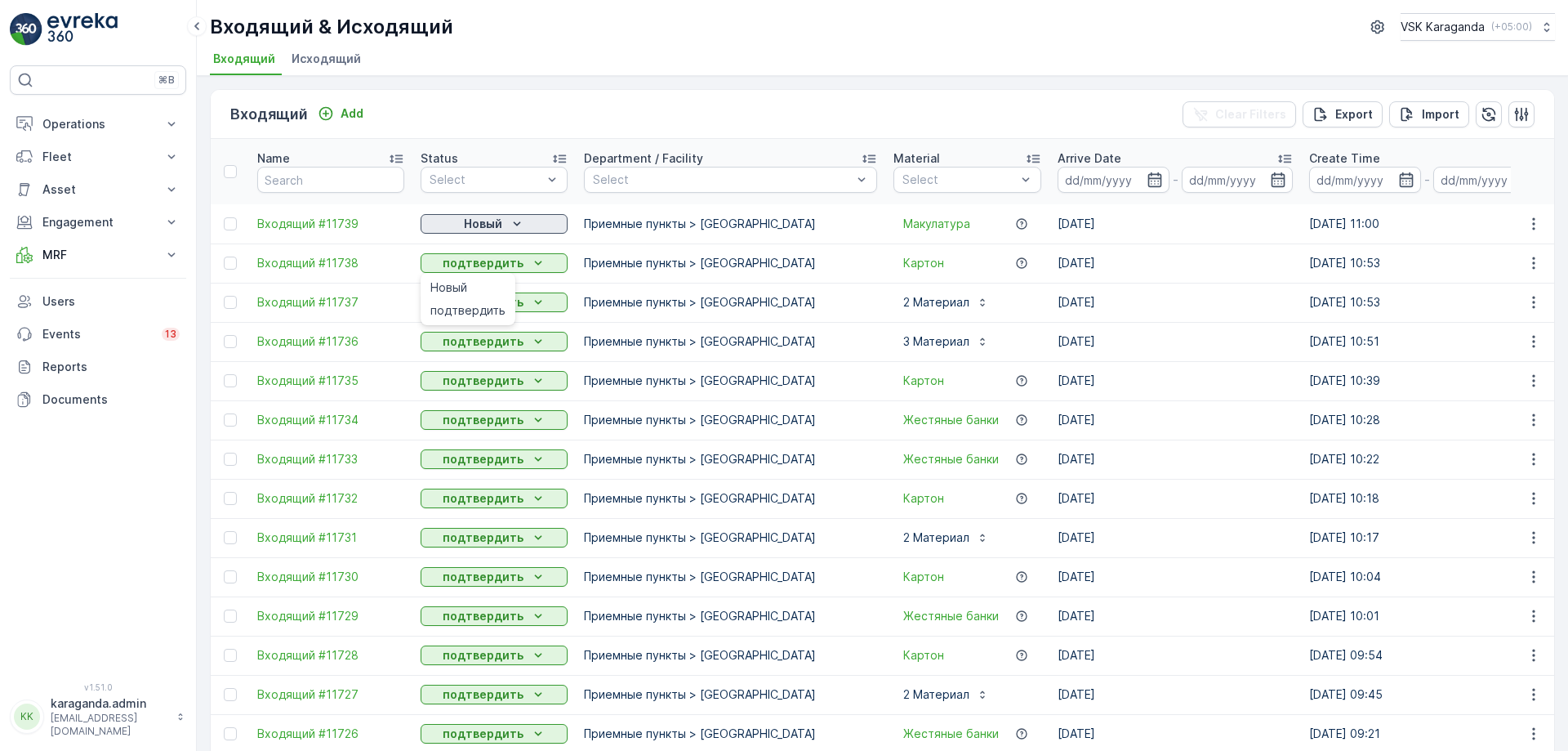
click at [489, 225] on p "Новый" at bounding box center [483, 224] width 38 height 16
click at [485, 263] on span "подтвердить" at bounding box center [468, 270] width 75 height 16
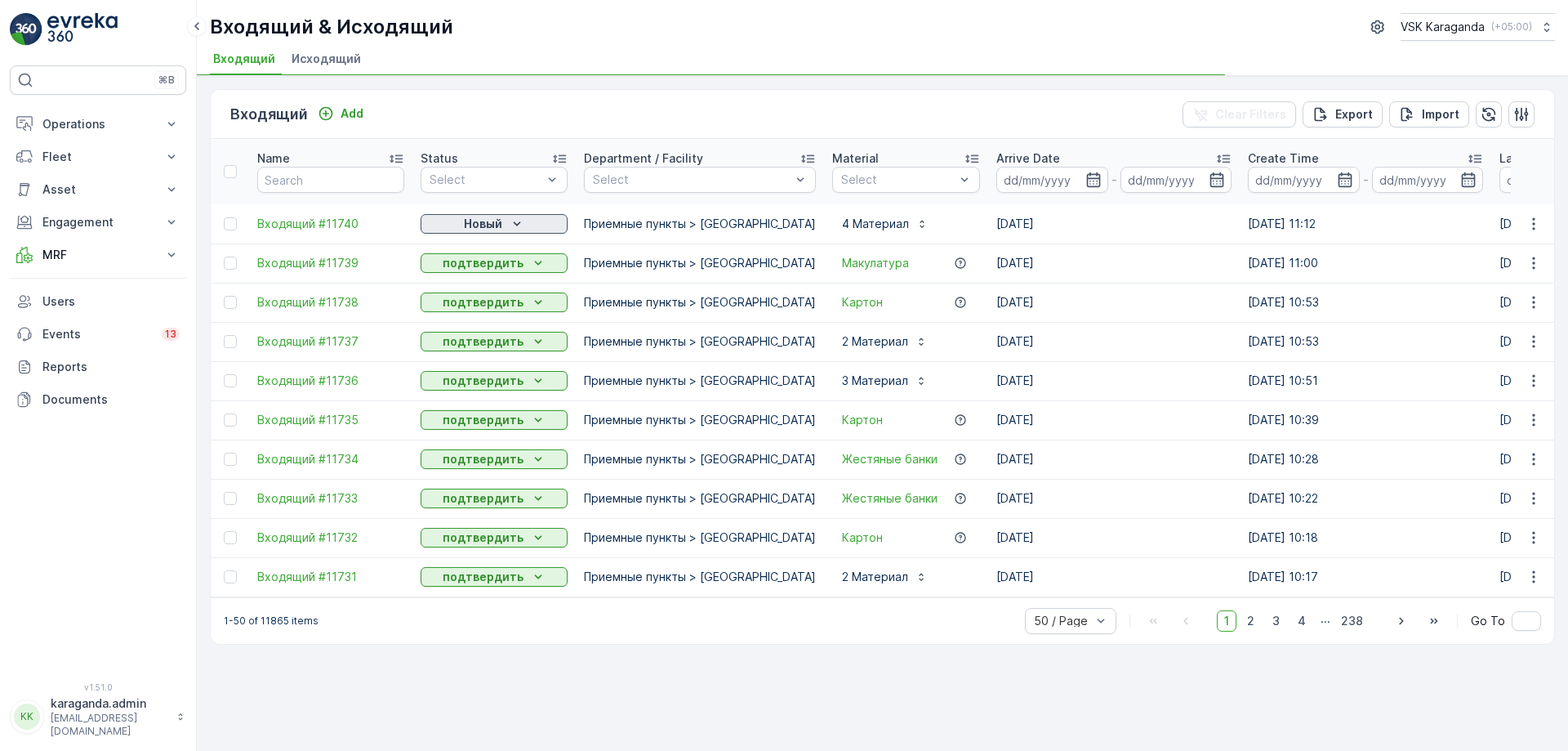
click at [436, 221] on div "Новый" at bounding box center [494, 224] width 134 height 16
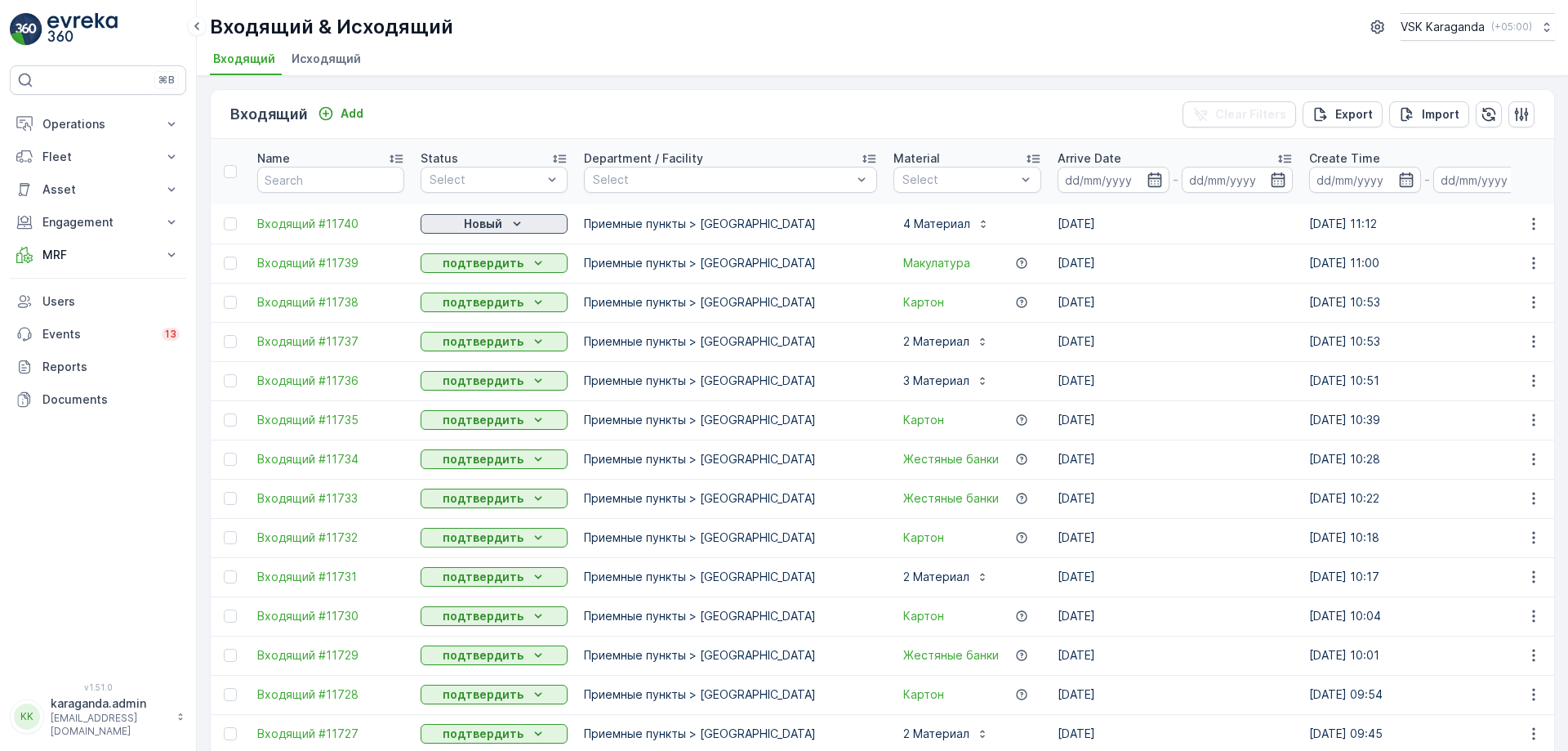
click at [507, 224] on div "Новый" at bounding box center [494, 224] width 134 height 16
click at [497, 270] on span "подтвердить" at bounding box center [468, 270] width 75 height 16
click at [498, 227] on p "Новый" at bounding box center [483, 224] width 38 height 16
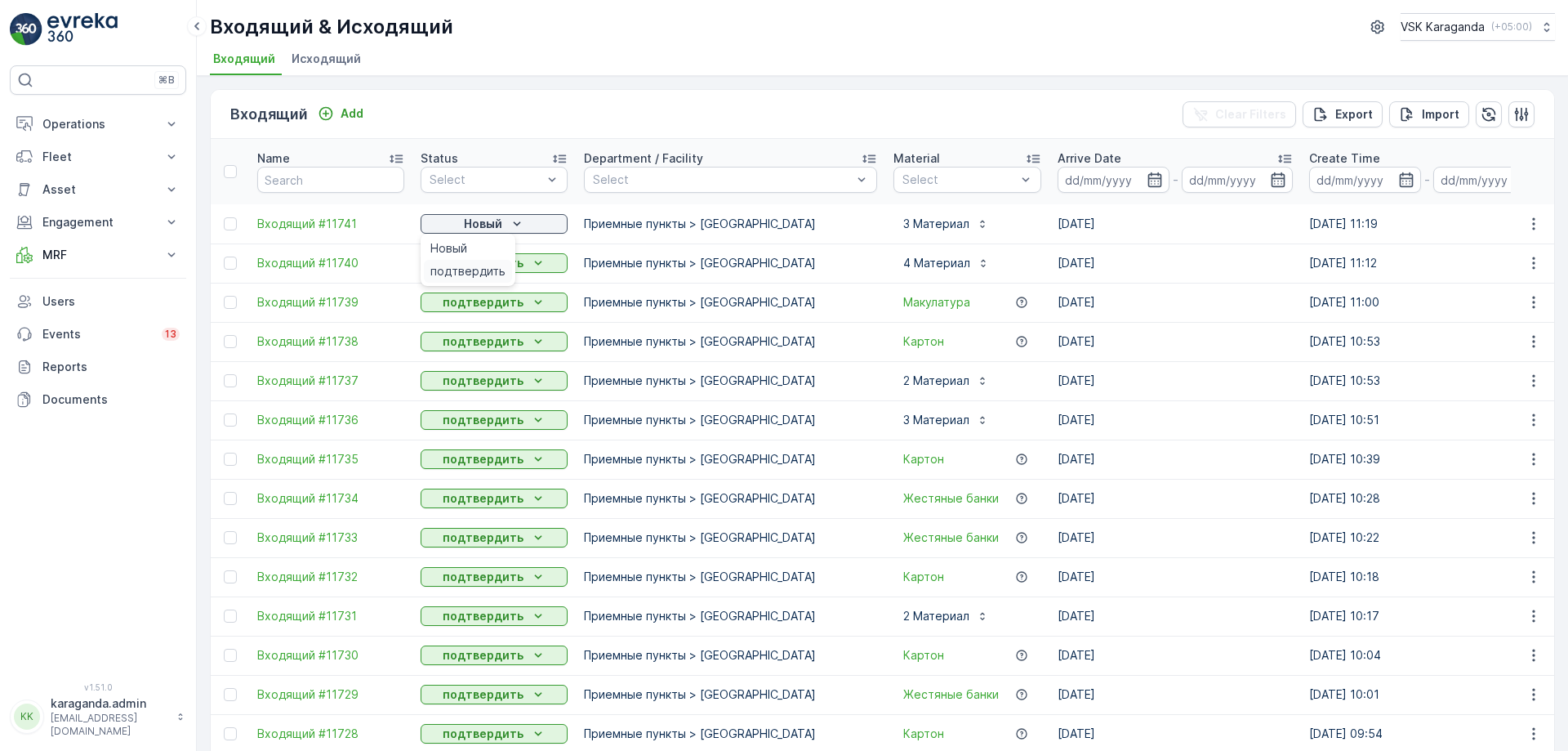
click at [496, 264] on span "подтвердить" at bounding box center [468, 270] width 75 height 16
click at [330, 58] on span "Исходящий" at bounding box center [326, 58] width 69 height 16
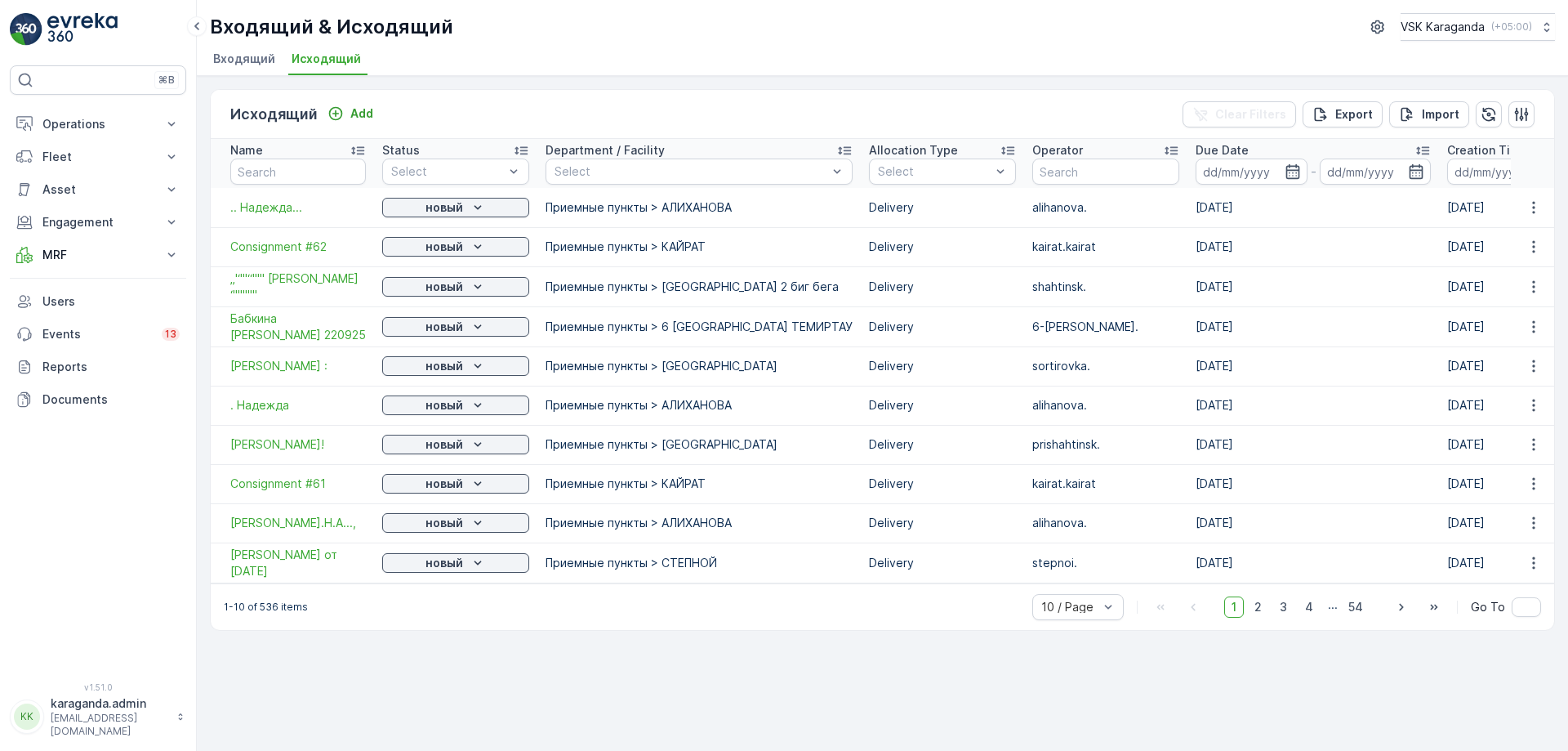
click at [258, 65] on span "Входящий" at bounding box center [244, 58] width 62 height 16
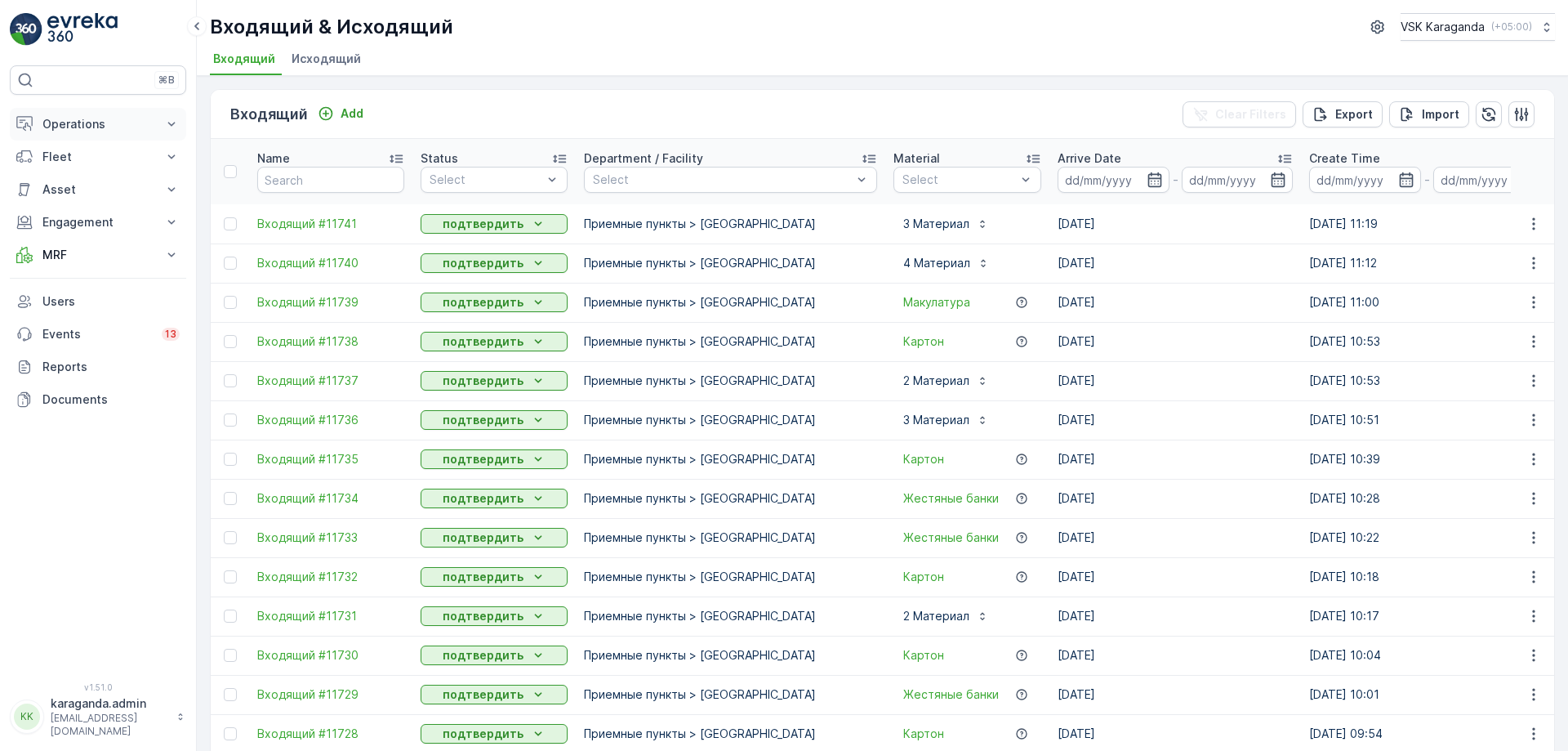
click at [84, 125] on p "Operations" at bounding box center [97, 124] width 111 height 16
click at [87, 192] on p "Routes & Tasks" at bounding box center [83, 197] width 84 height 16
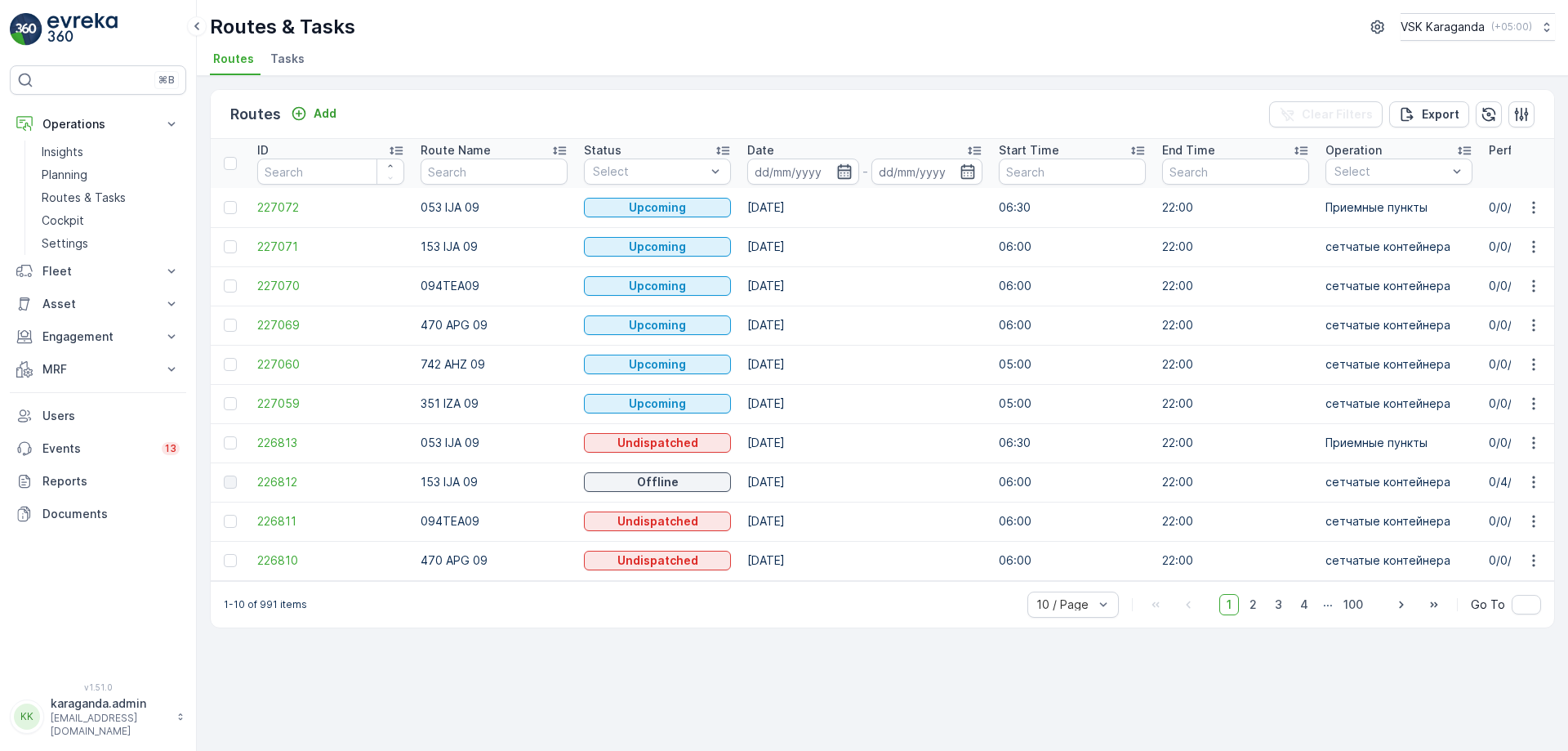
click at [839, 175] on icon "button" at bounding box center [844, 171] width 16 height 16
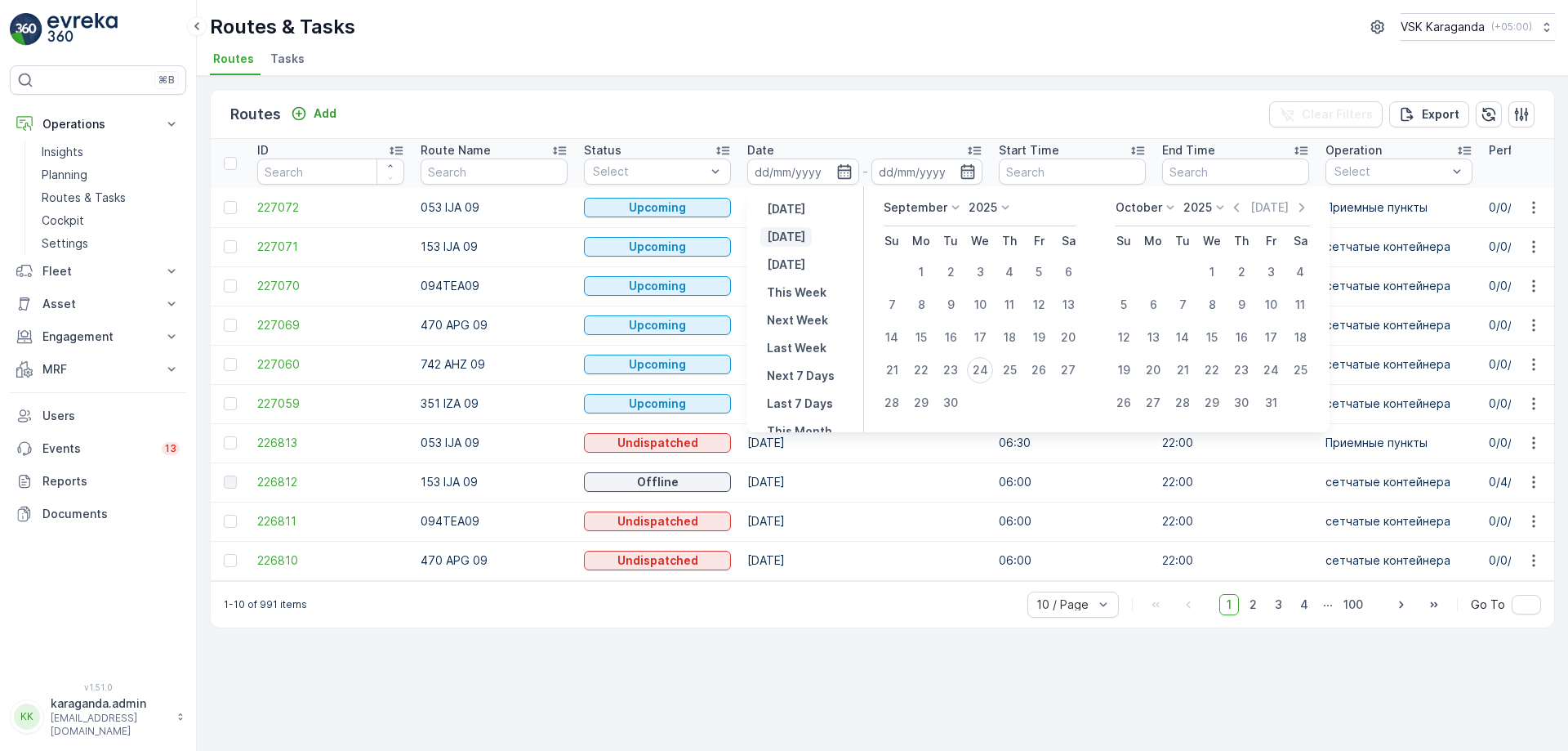
click at [789, 237] on p "[DATE]" at bounding box center [785, 236] width 38 height 16
type input "[DATE]"
